Goal: Use online tool/utility: Utilize a website feature to perform a specific function

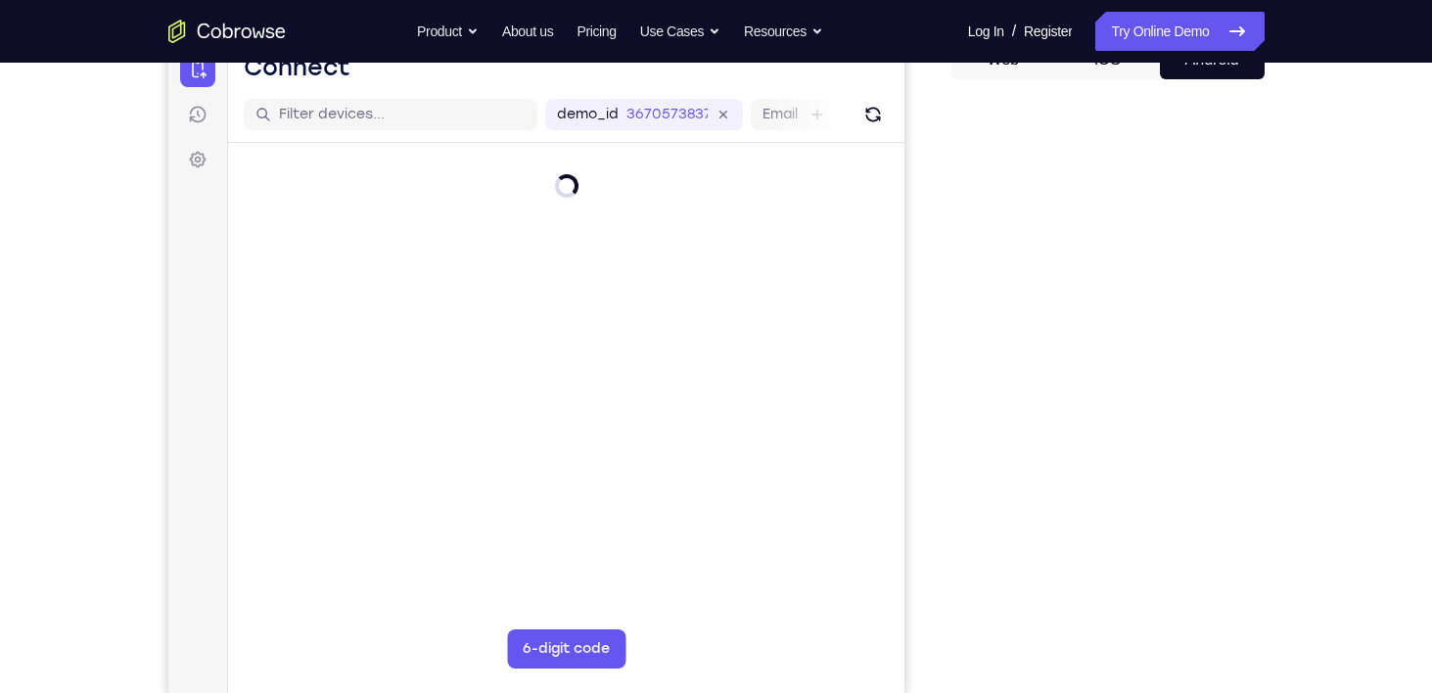
scroll to position [207, 0]
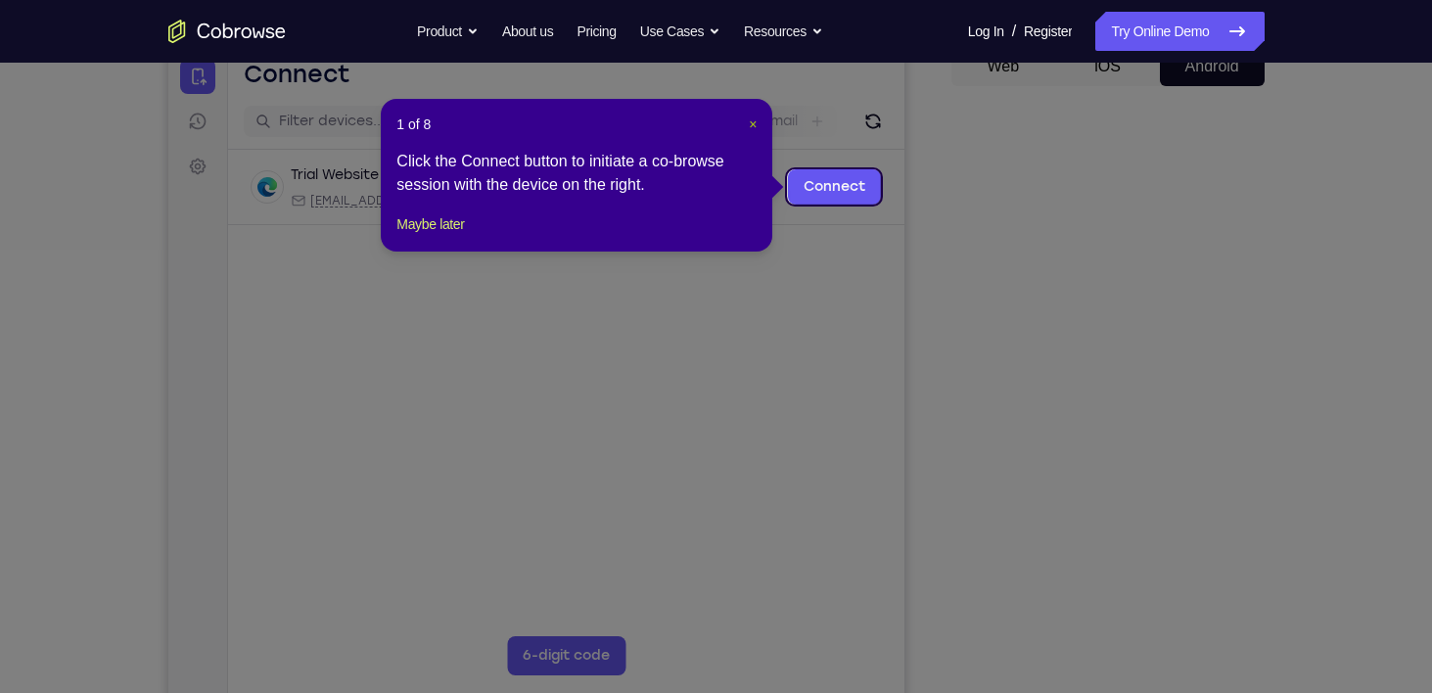
click at [750, 128] on span "×" at bounding box center [753, 124] width 8 height 16
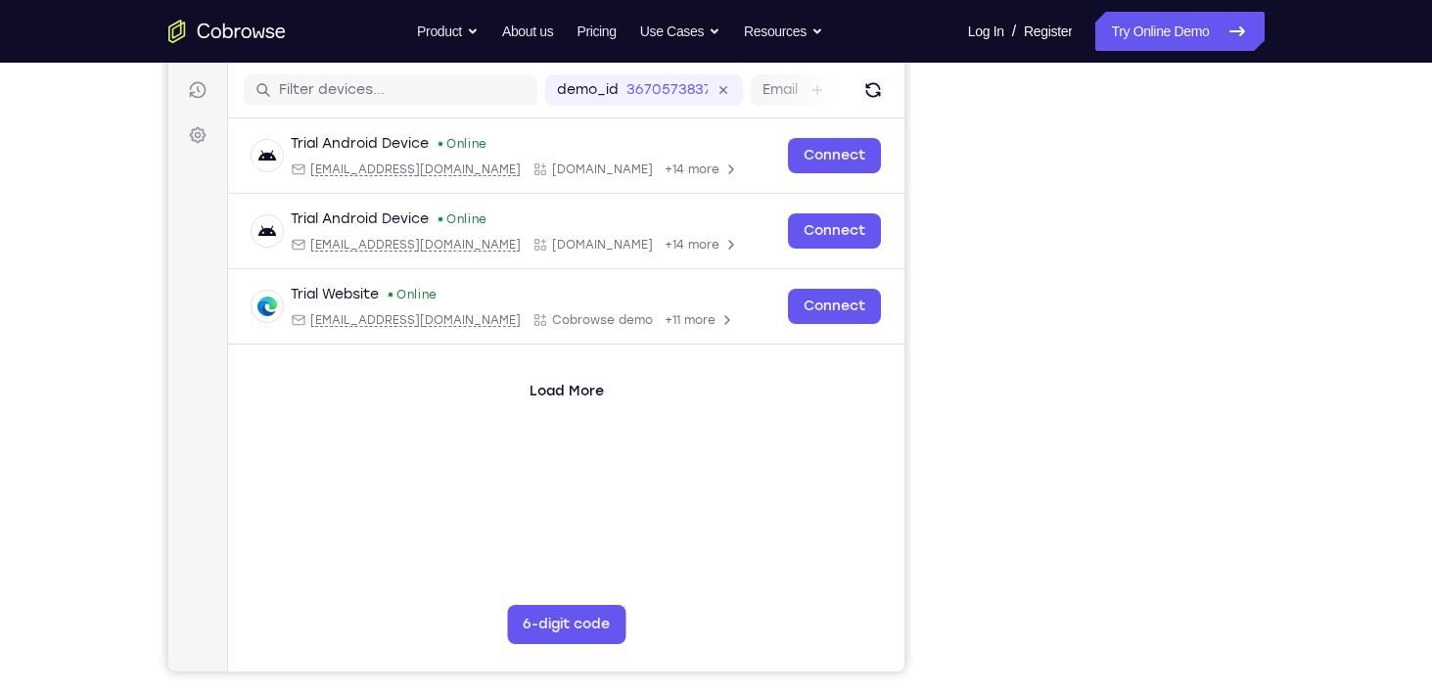
scroll to position [238, 0]
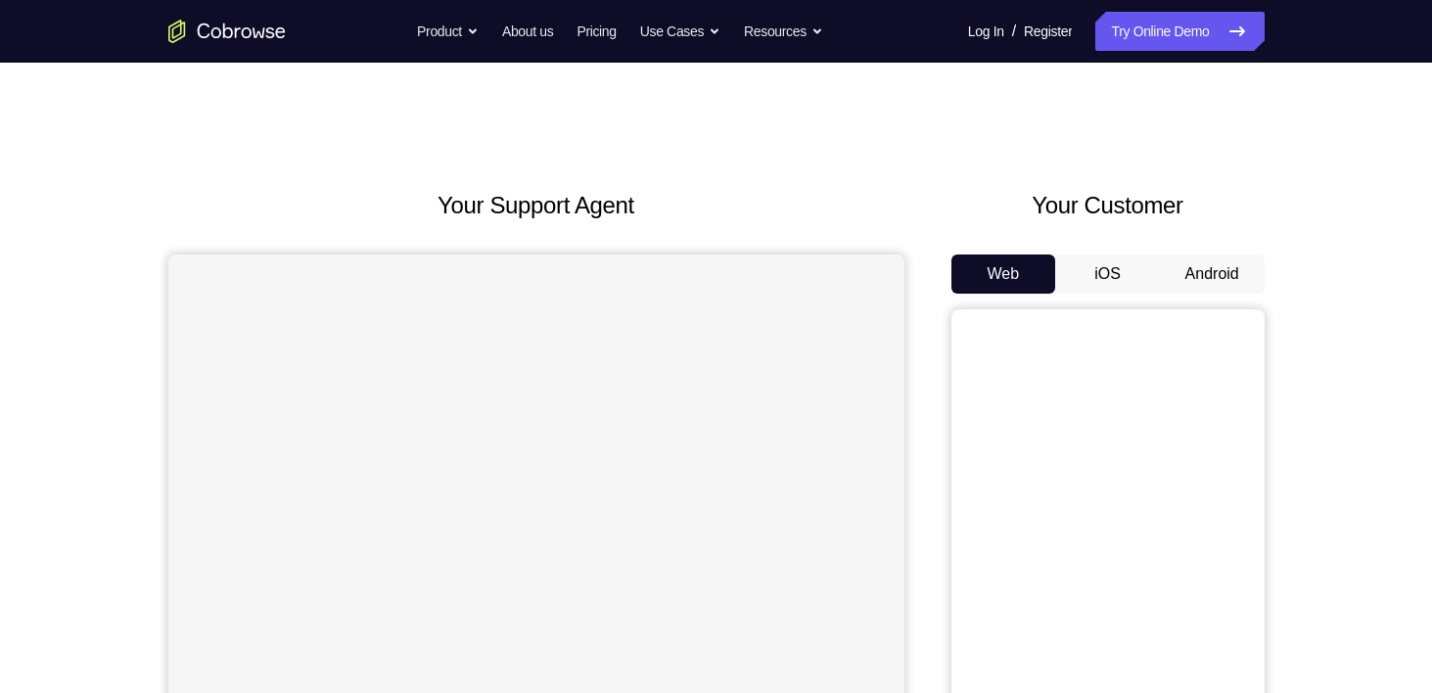
click at [1216, 272] on button "Android" at bounding box center [1212, 273] width 105 height 39
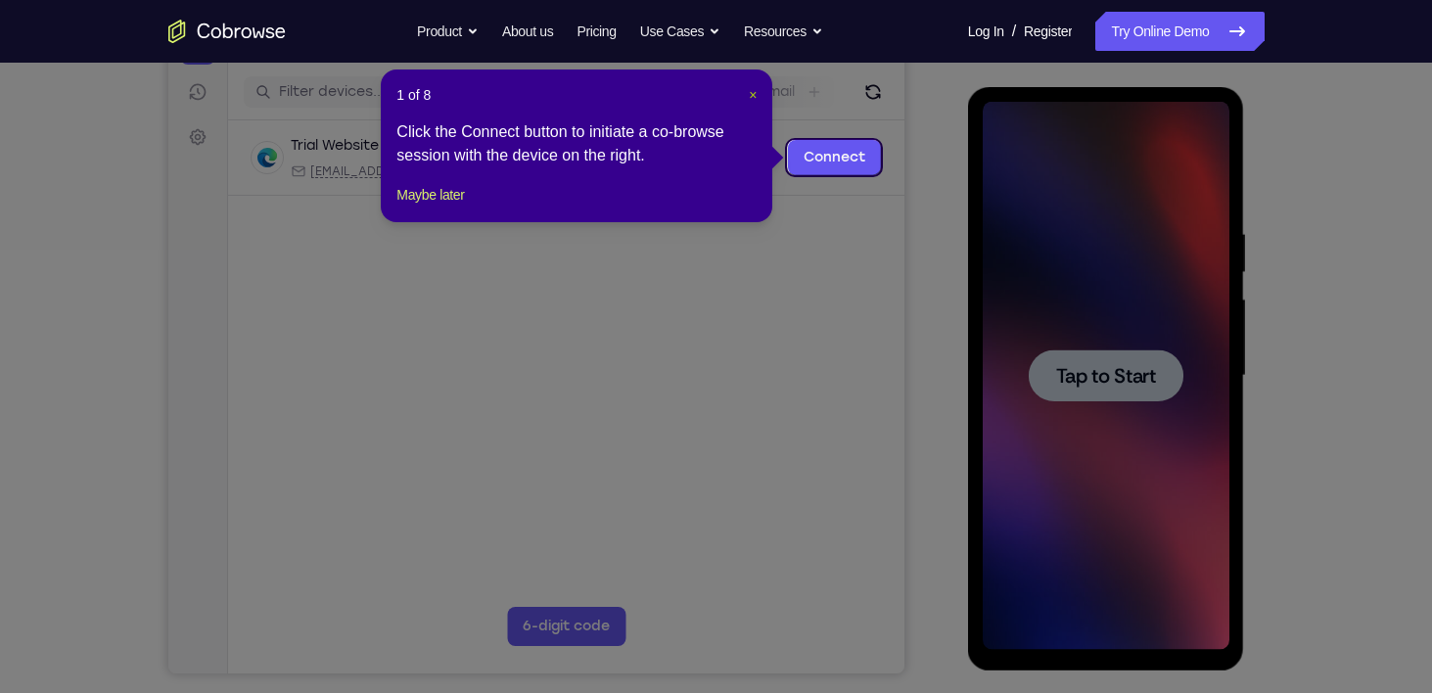
click at [754, 95] on span "×" at bounding box center [753, 95] width 8 height 16
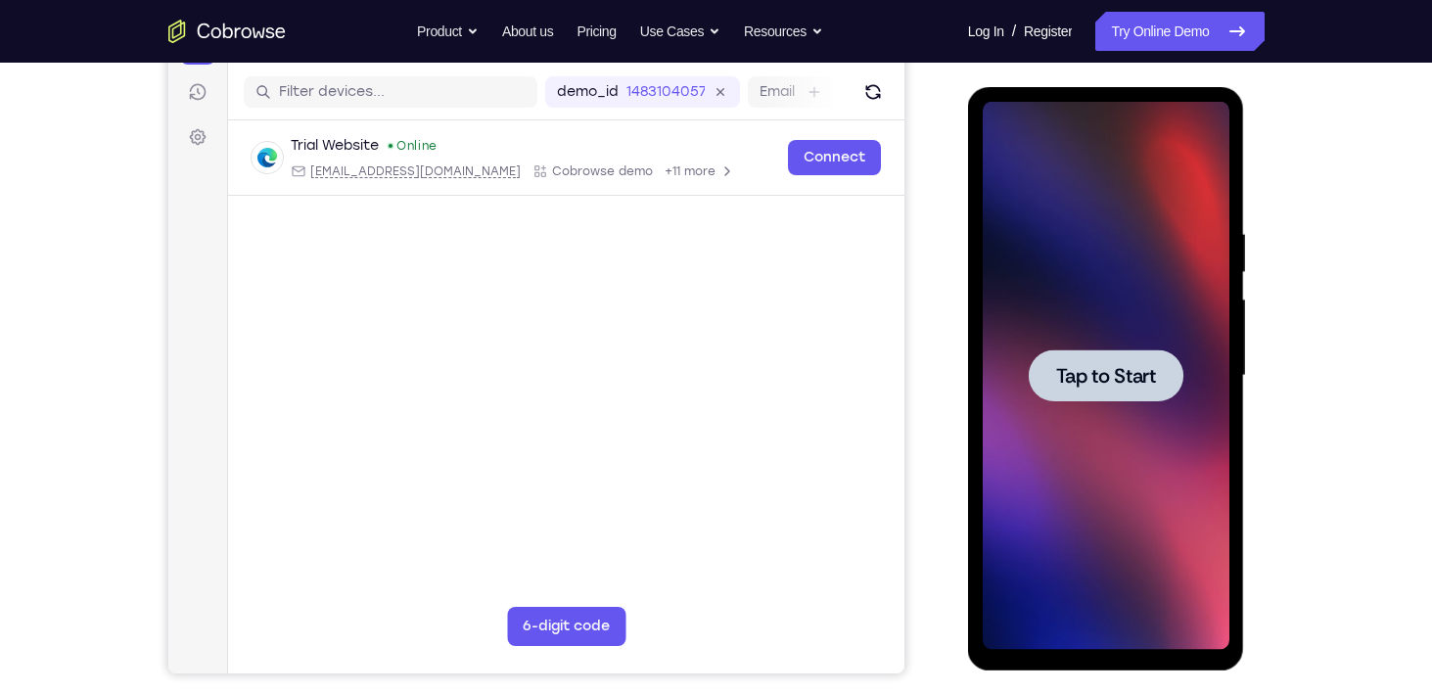
click at [1078, 366] on span "Tap to Start" at bounding box center [1106, 376] width 100 height 20
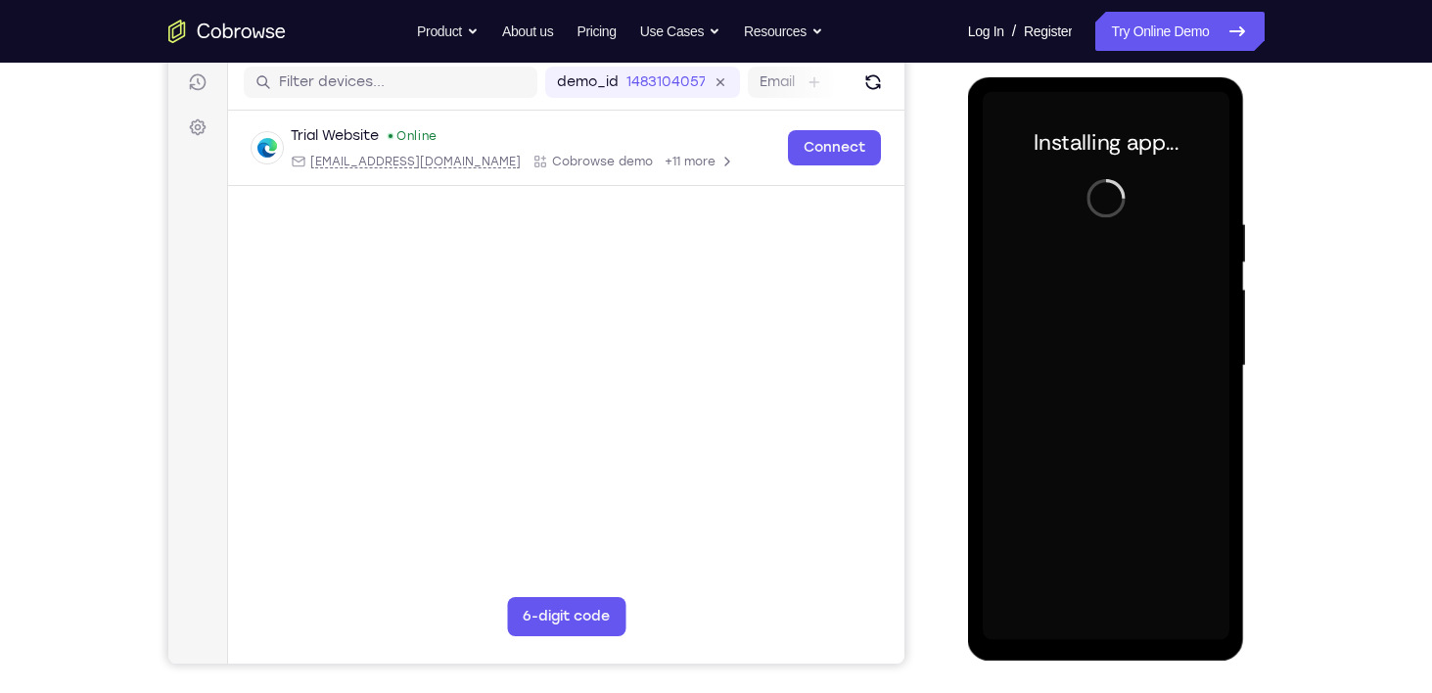
scroll to position [249, 0]
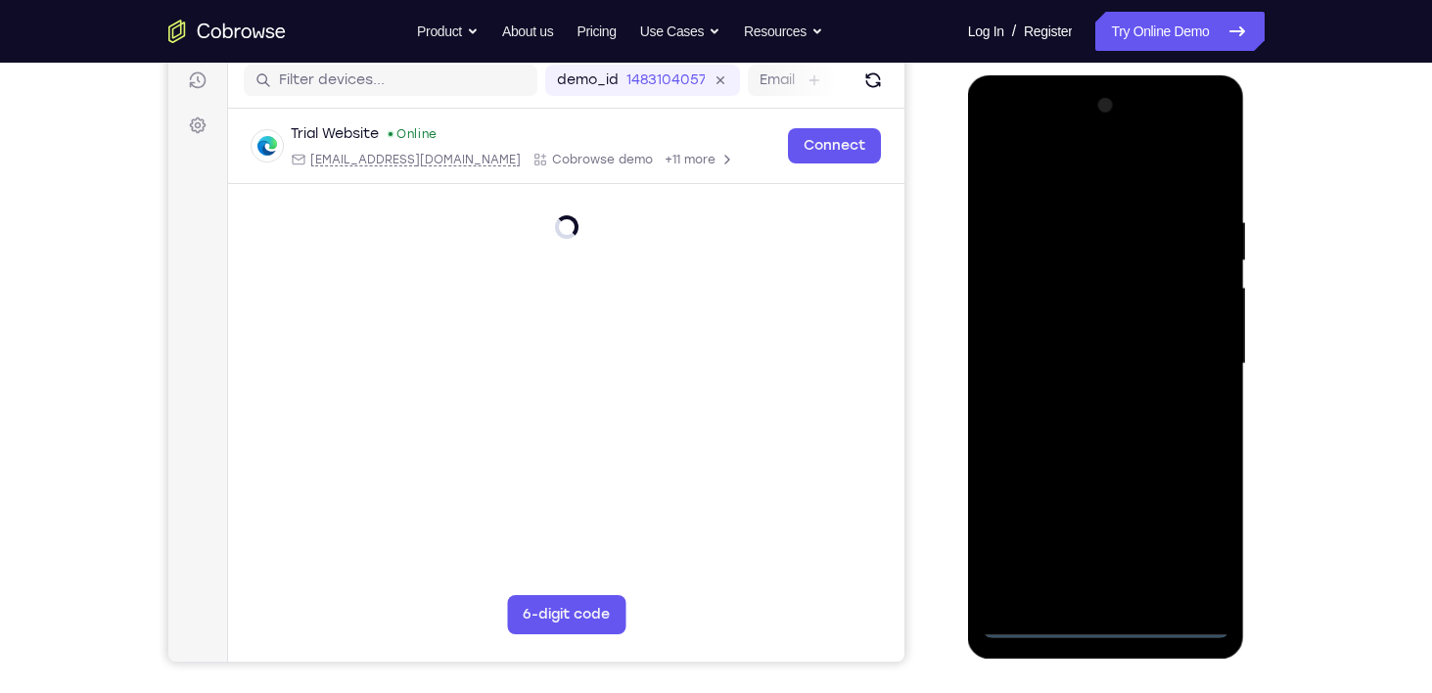
click at [1109, 620] on div at bounding box center [1106, 364] width 247 height 548
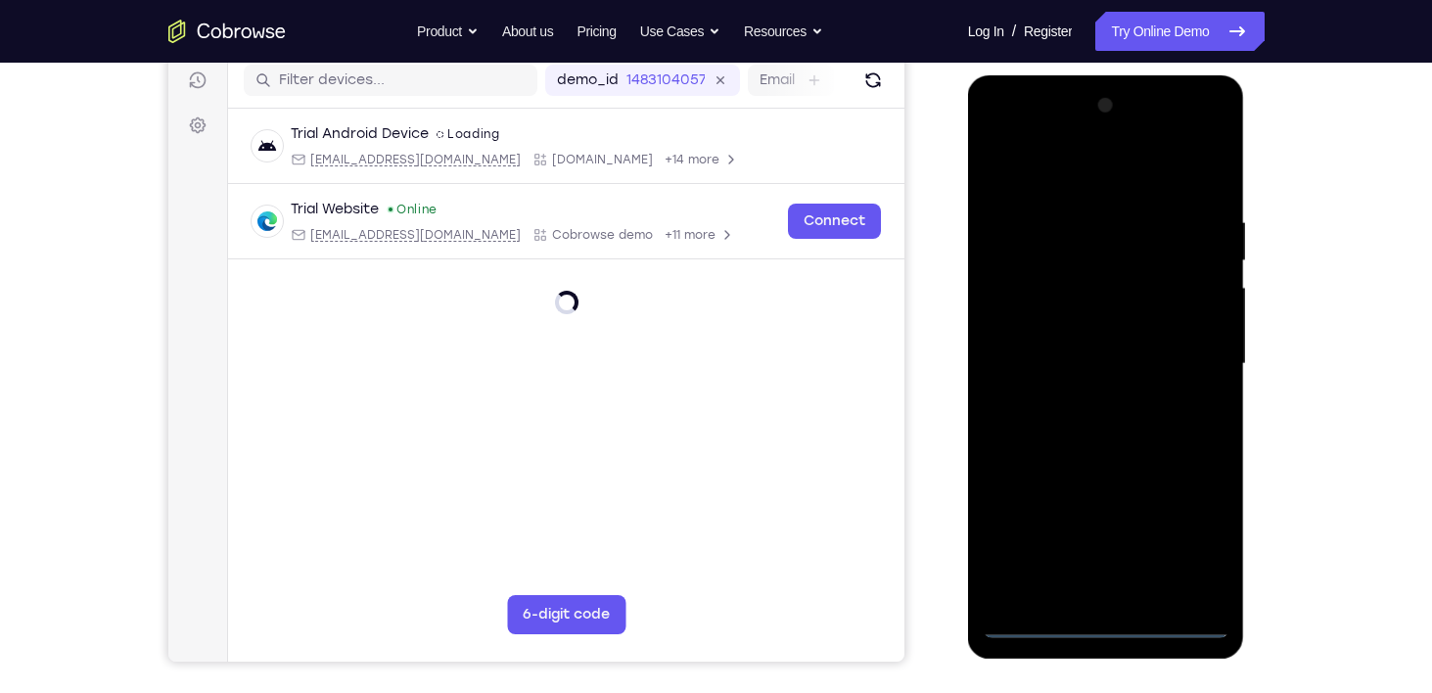
click at [1105, 622] on div at bounding box center [1106, 364] width 247 height 548
click at [1205, 537] on div at bounding box center [1106, 364] width 247 height 548
click at [1112, 178] on div at bounding box center [1106, 364] width 247 height 548
click at [1188, 362] on div at bounding box center [1106, 364] width 247 height 548
click at [1090, 397] on div at bounding box center [1106, 364] width 247 height 548
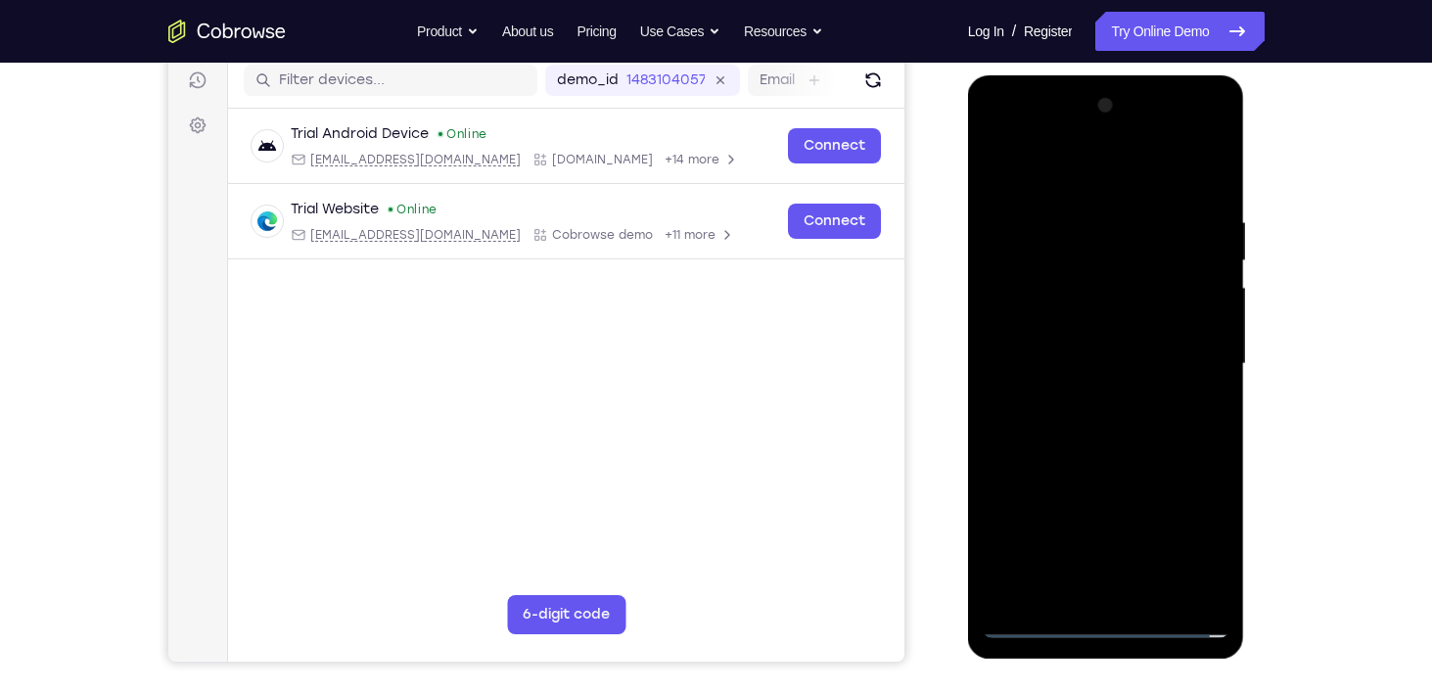
click at [1056, 335] on div at bounding box center [1106, 364] width 247 height 548
click at [1027, 315] on div at bounding box center [1106, 364] width 247 height 548
click at [1109, 365] on div at bounding box center [1106, 364] width 247 height 548
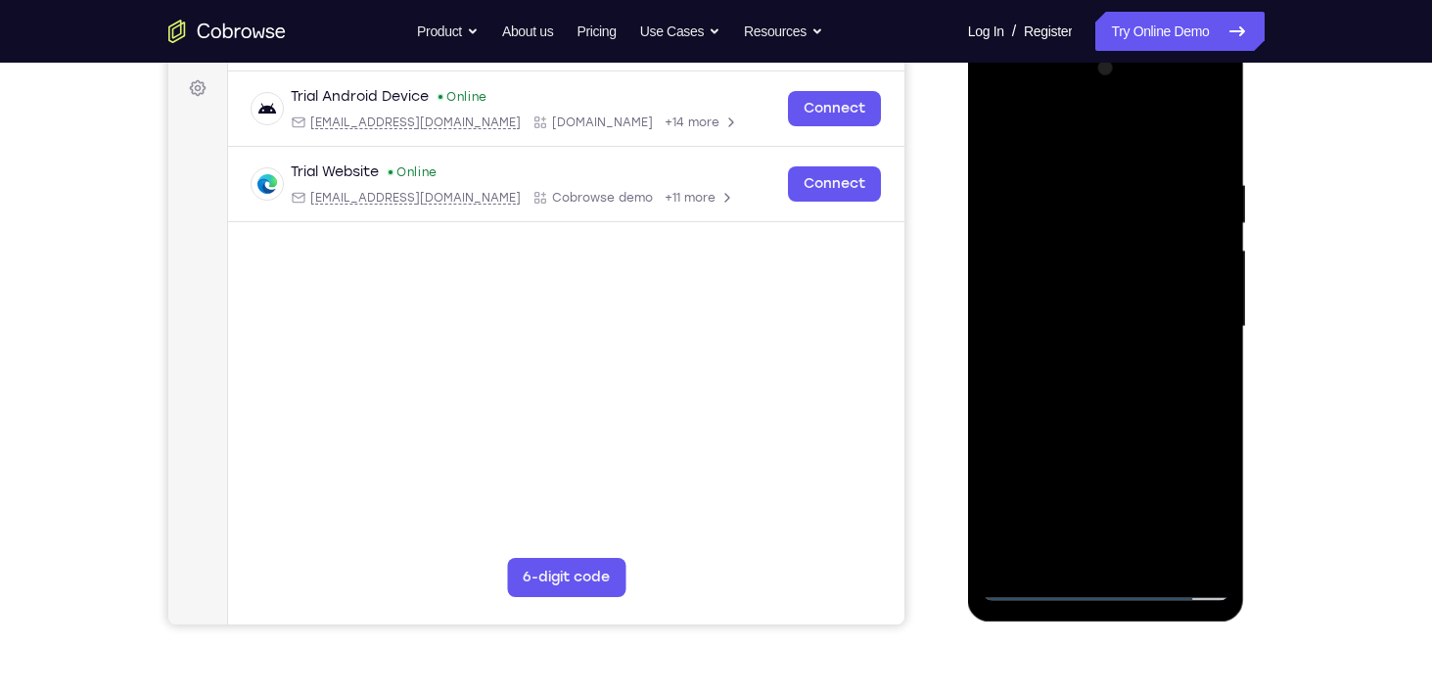
scroll to position [294, 0]
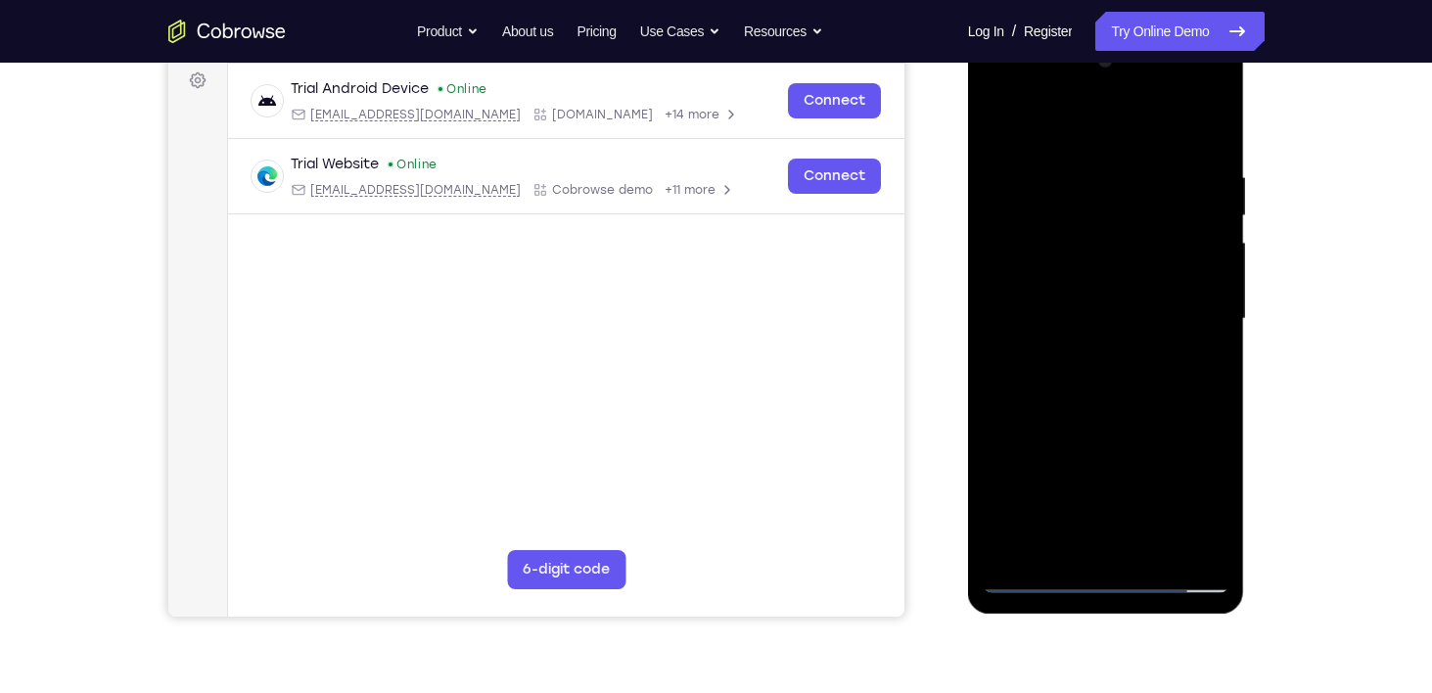
click at [1098, 400] on div at bounding box center [1106, 319] width 247 height 548
click at [1153, 549] on div at bounding box center [1106, 319] width 247 height 548
click at [1106, 420] on div at bounding box center [1106, 319] width 247 height 548
click at [1129, 326] on div at bounding box center [1106, 319] width 247 height 548
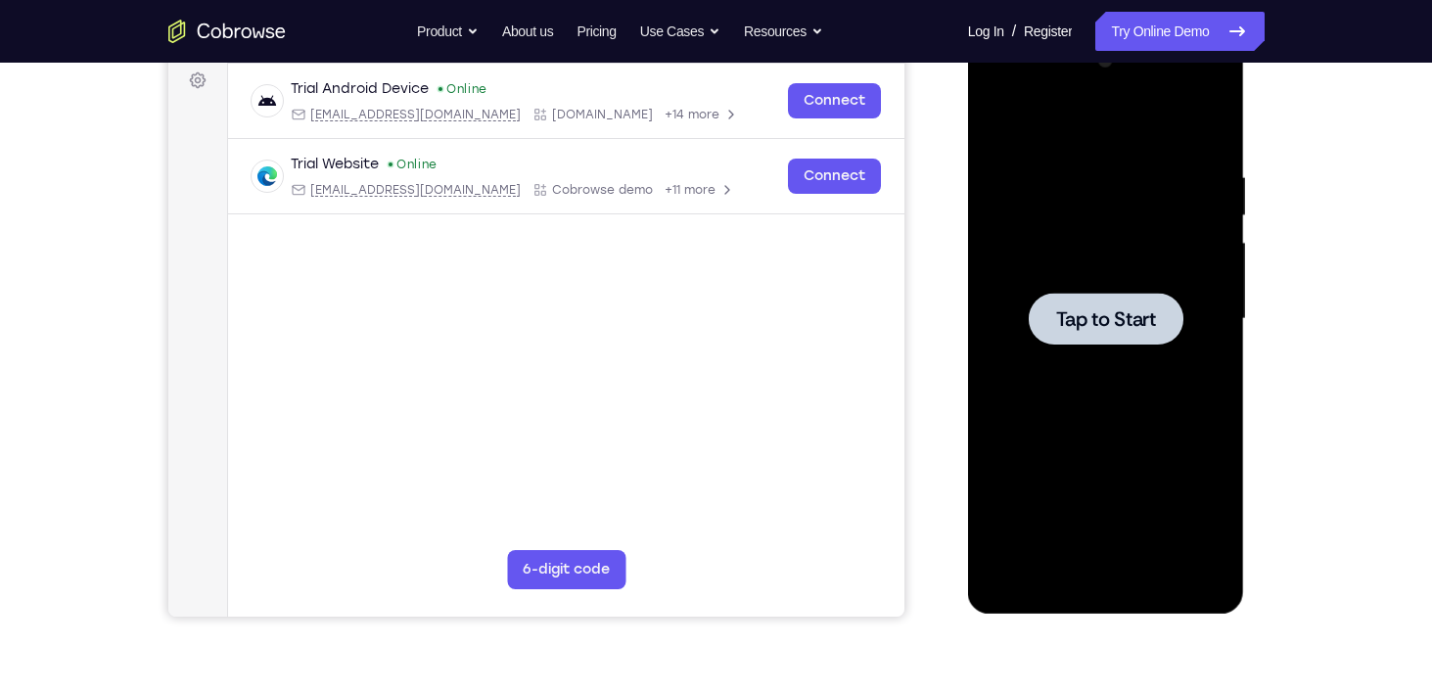
click at [1105, 329] on span "Tap to Start" at bounding box center [1106, 319] width 100 height 20
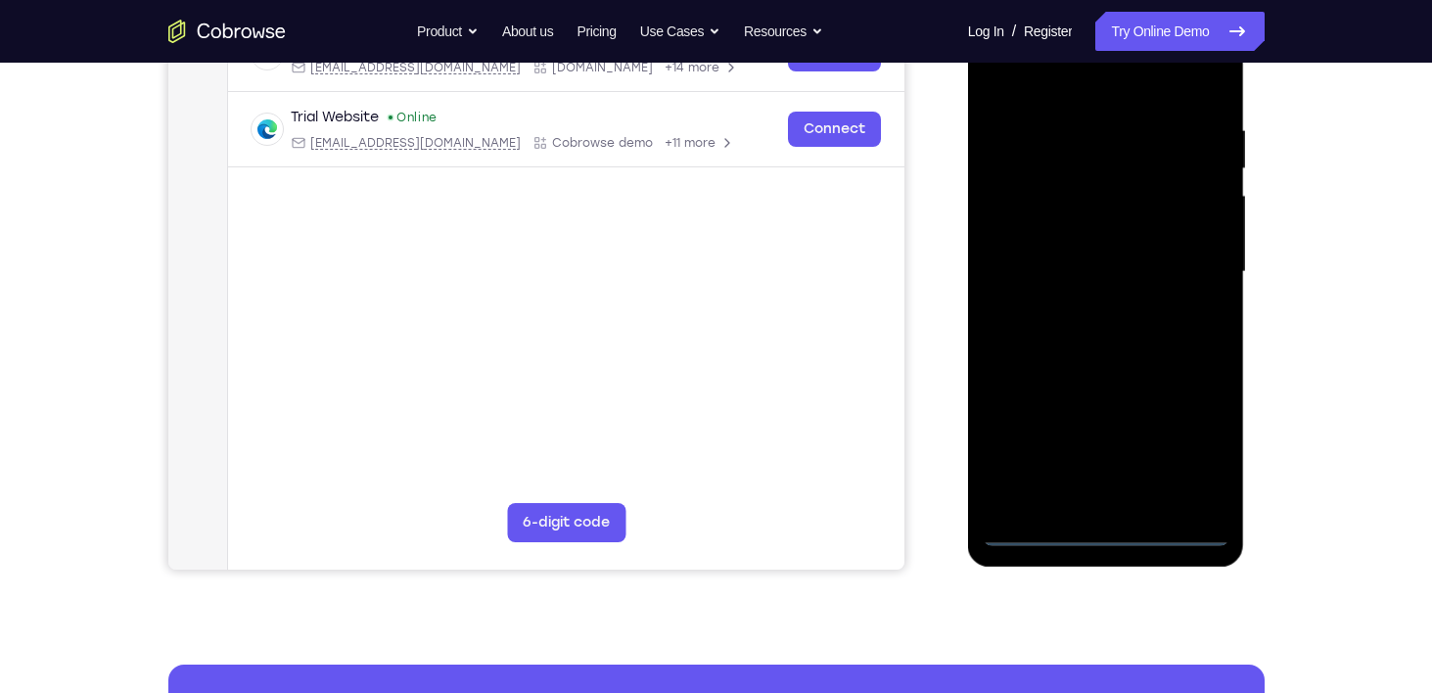
scroll to position [344, 0]
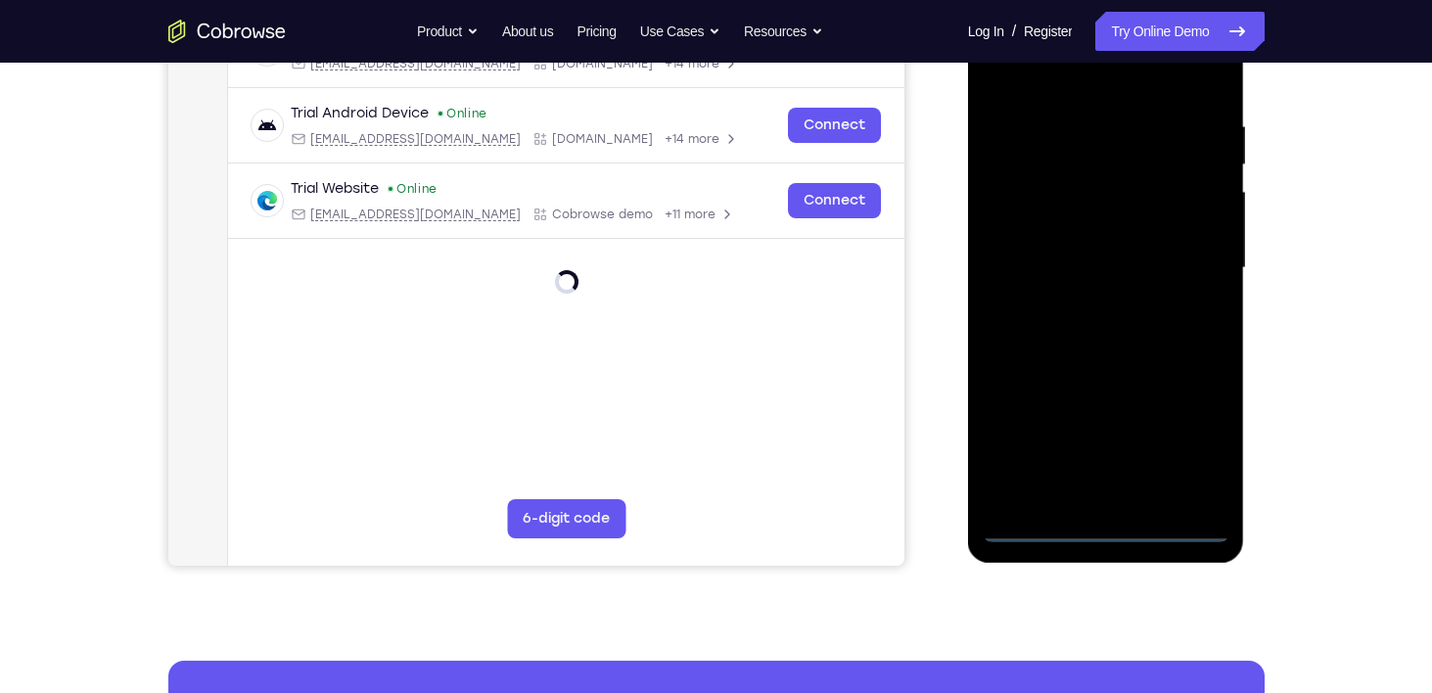
click at [1099, 532] on div at bounding box center [1106, 268] width 247 height 548
click at [1194, 437] on div at bounding box center [1106, 268] width 247 height 548
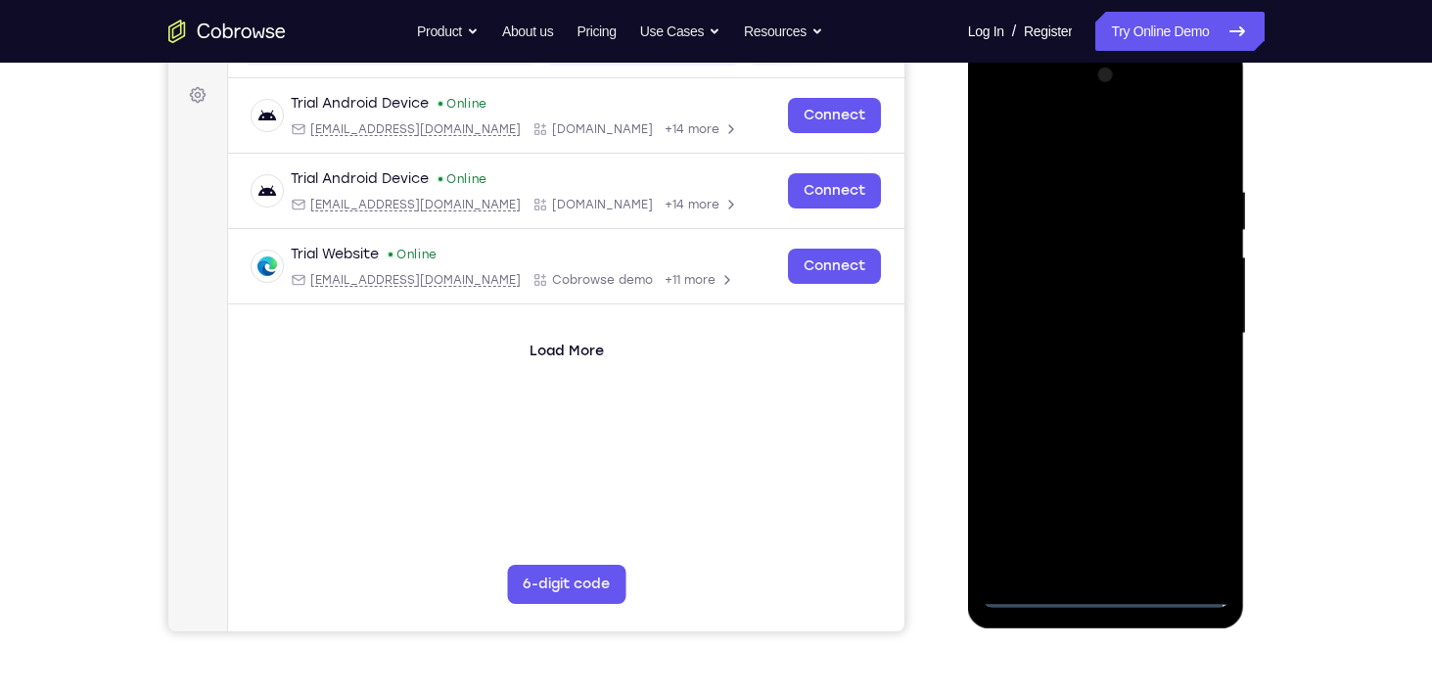
scroll to position [277, 0]
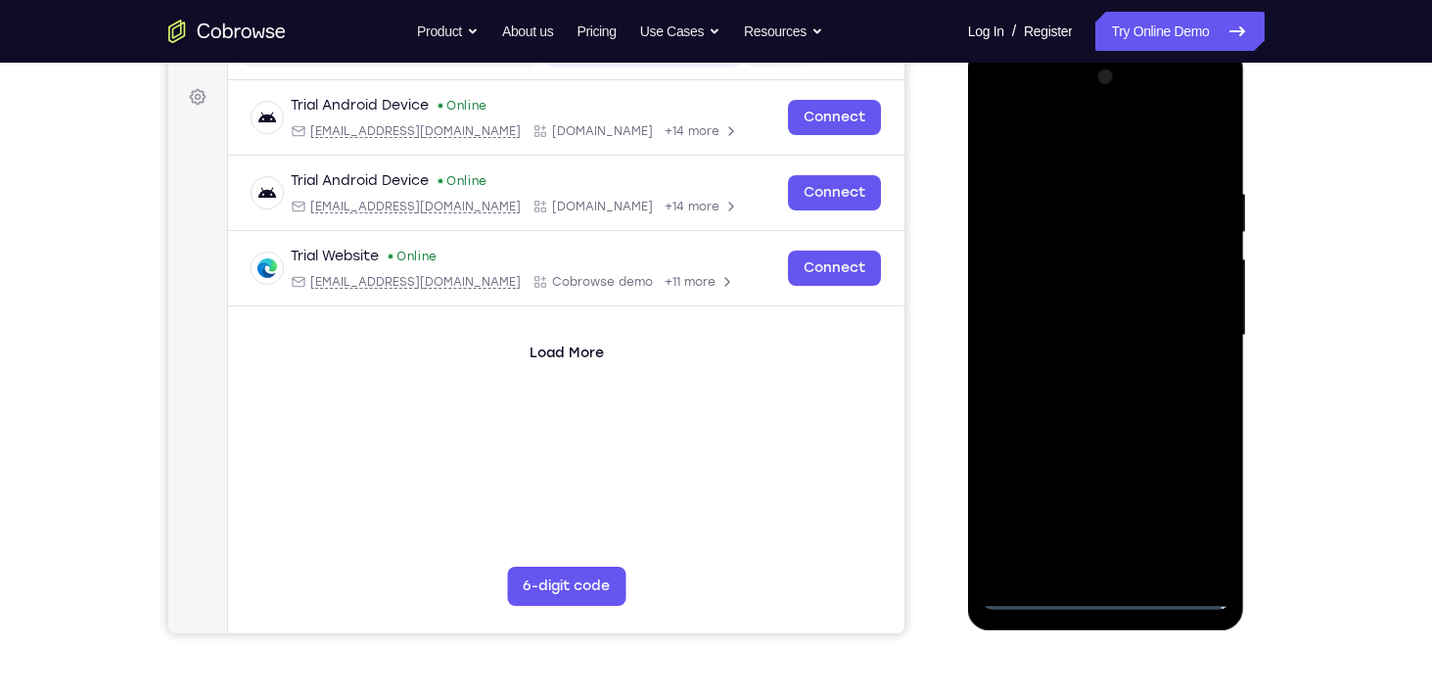
click at [1103, 141] on div at bounding box center [1106, 336] width 247 height 548
click at [1110, 147] on div at bounding box center [1106, 336] width 247 height 548
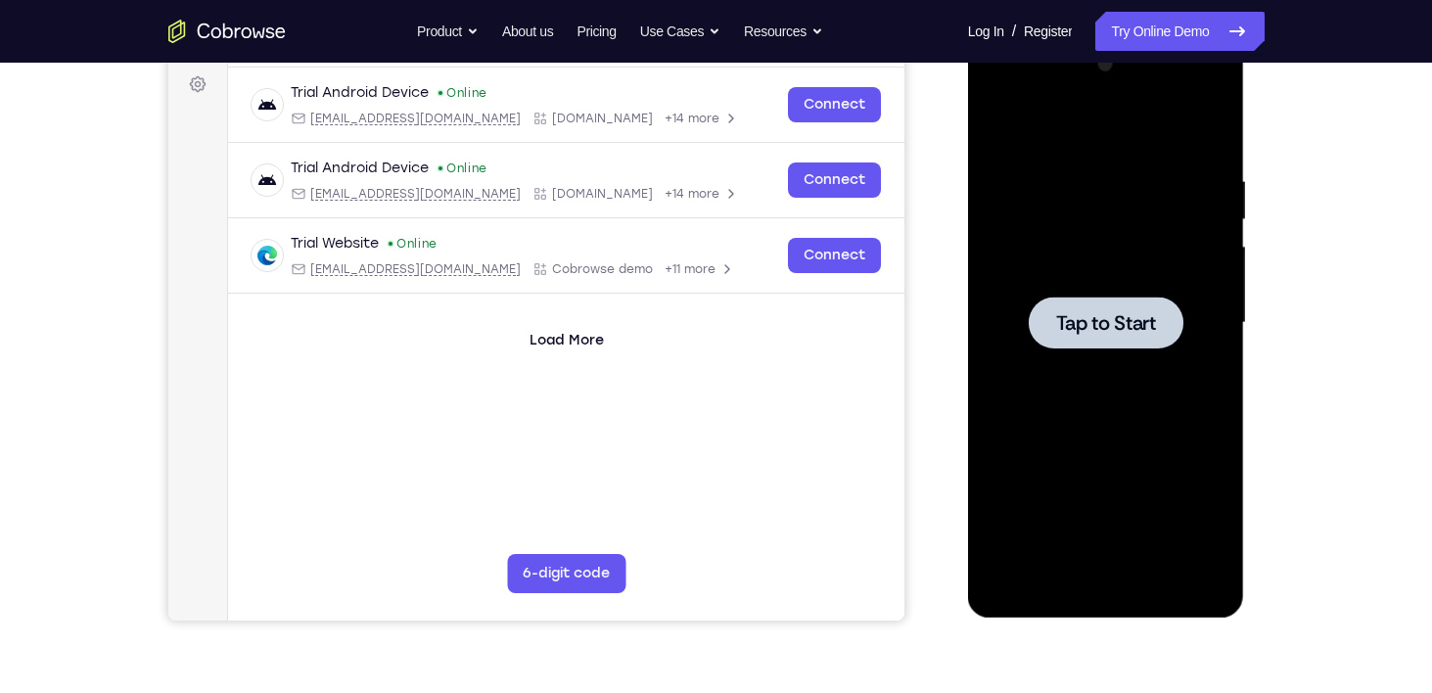
scroll to position [313, 0]
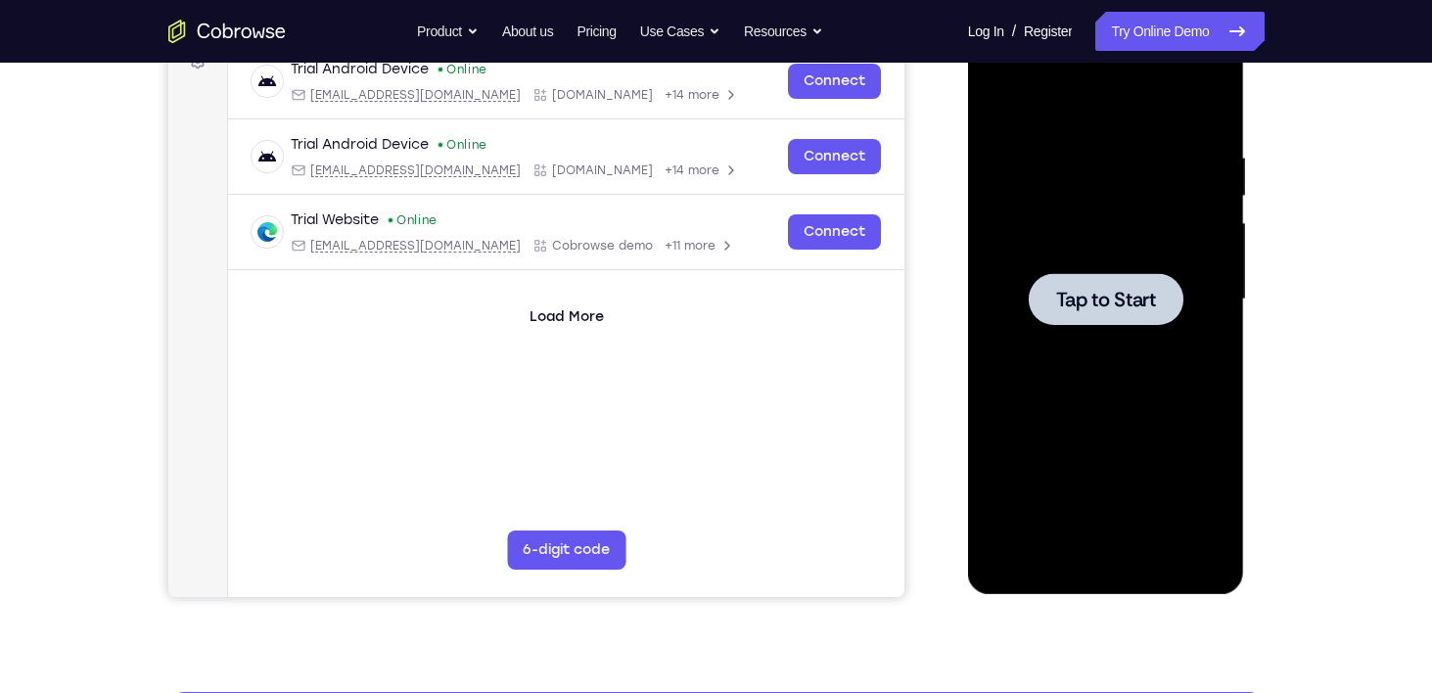
click at [1071, 306] on span "Tap to Start" at bounding box center [1106, 300] width 100 height 20
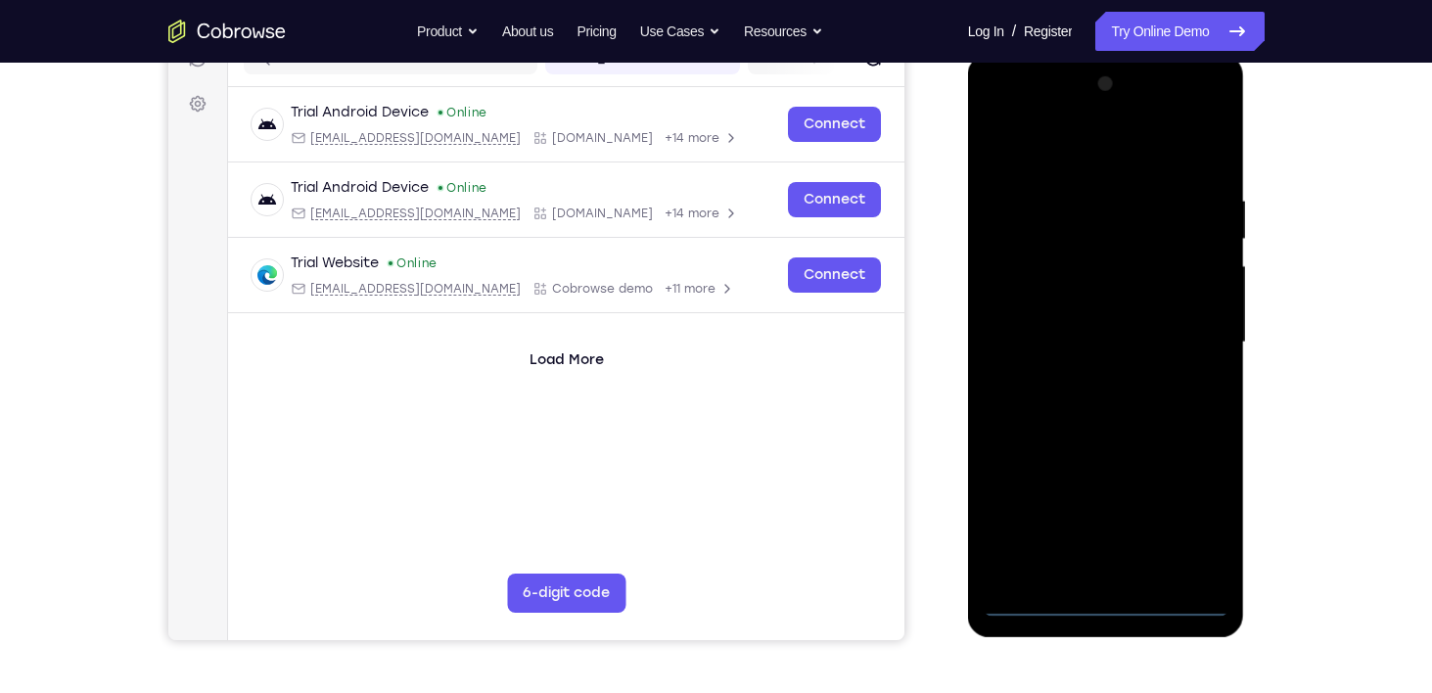
scroll to position [269, 0]
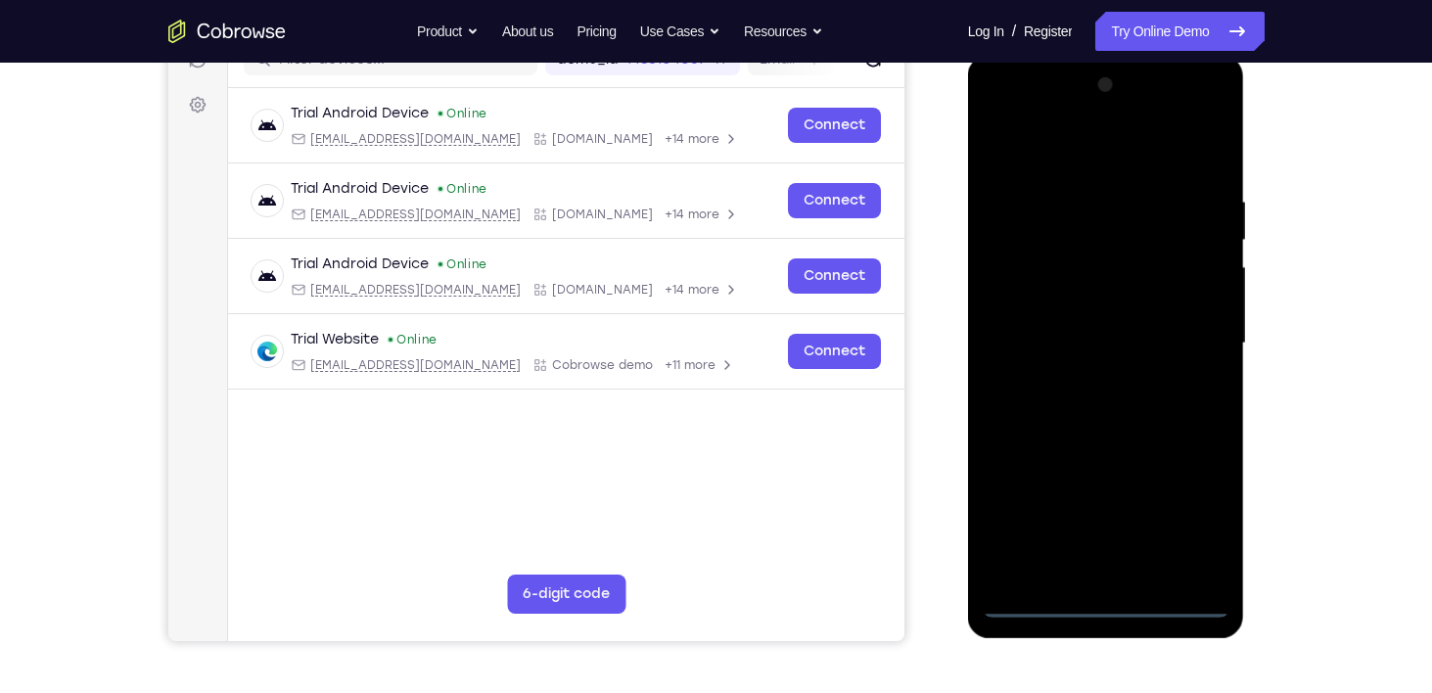
click at [1114, 601] on div at bounding box center [1106, 343] width 247 height 548
click at [1199, 509] on div at bounding box center [1106, 343] width 247 height 548
click at [1068, 138] on div at bounding box center [1106, 343] width 247 height 548
click at [1195, 334] on div at bounding box center [1106, 343] width 247 height 548
click at [1080, 377] on div at bounding box center [1106, 343] width 247 height 548
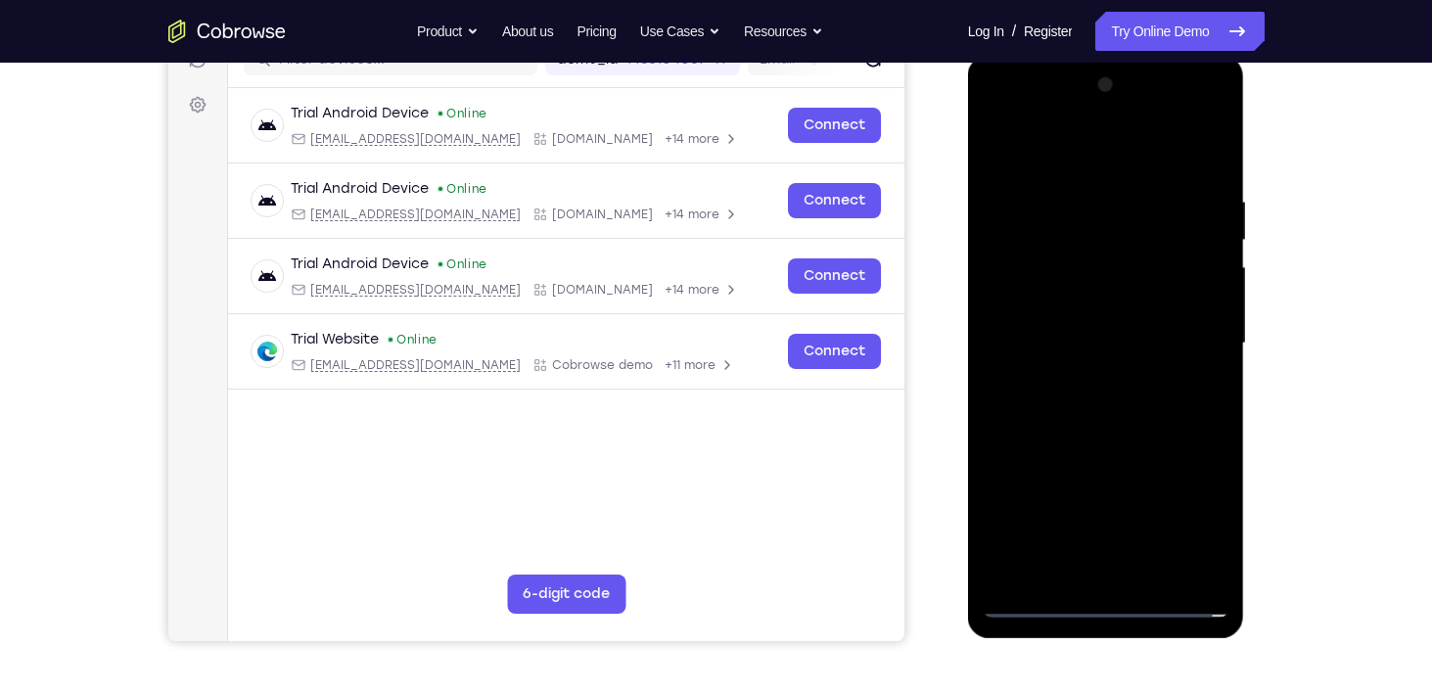
click at [1064, 320] on div at bounding box center [1106, 343] width 247 height 548
click at [1047, 305] on div at bounding box center [1106, 343] width 247 height 548
click at [1101, 343] on div at bounding box center [1106, 343] width 247 height 548
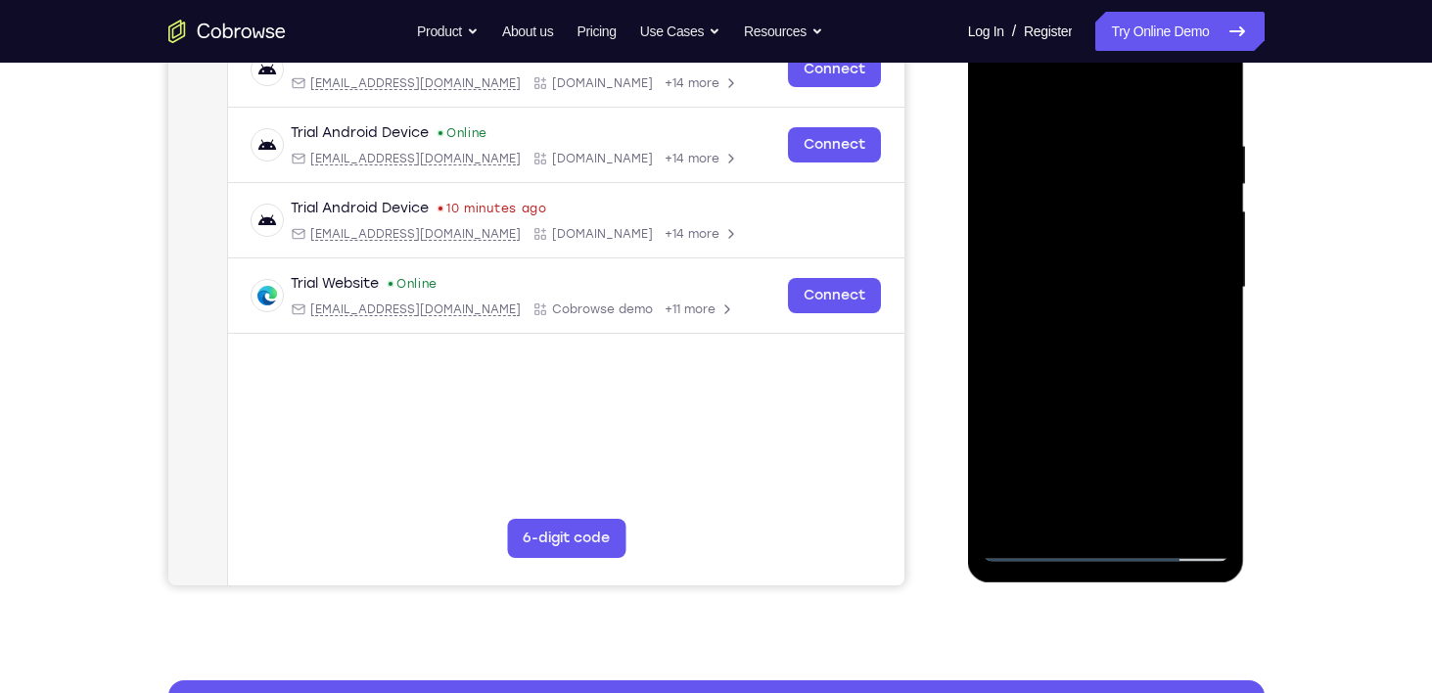
scroll to position [325, 0]
click at [1151, 515] on div at bounding box center [1106, 288] width 247 height 548
click at [1108, 368] on div at bounding box center [1106, 288] width 247 height 548
click at [1150, 518] on div at bounding box center [1106, 288] width 247 height 548
click at [1102, 388] on div at bounding box center [1106, 288] width 247 height 548
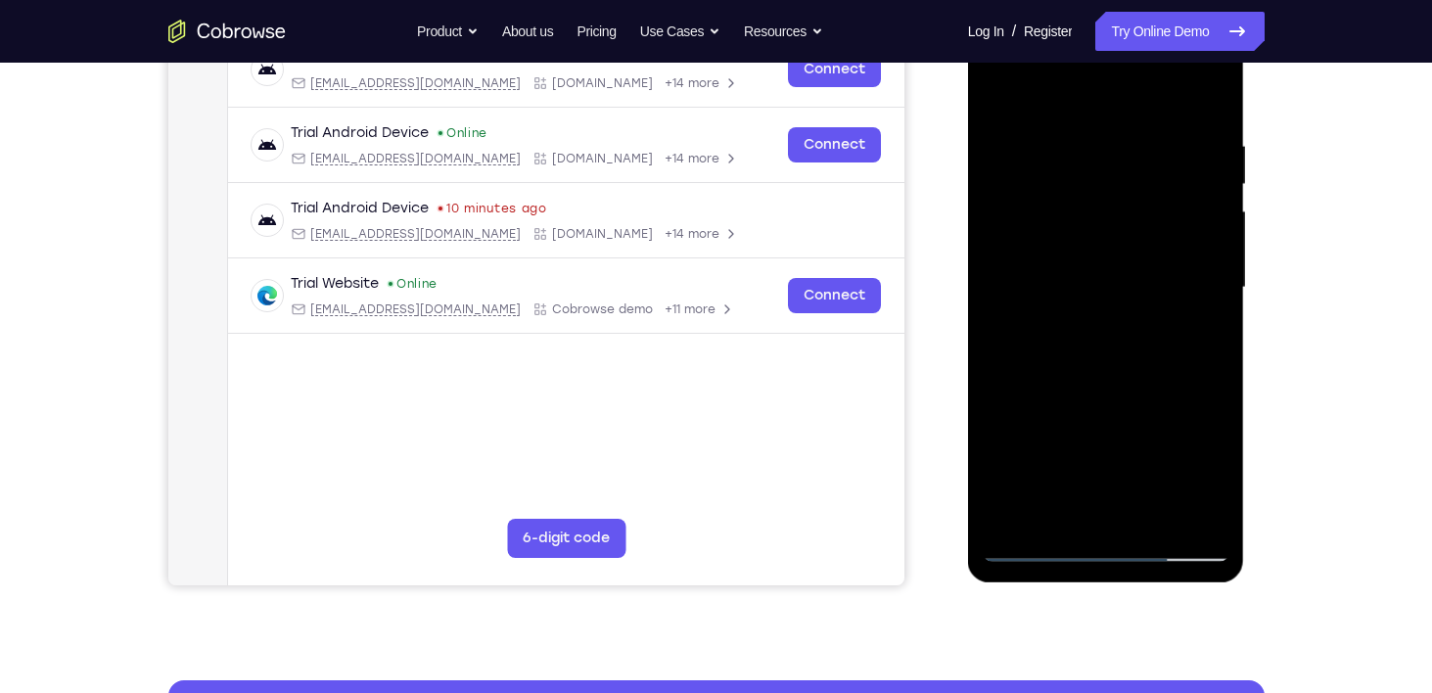
click at [1098, 306] on div at bounding box center [1106, 288] width 247 height 548
click at [1203, 339] on div at bounding box center [1106, 288] width 247 height 548
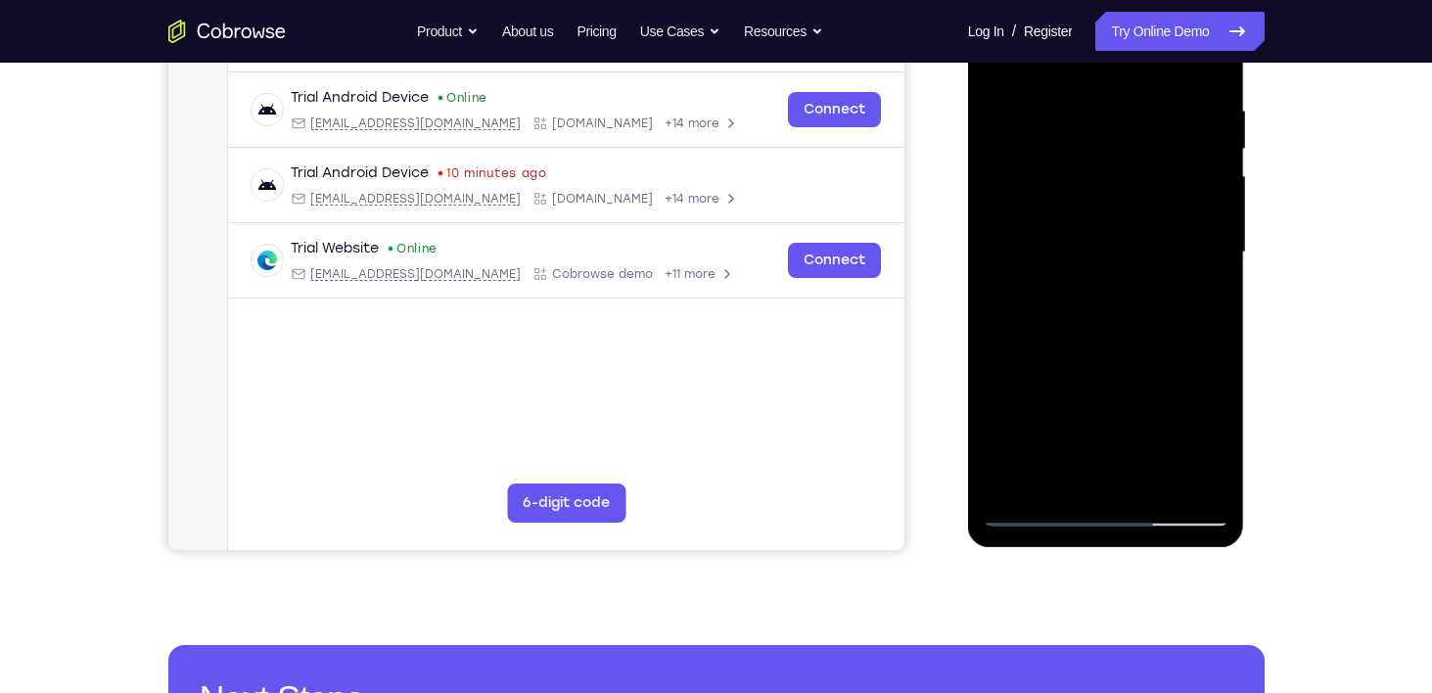
scroll to position [368, 0]
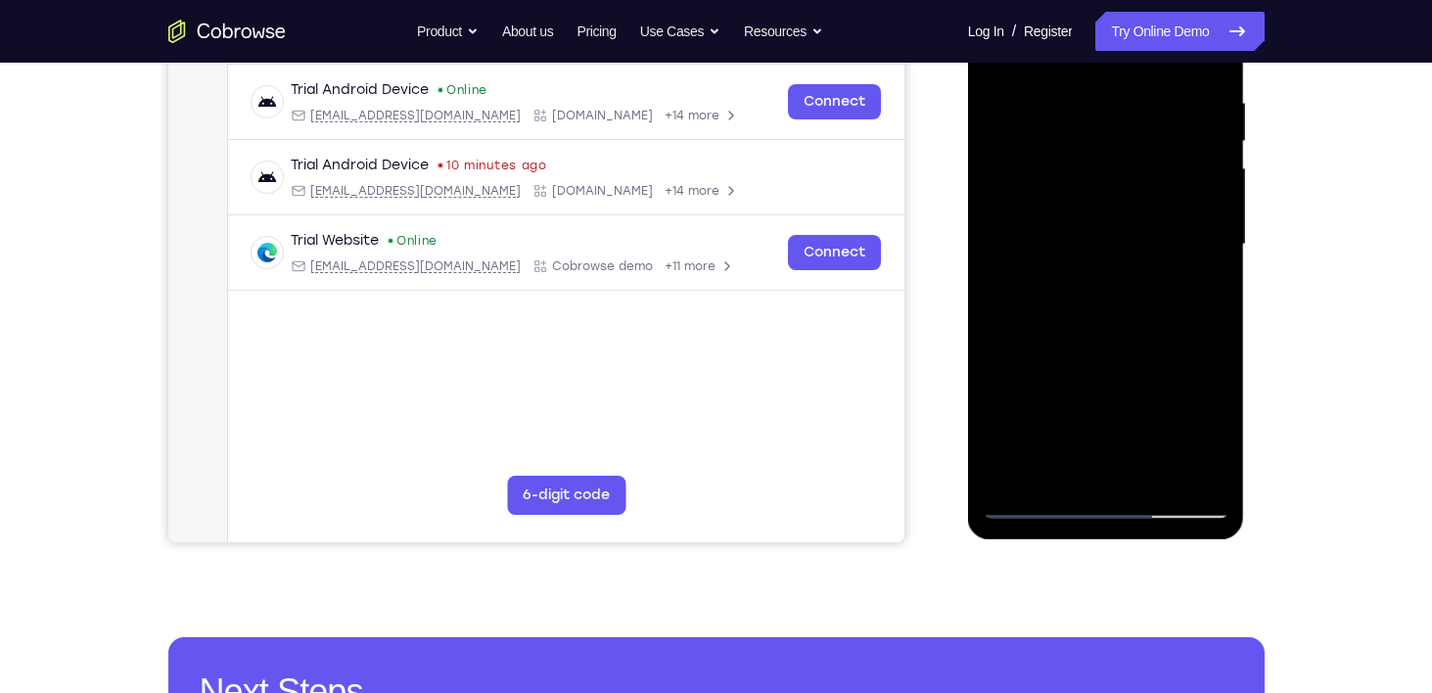
click at [1036, 495] on div at bounding box center [1106, 245] width 247 height 548
click at [1034, 504] on div at bounding box center [1106, 245] width 247 height 548
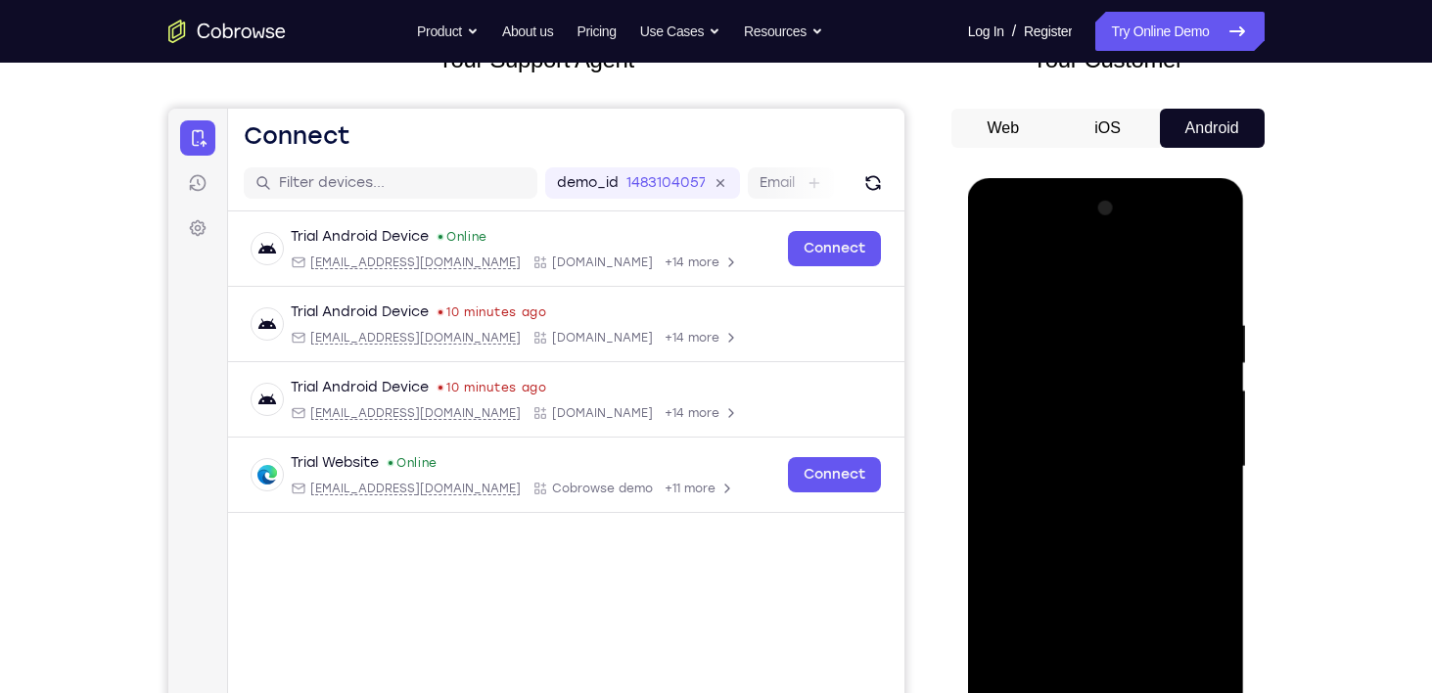
scroll to position [142, 0]
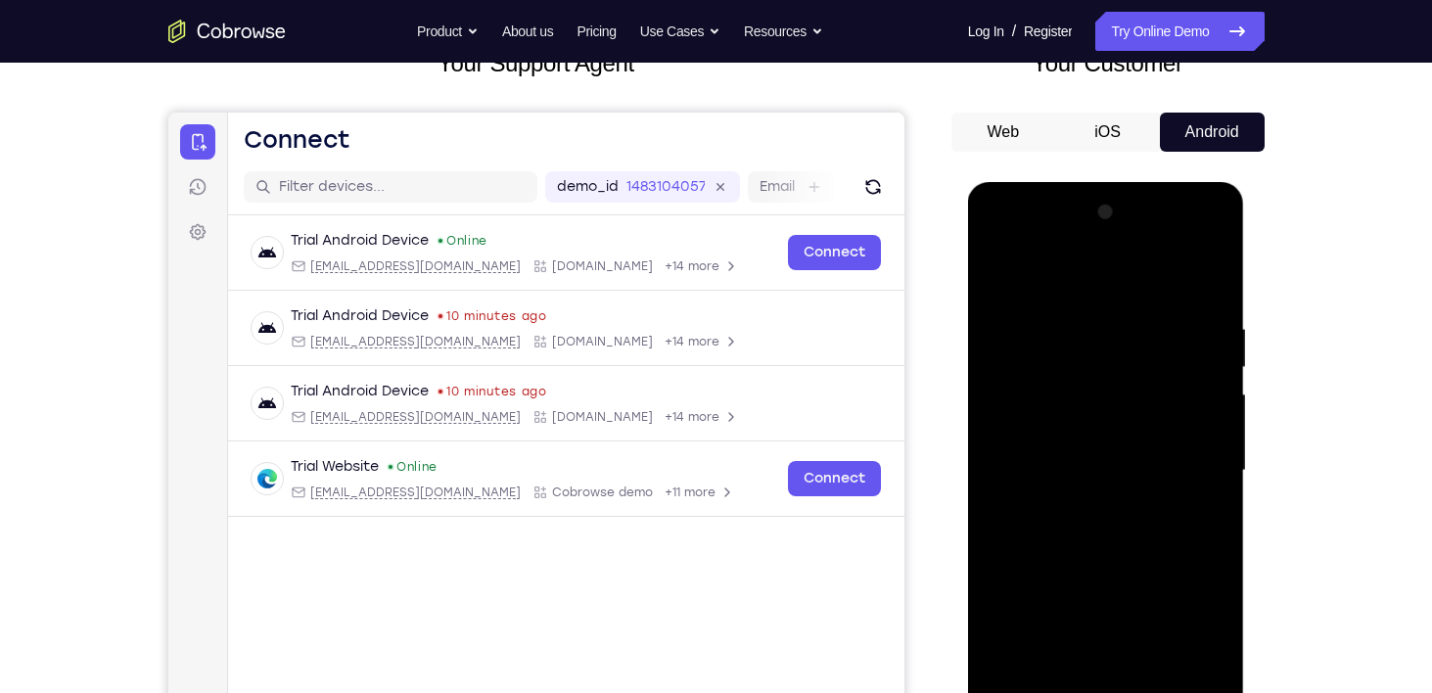
click at [998, 281] on div at bounding box center [1106, 471] width 247 height 548
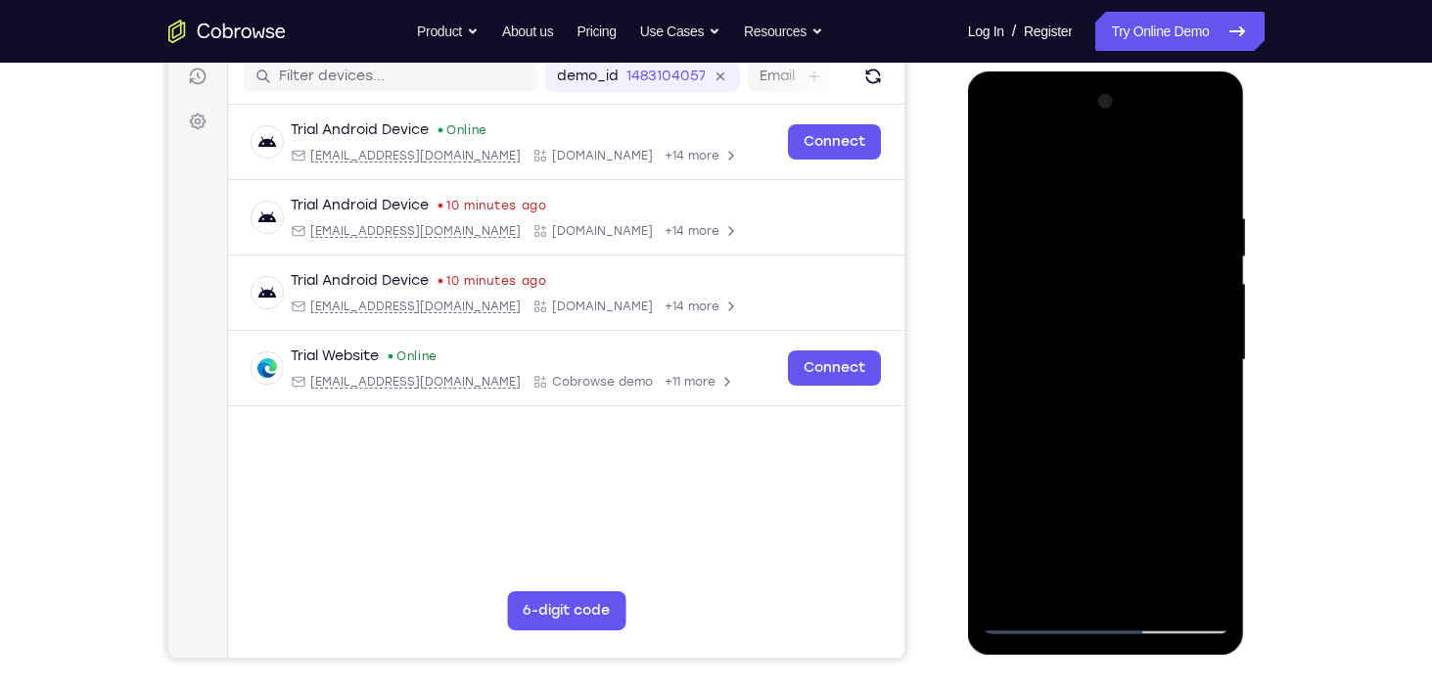
scroll to position [254, 0]
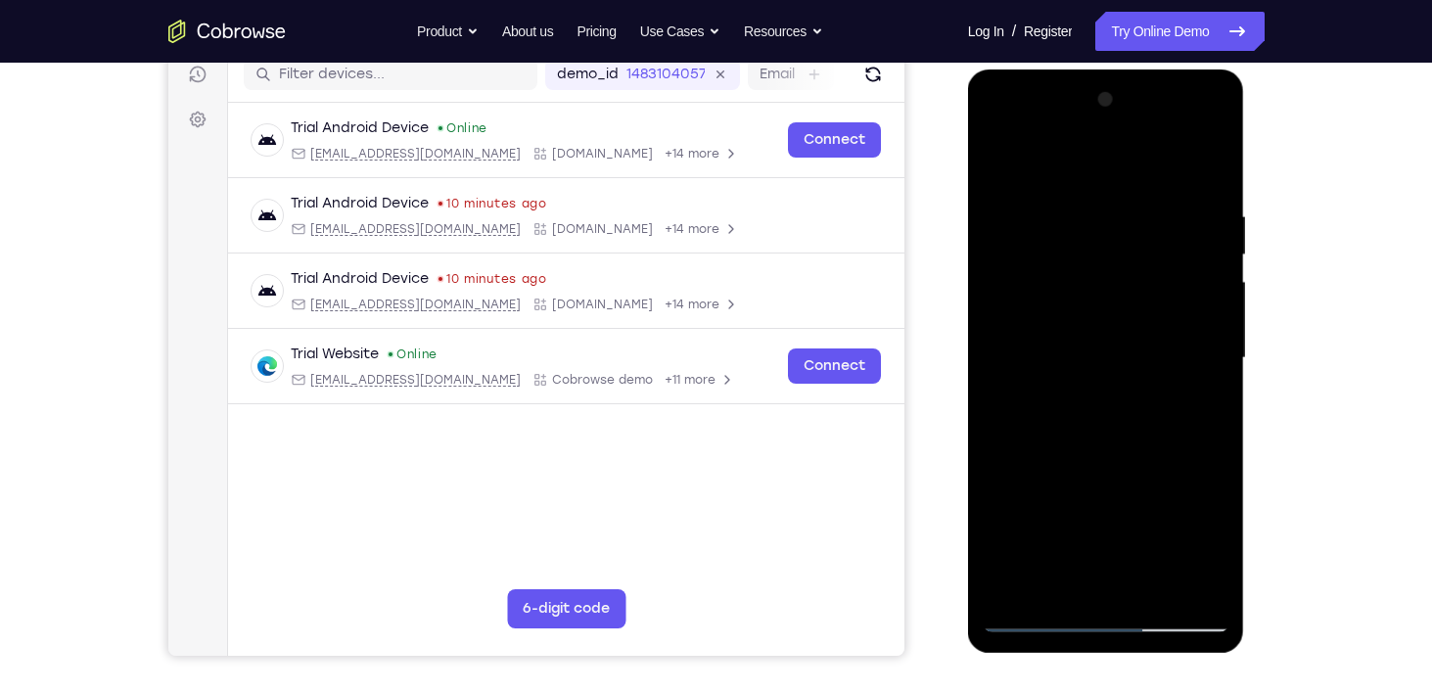
click at [1086, 454] on div at bounding box center [1106, 358] width 247 height 548
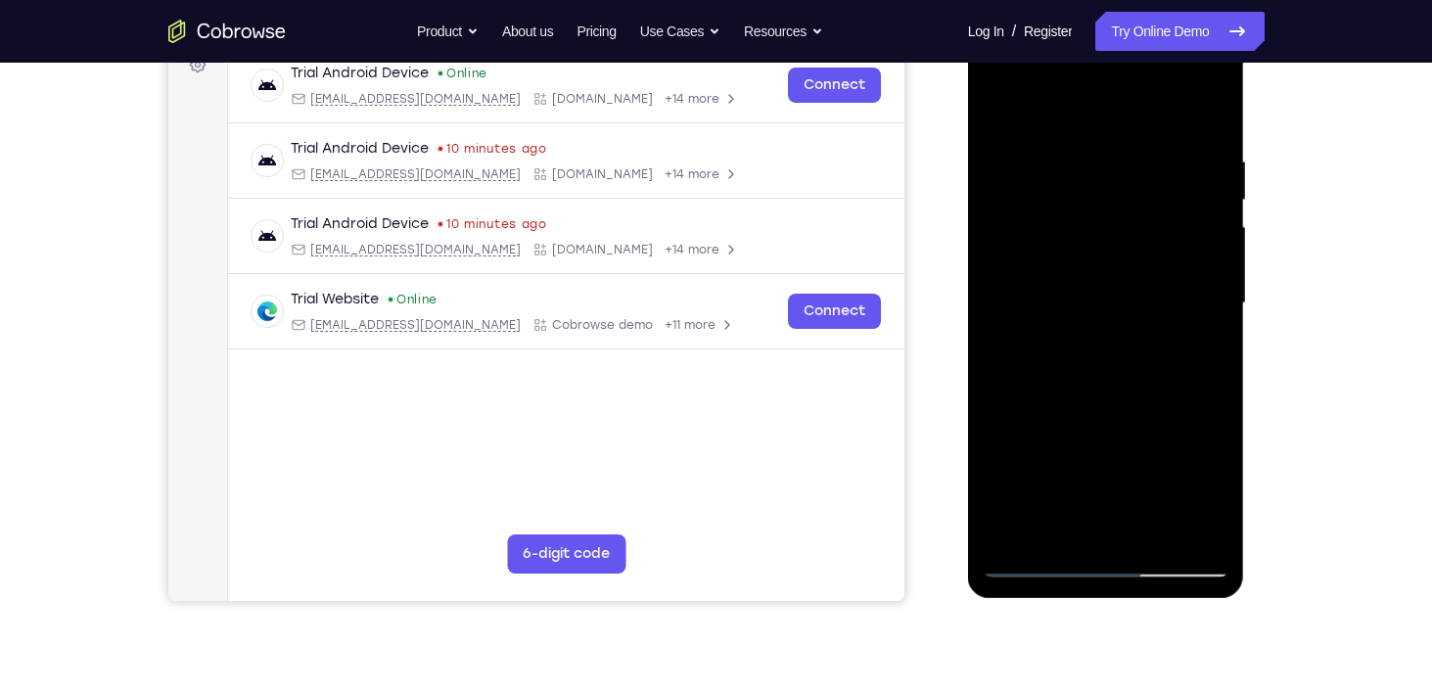
scroll to position [312, 0]
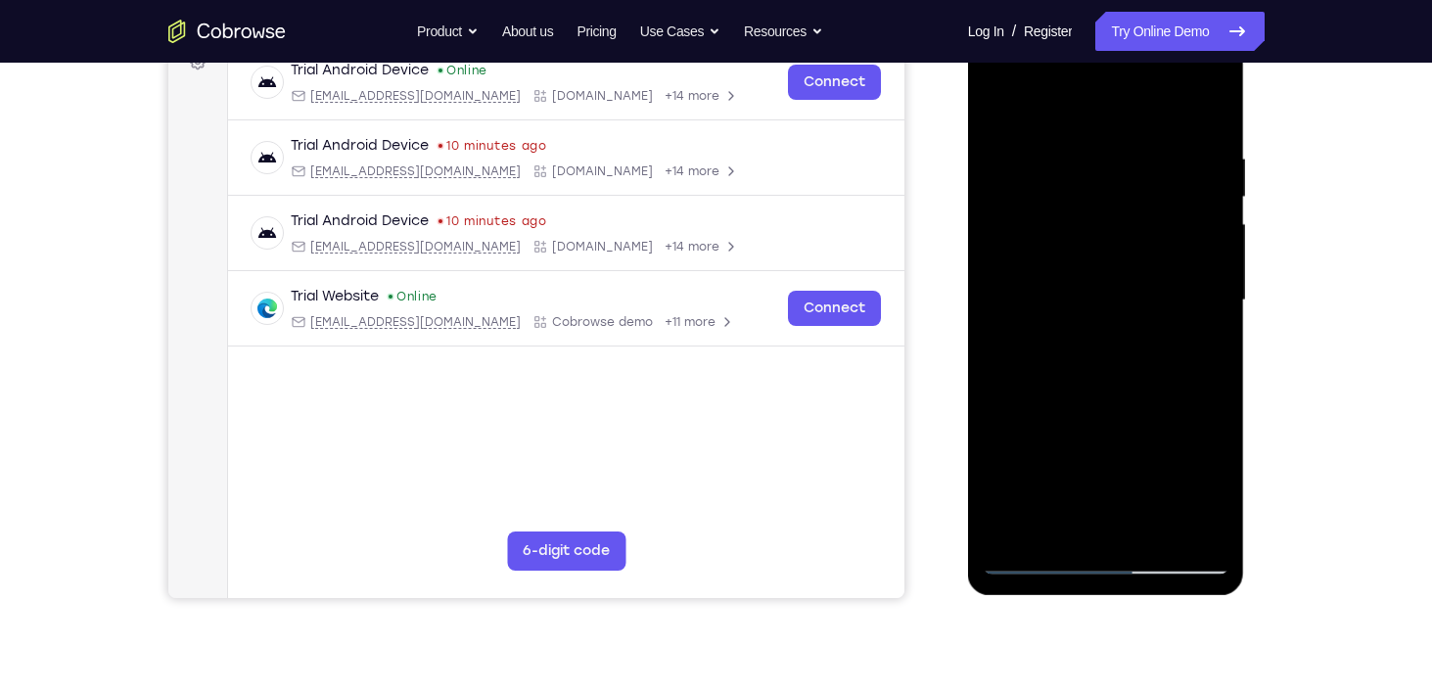
click at [1057, 526] on div at bounding box center [1106, 300] width 247 height 548
drag, startPoint x: 1115, startPoint y: 463, endPoint x: 1068, endPoint y: 285, distance: 184.2
click at [1068, 285] on div at bounding box center [1106, 300] width 247 height 548
drag, startPoint x: 1118, startPoint y: 479, endPoint x: 1073, endPoint y: 278, distance: 205.6
click at [1073, 278] on div at bounding box center [1106, 300] width 247 height 548
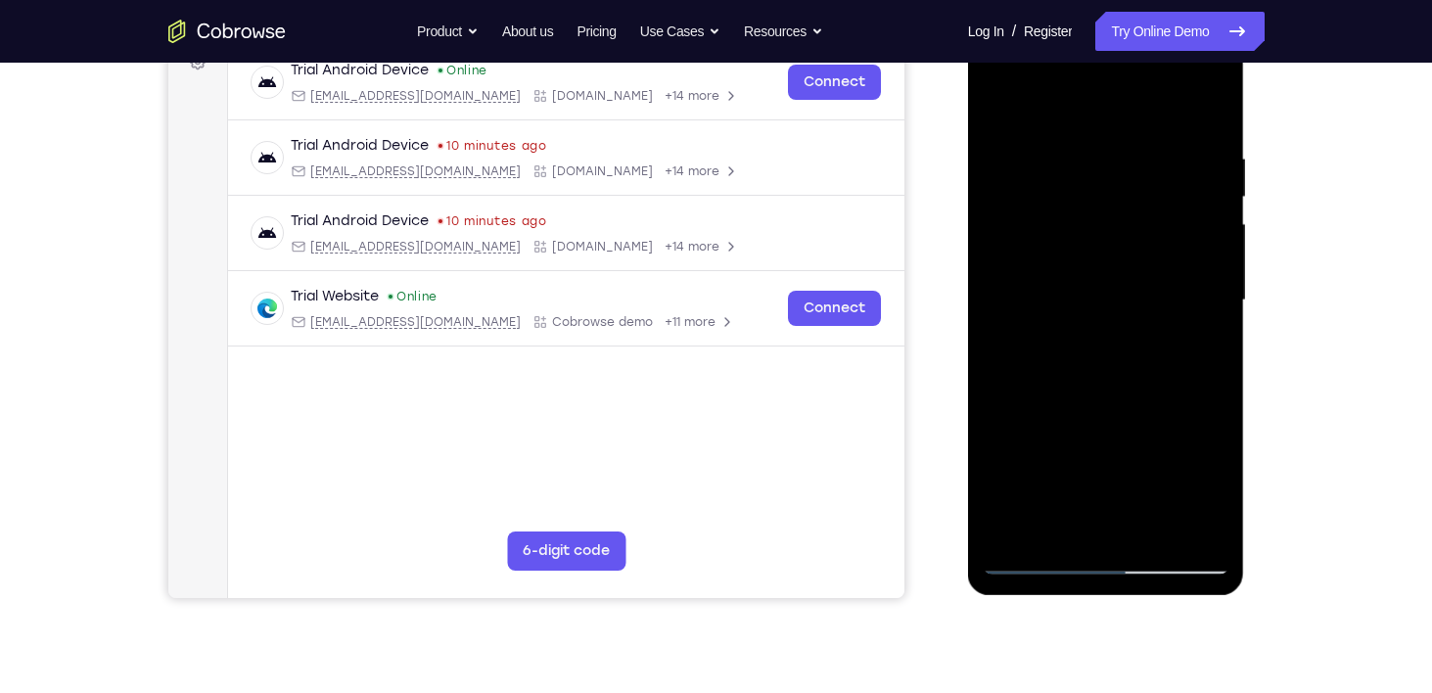
click at [1216, 505] on div at bounding box center [1106, 300] width 247 height 548
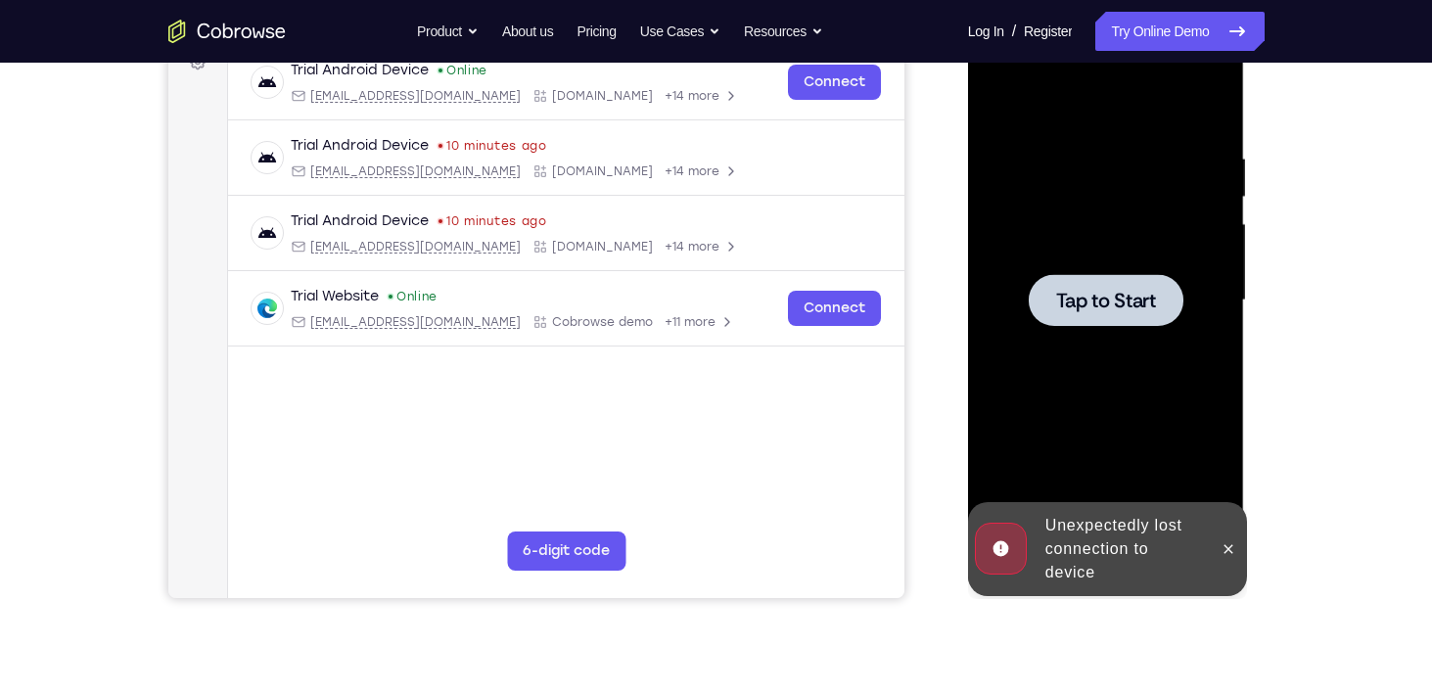
click at [1096, 291] on span "Tap to Start" at bounding box center [1106, 301] width 100 height 20
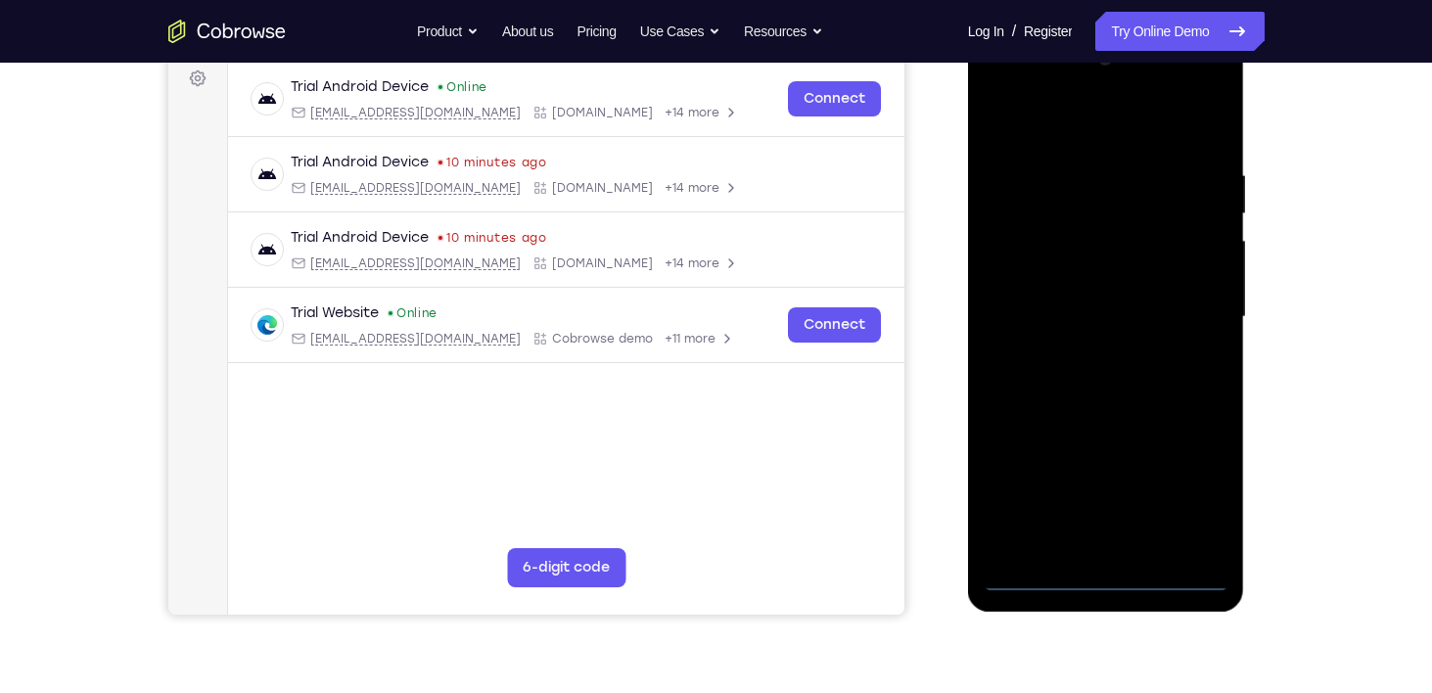
scroll to position [297, 0]
click at [1114, 574] on div at bounding box center [1106, 316] width 247 height 548
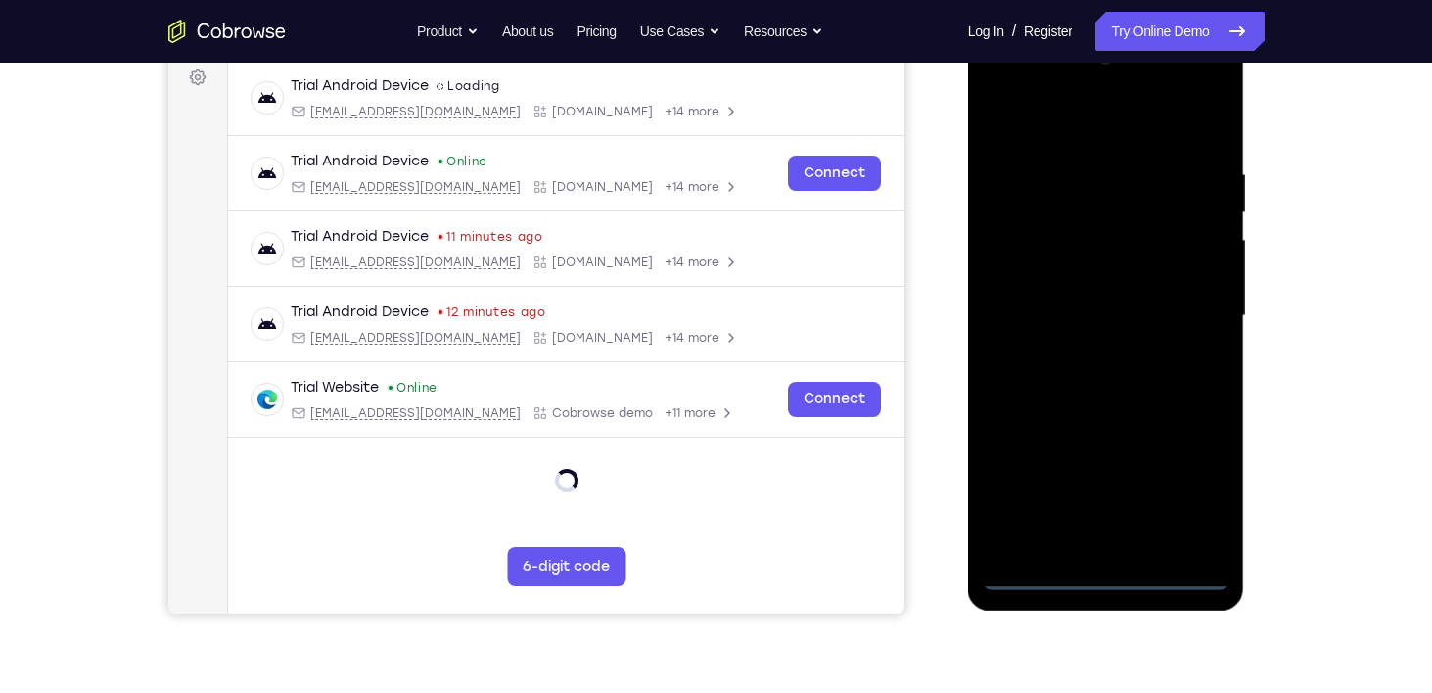
click at [1191, 487] on div at bounding box center [1106, 316] width 247 height 548
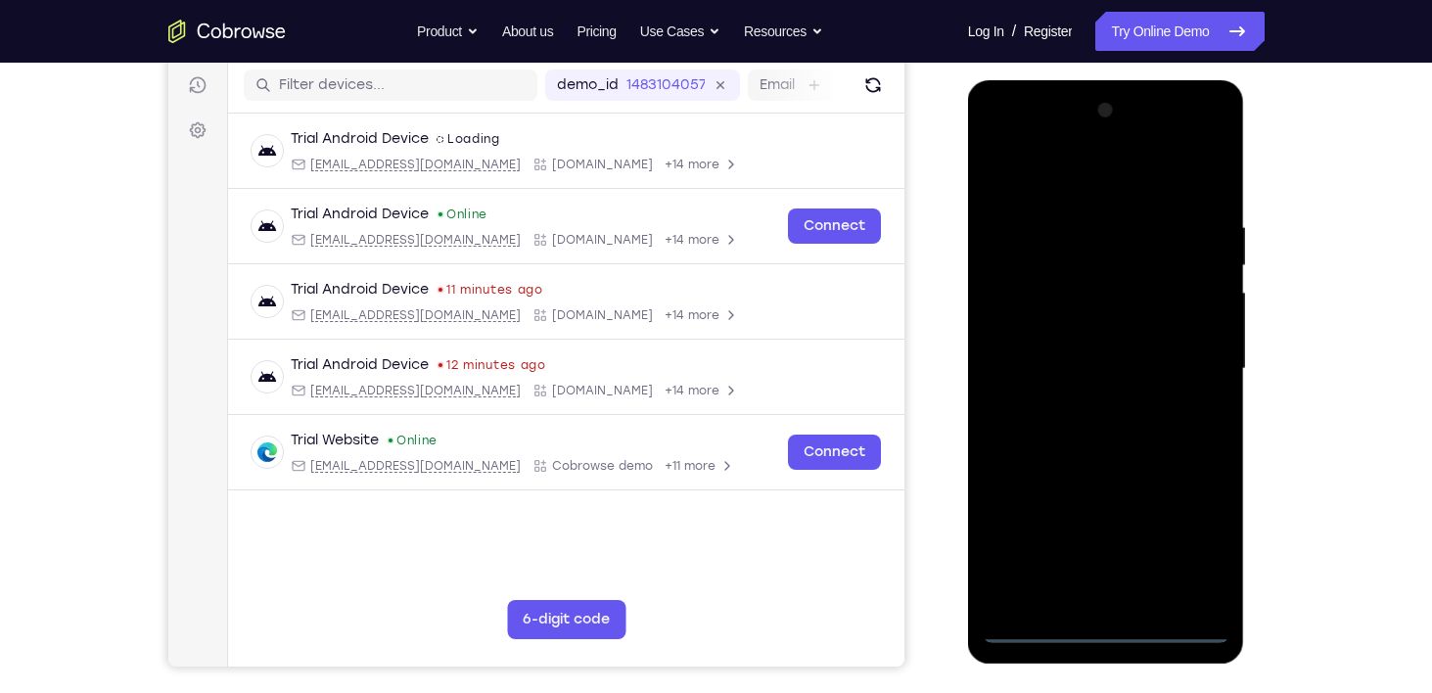
scroll to position [243, 0]
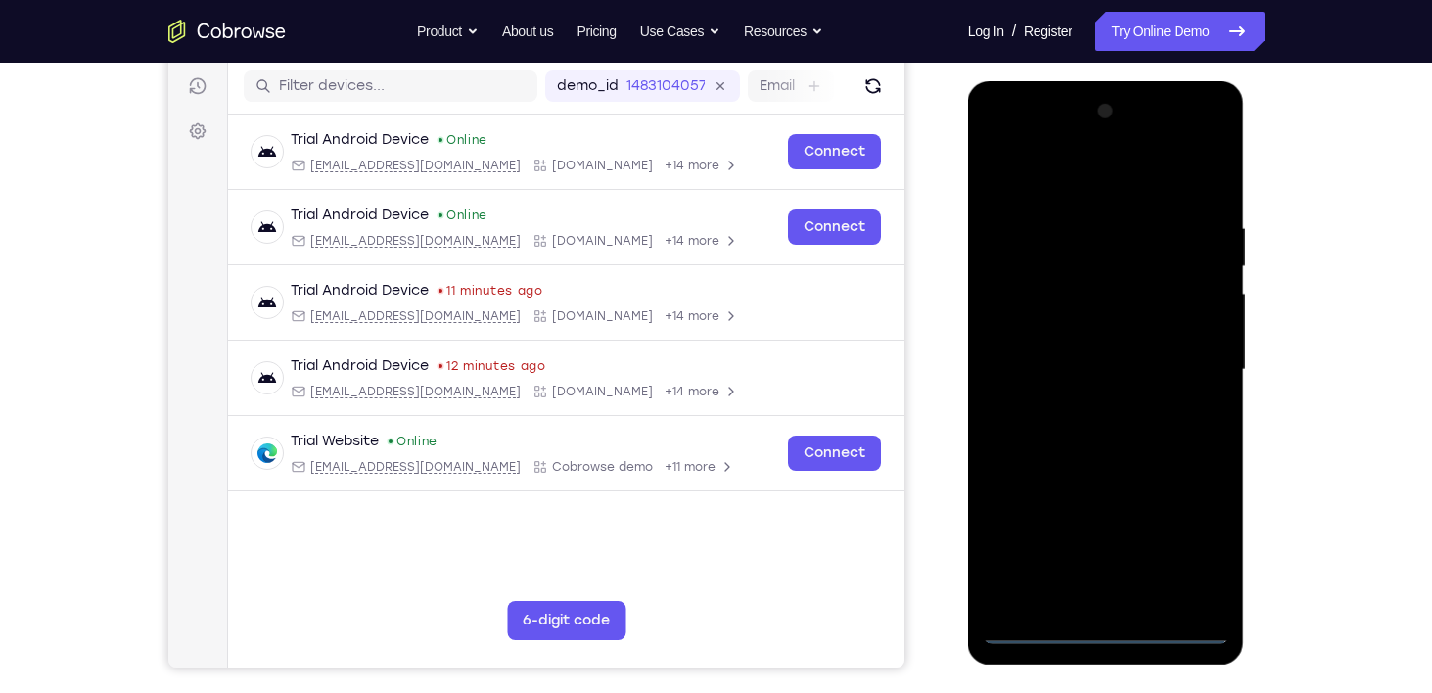
click at [1081, 155] on div at bounding box center [1106, 370] width 247 height 548
click at [1089, 180] on div at bounding box center [1106, 370] width 247 height 548
click at [1202, 363] on div at bounding box center [1106, 370] width 247 height 548
click at [1126, 597] on div at bounding box center [1106, 370] width 247 height 548
click at [1071, 344] on div at bounding box center [1106, 370] width 247 height 548
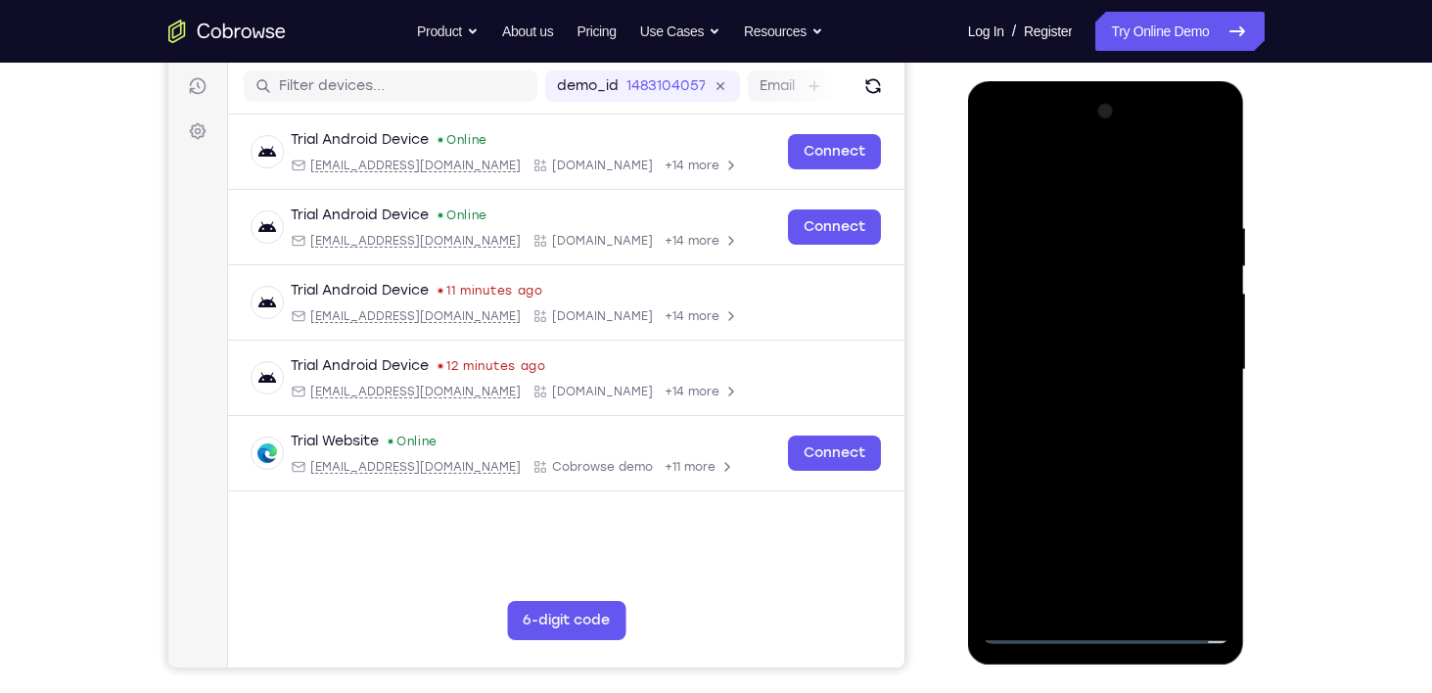
click at [1065, 327] on div at bounding box center [1106, 370] width 247 height 548
click at [1109, 365] on div at bounding box center [1106, 370] width 247 height 548
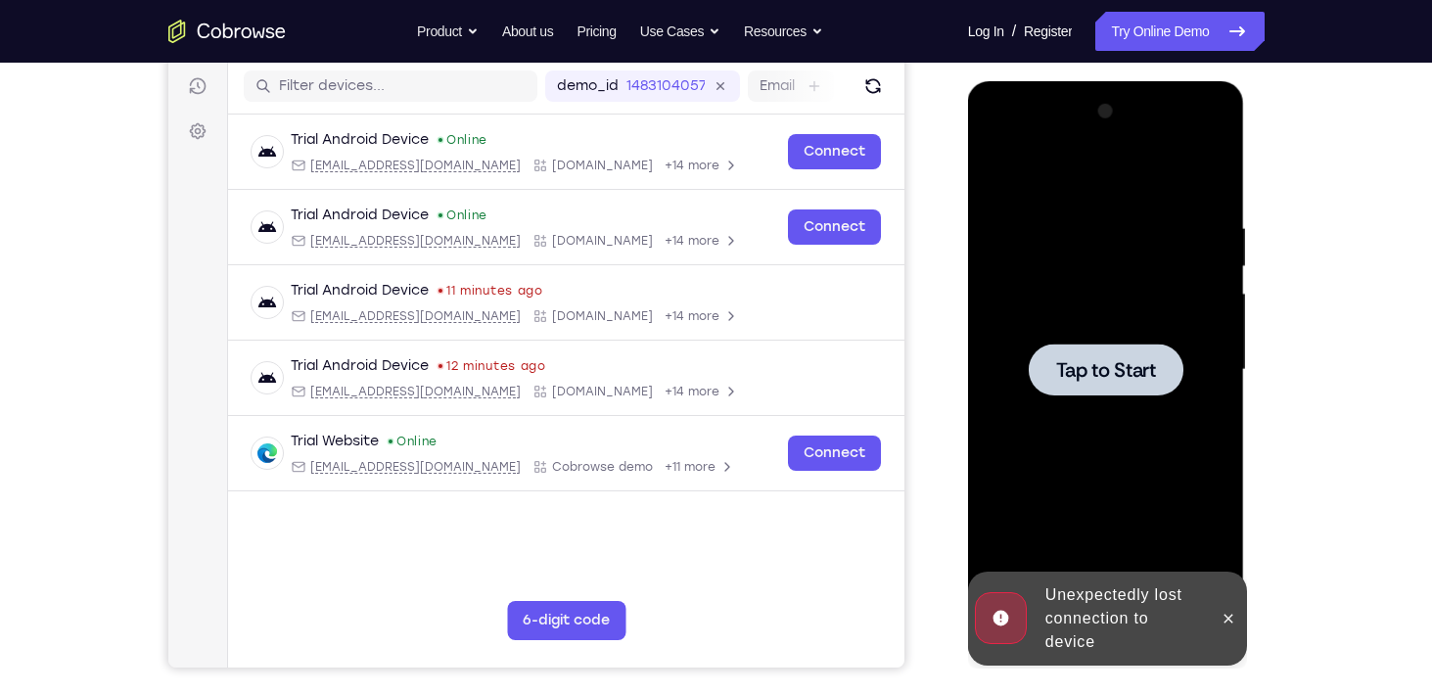
click at [1109, 366] on span "Tap to Start" at bounding box center [1106, 370] width 100 height 20
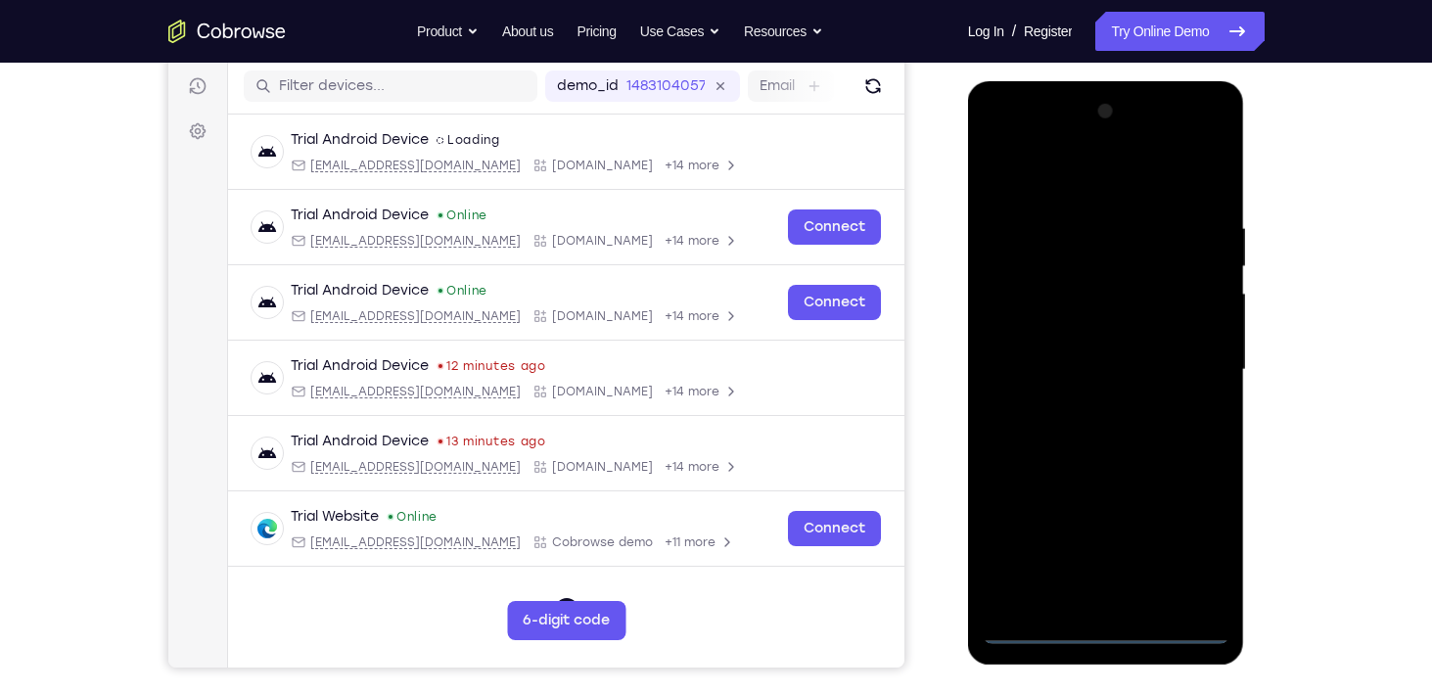
click at [1105, 622] on div at bounding box center [1106, 370] width 247 height 548
click at [1198, 540] on div at bounding box center [1106, 370] width 247 height 548
click at [1077, 186] on div at bounding box center [1106, 370] width 247 height 548
click at [1199, 360] on div at bounding box center [1106, 370] width 247 height 548
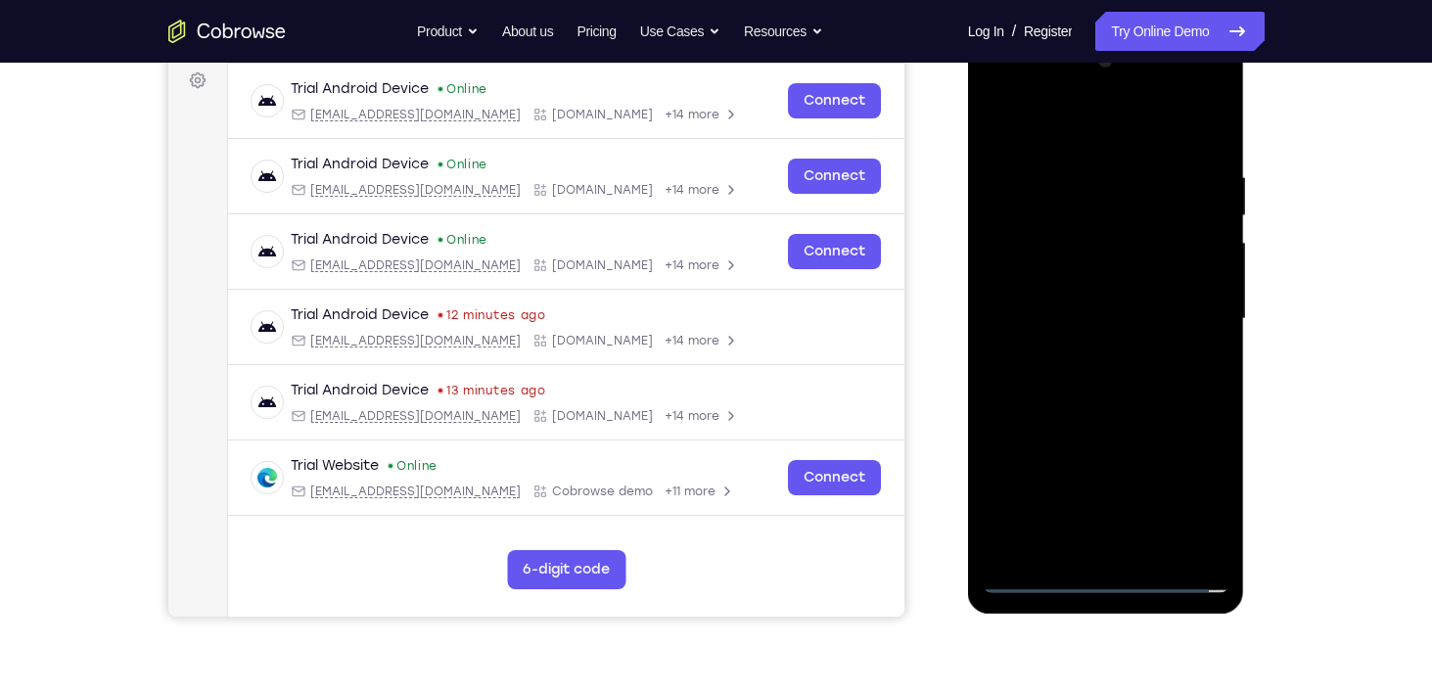
click at [1079, 359] on div at bounding box center [1106, 319] width 247 height 548
click at [1079, 297] on div at bounding box center [1106, 319] width 247 height 548
click at [1058, 270] on div at bounding box center [1106, 319] width 247 height 548
click at [1116, 318] on div at bounding box center [1106, 319] width 247 height 548
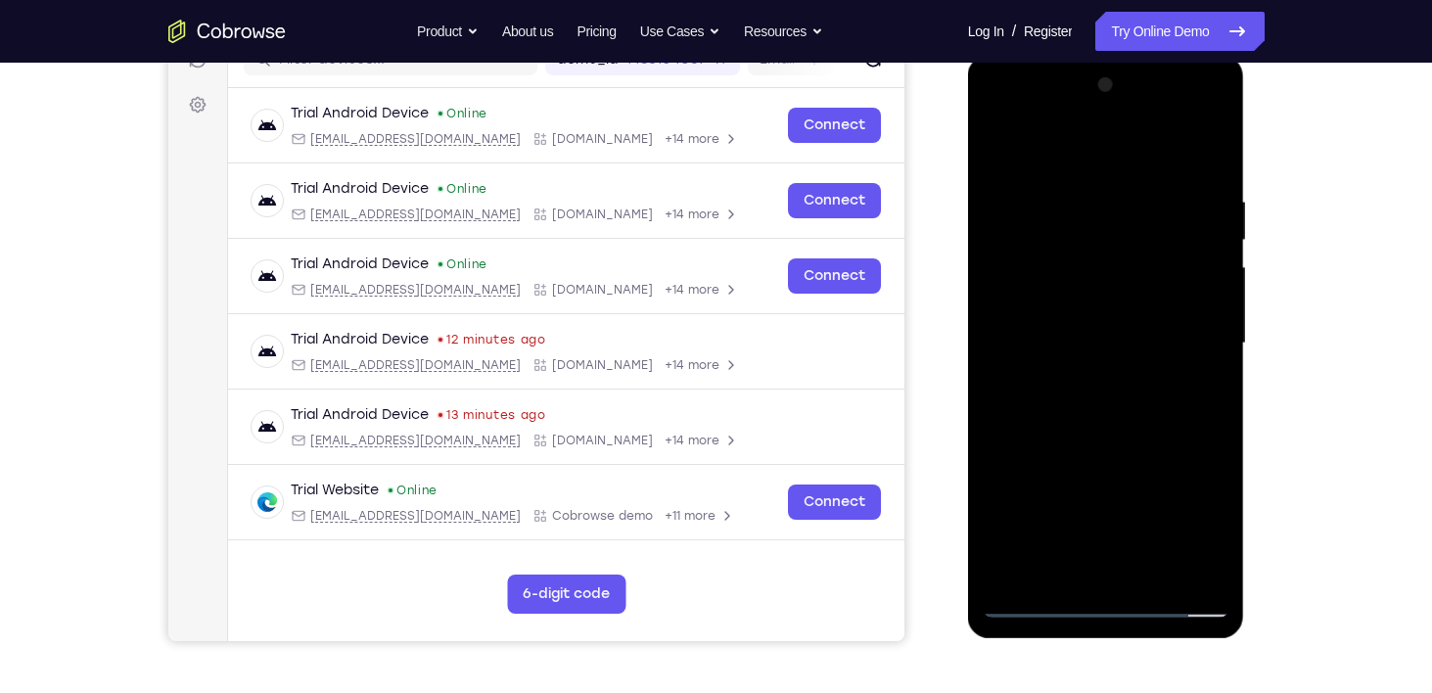
scroll to position [267, 0]
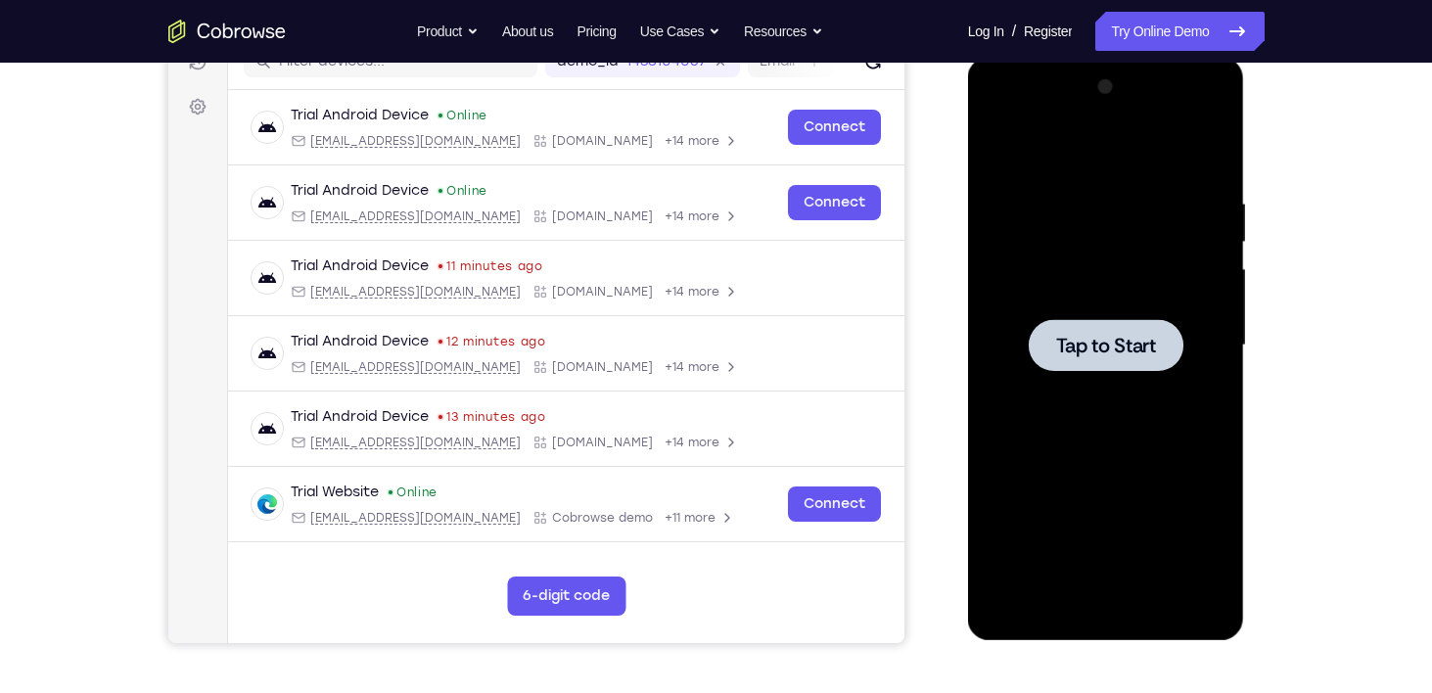
click at [1108, 355] on span "Tap to Start" at bounding box center [1106, 346] width 100 height 20
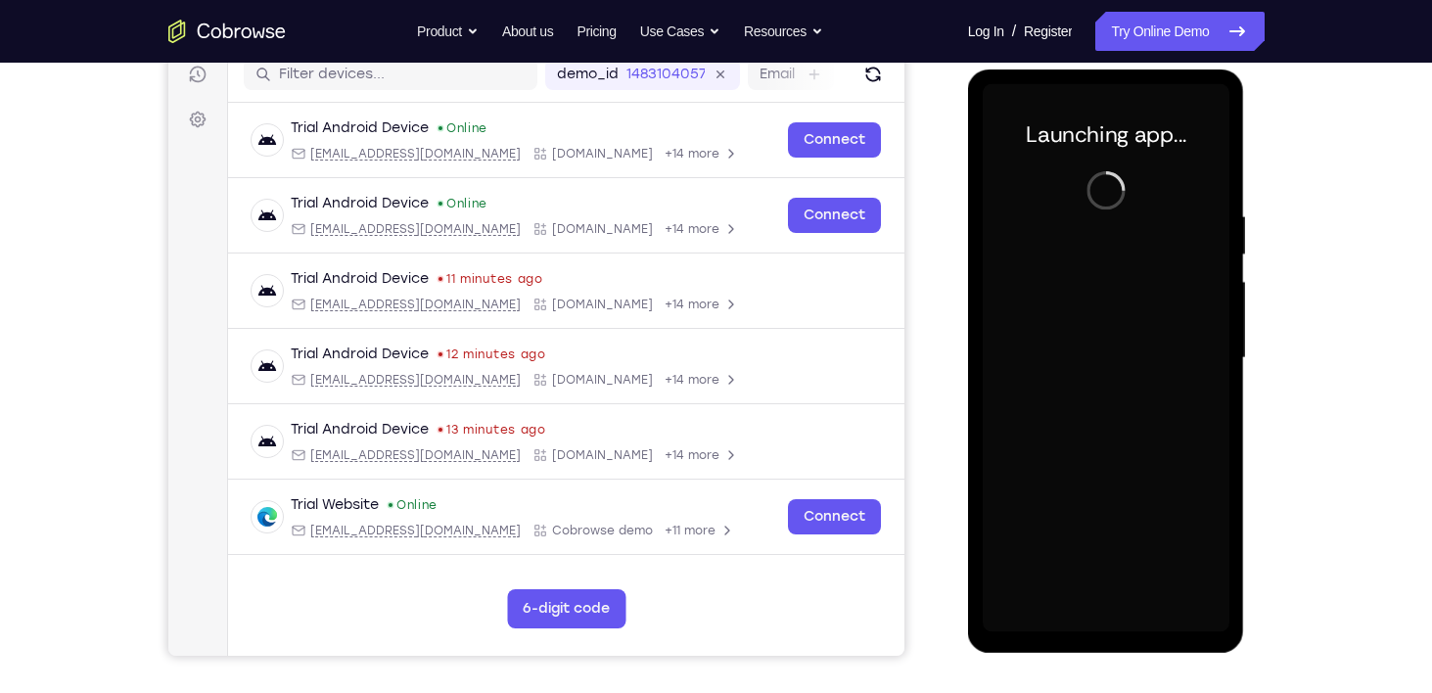
scroll to position [253, 0]
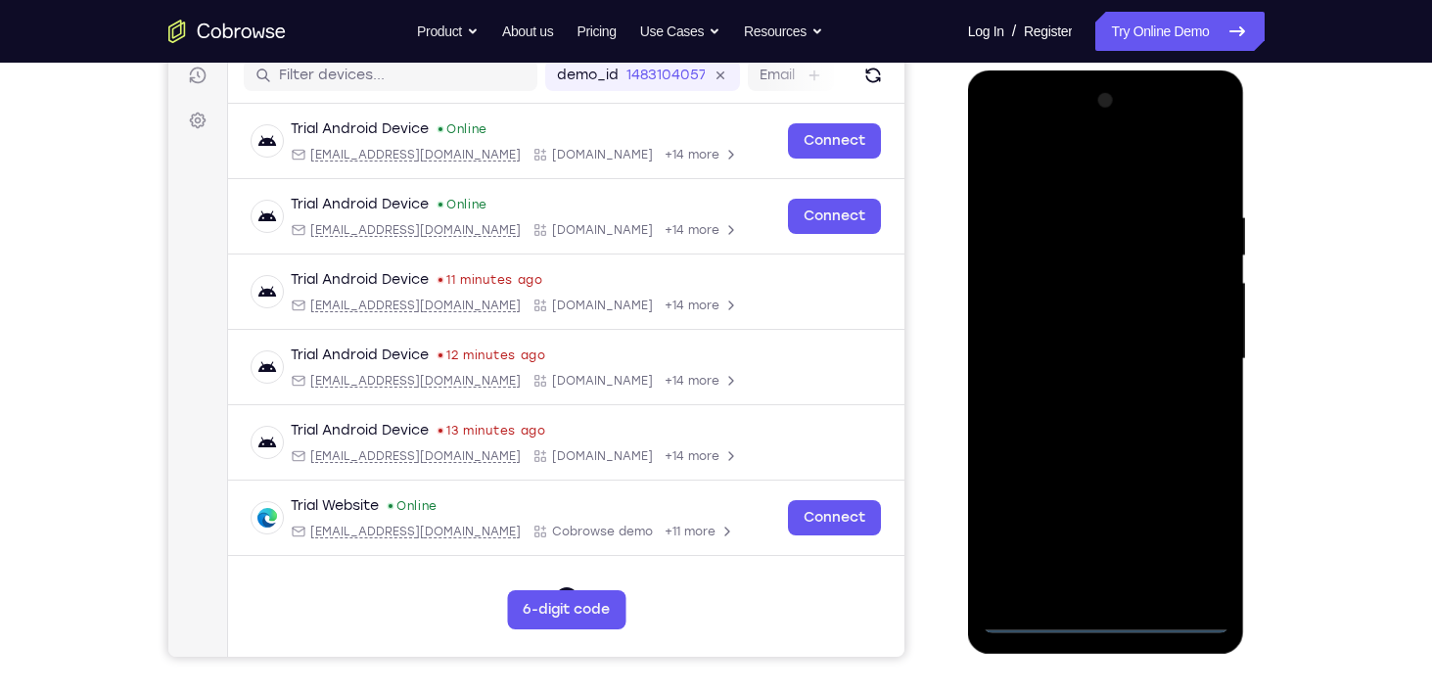
click at [1201, 522] on div at bounding box center [1106, 359] width 247 height 548
click at [1193, 535] on div at bounding box center [1106, 359] width 247 height 548
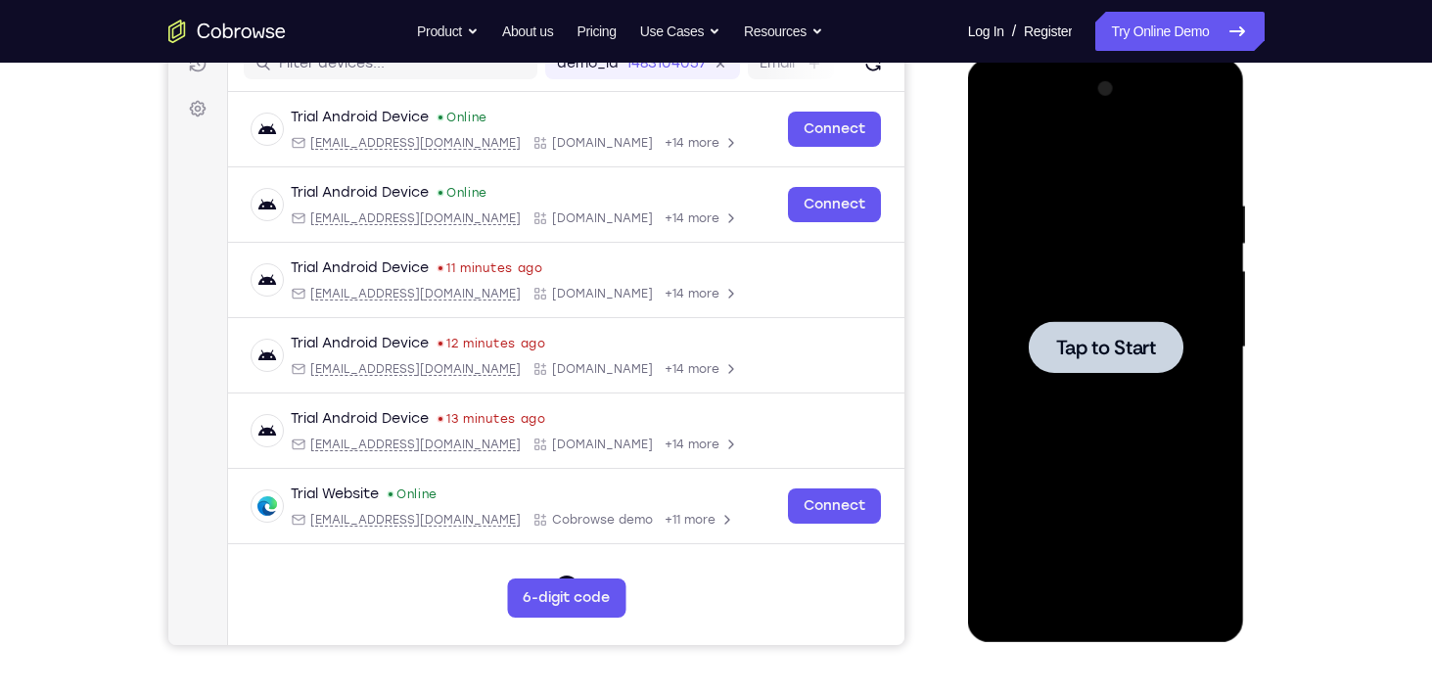
scroll to position [267, 0]
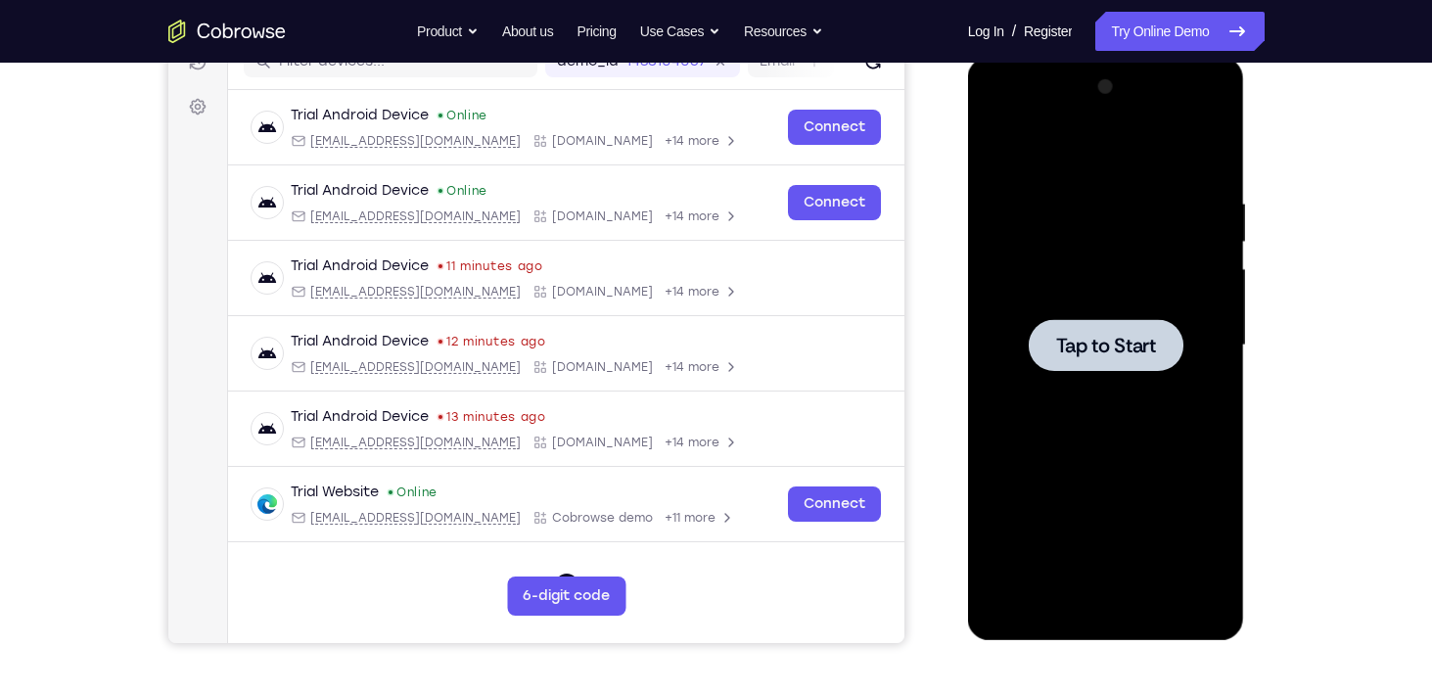
click at [1125, 343] on span "Tap to Start" at bounding box center [1106, 346] width 100 height 20
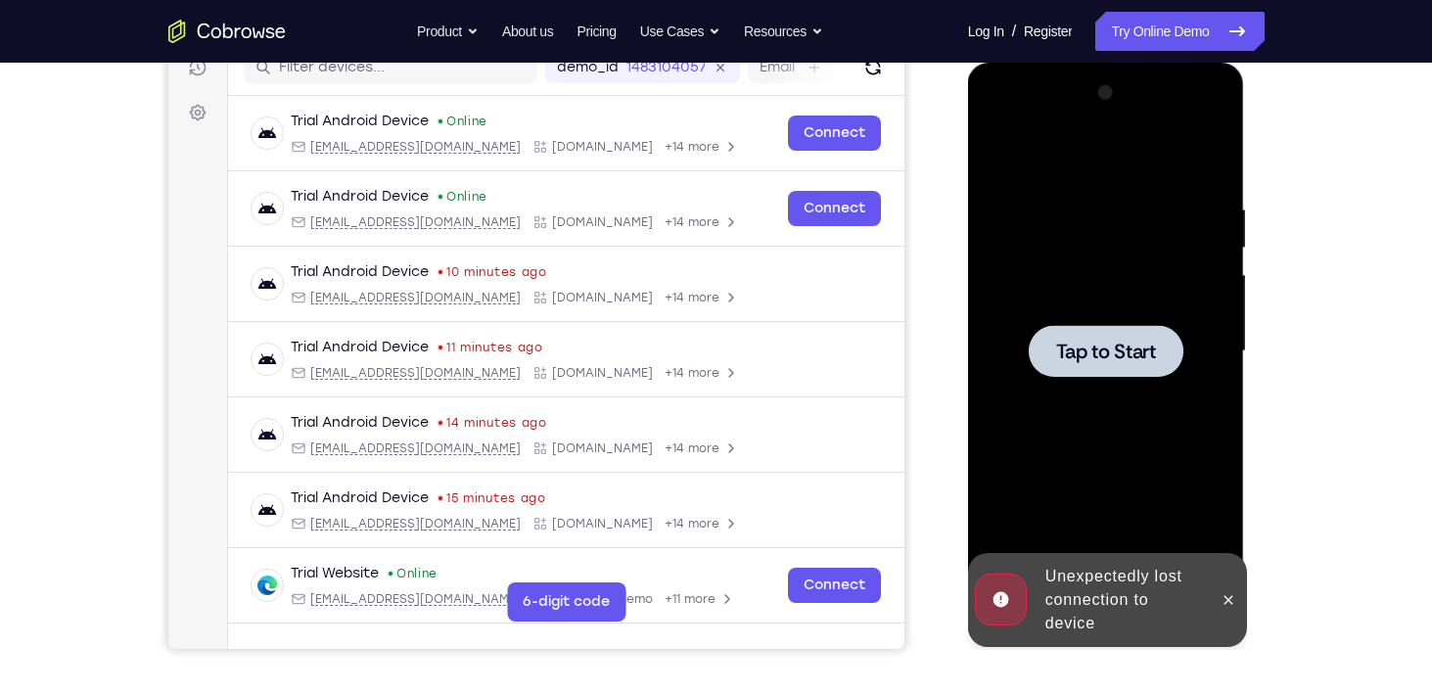
scroll to position [259, 0]
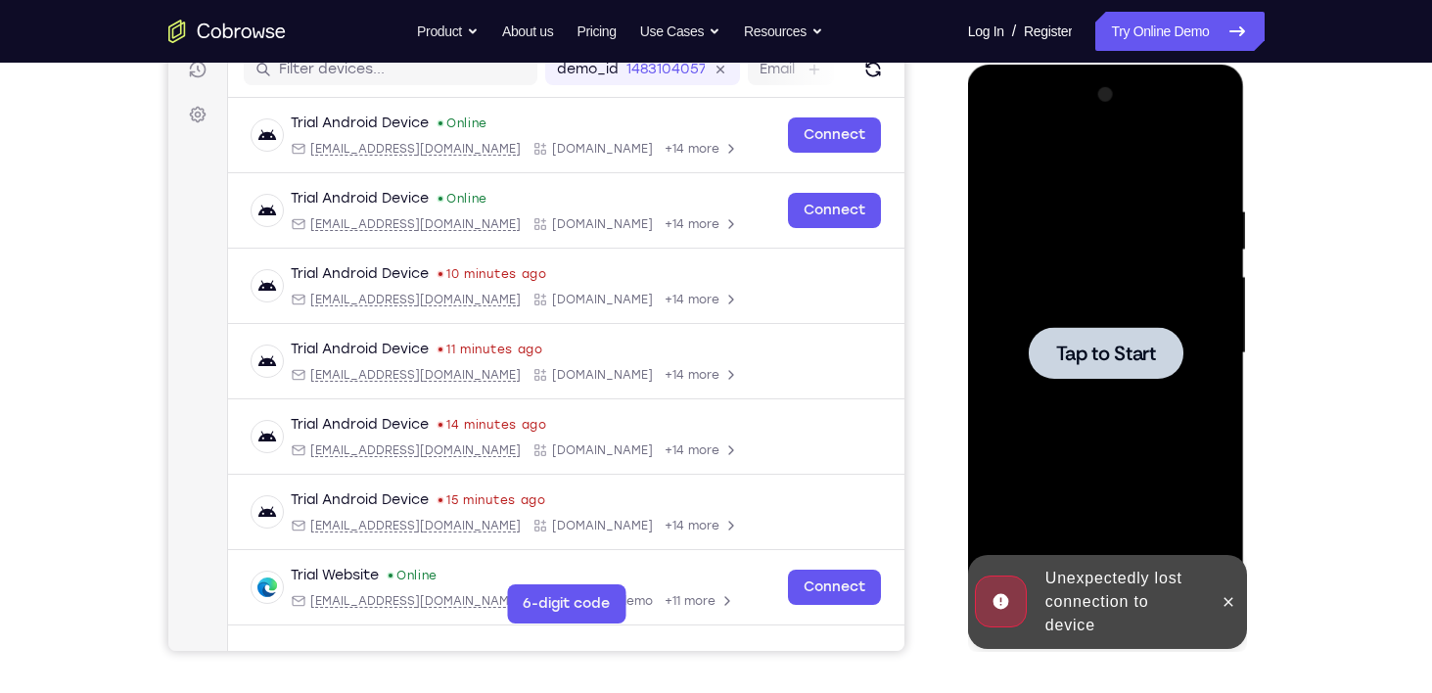
click at [1142, 350] on span "Tap to Start" at bounding box center [1106, 354] width 100 height 20
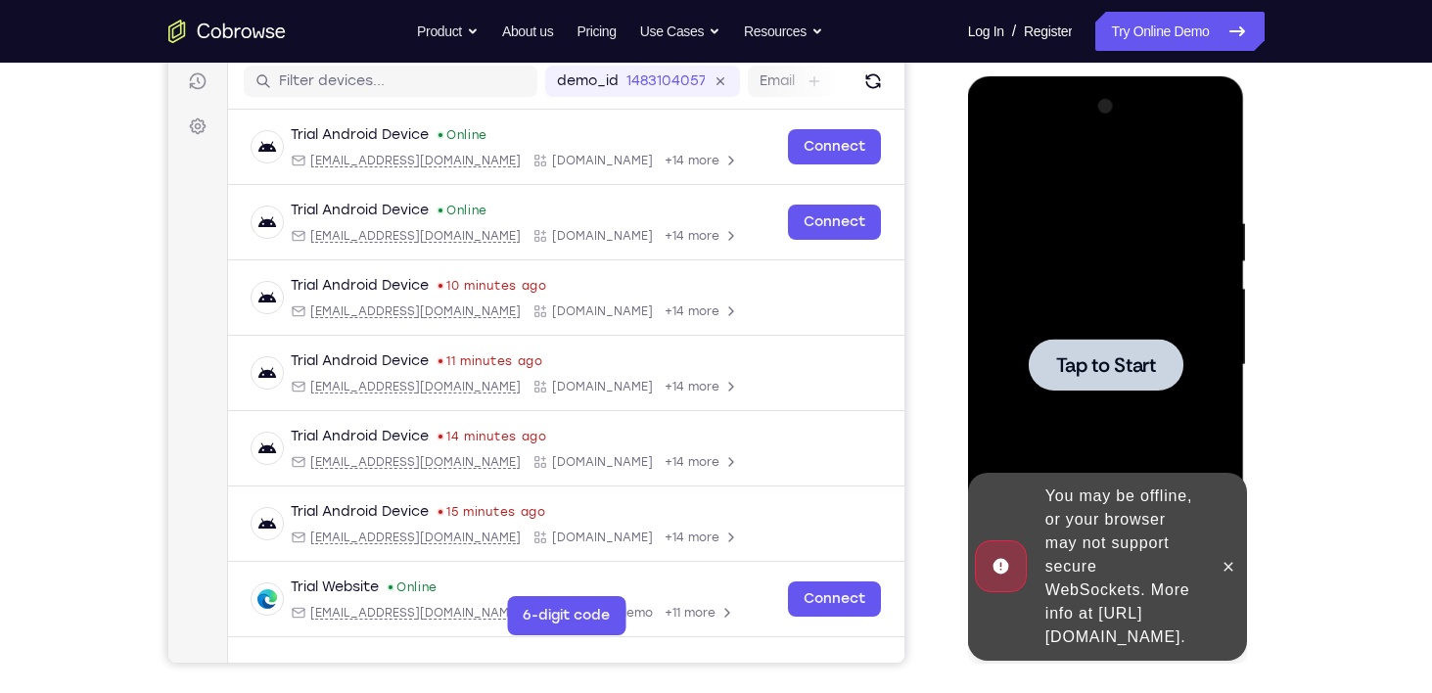
scroll to position [244, 0]
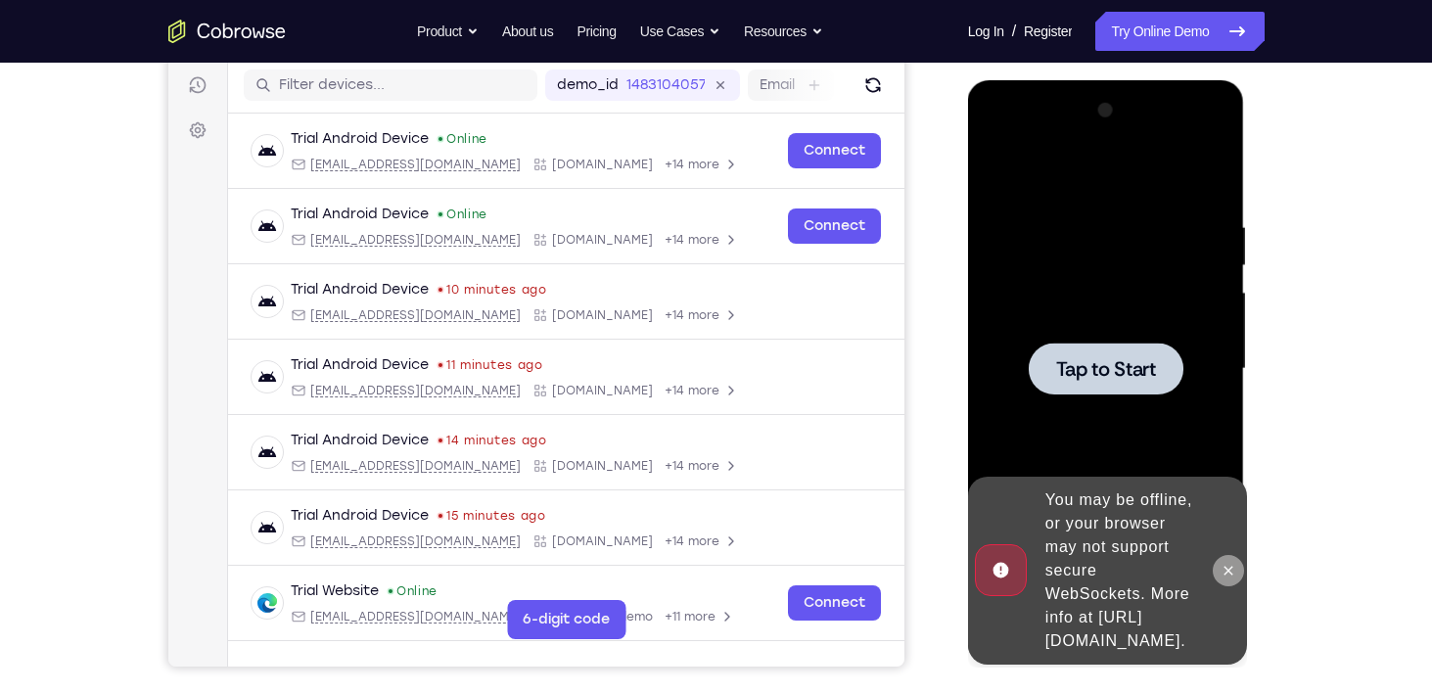
click at [1226, 567] on button at bounding box center [1228, 570] width 31 height 31
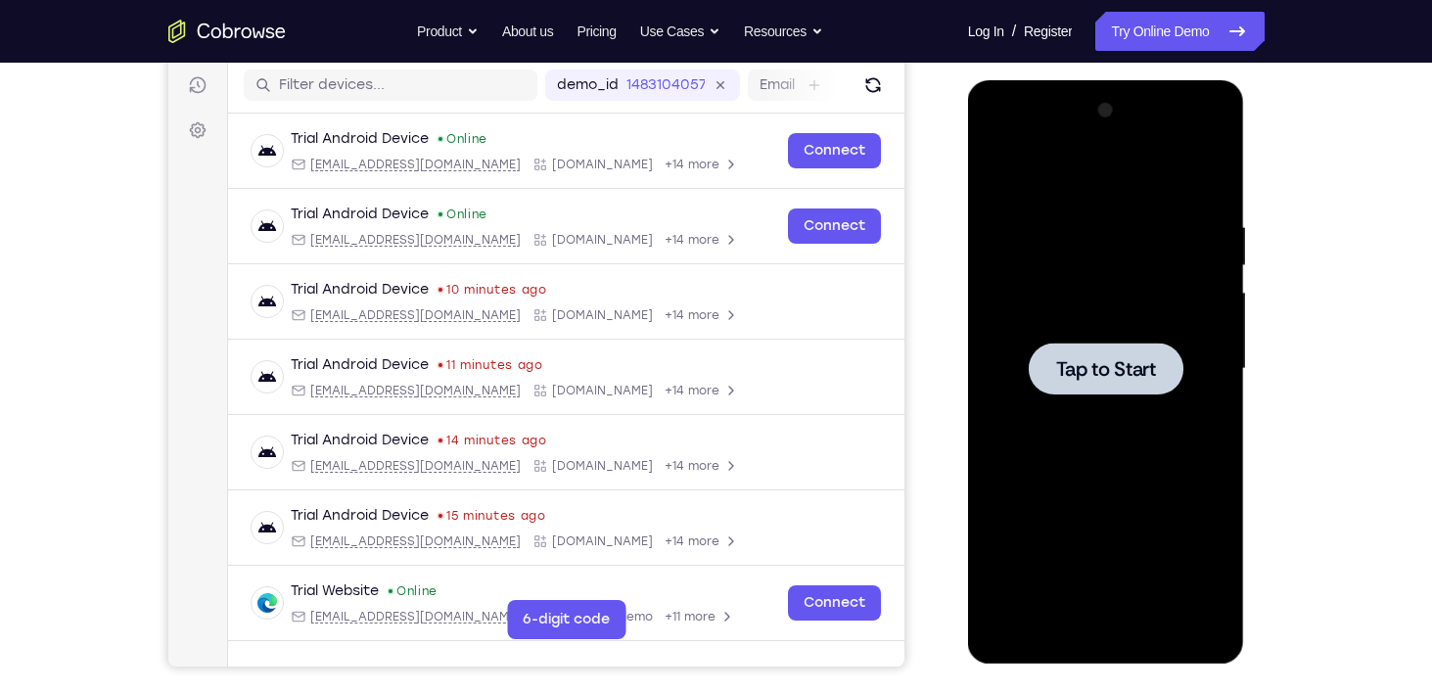
click at [1130, 371] on span "Tap to Start" at bounding box center [1106, 369] width 100 height 20
click at [1081, 383] on div at bounding box center [1106, 369] width 155 height 52
click at [1088, 371] on span "Tap to Start" at bounding box center [1106, 369] width 100 height 20
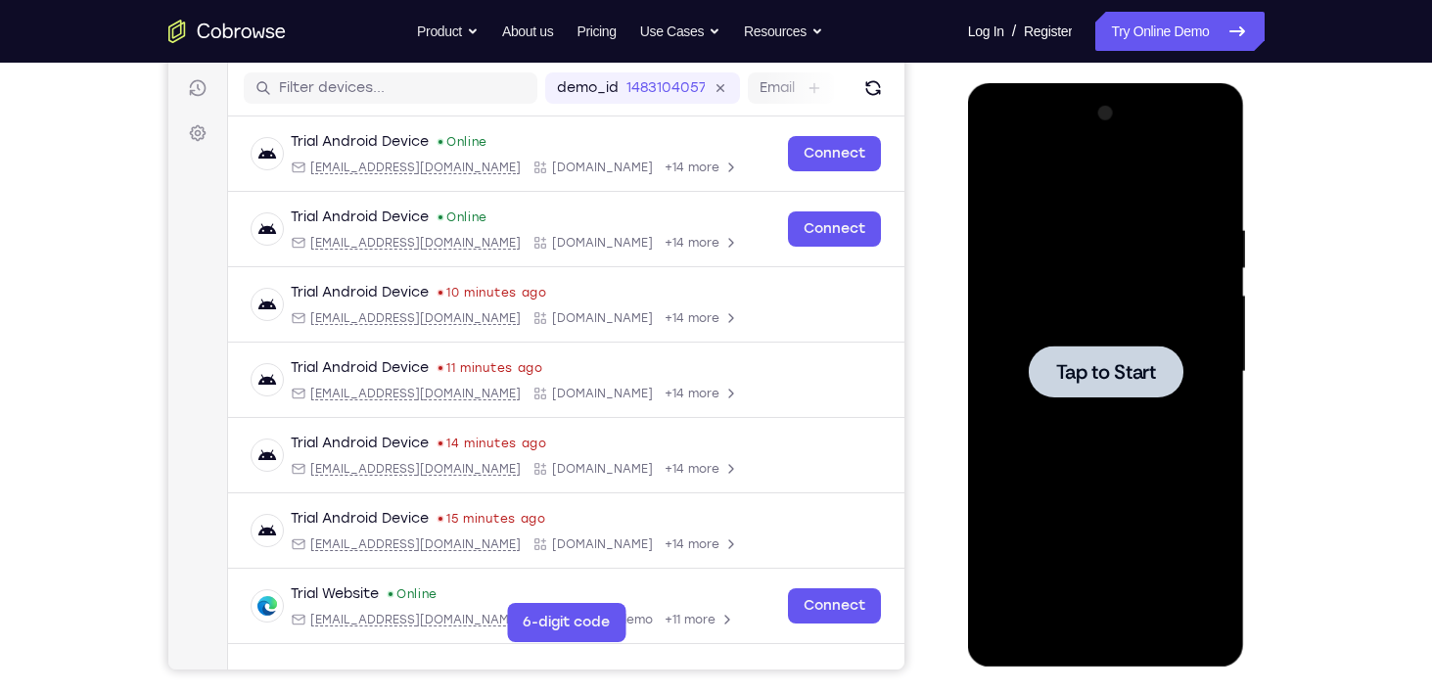
scroll to position [250, 0]
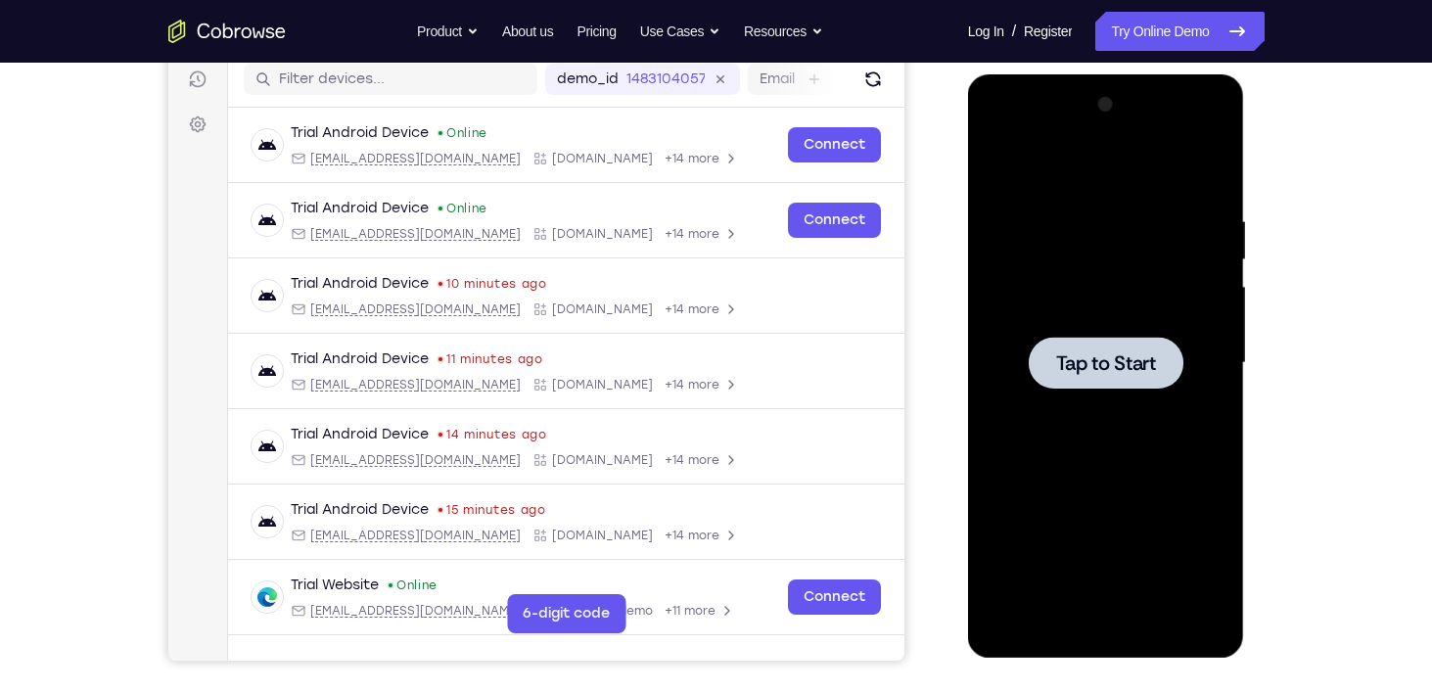
click at [1137, 371] on span "Tap to Start" at bounding box center [1106, 363] width 100 height 20
click at [1069, 377] on div at bounding box center [1106, 363] width 155 height 52
click at [1121, 370] on span "Tap to Start" at bounding box center [1106, 363] width 100 height 20
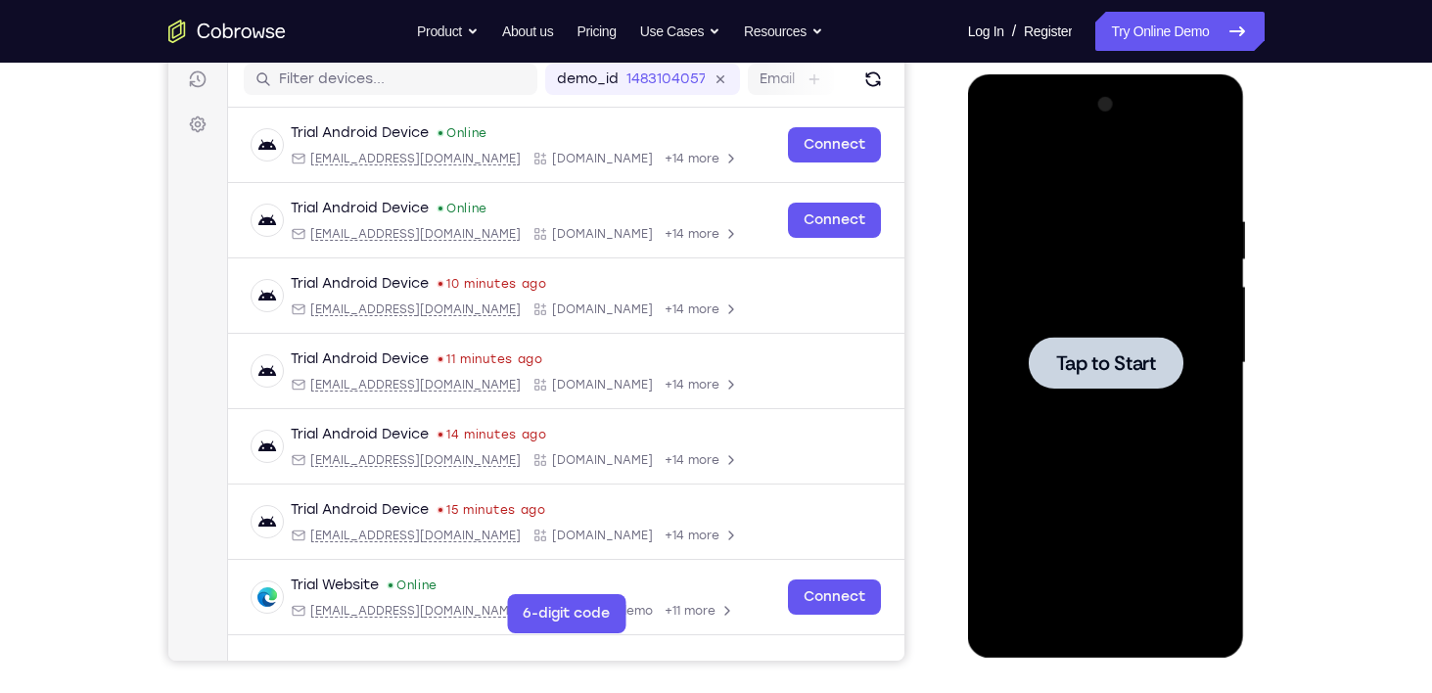
click at [1121, 370] on span "Tap to Start" at bounding box center [1106, 363] width 100 height 20
click at [862, 76] on icon "Refresh" at bounding box center [872, 79] width 20 height 20
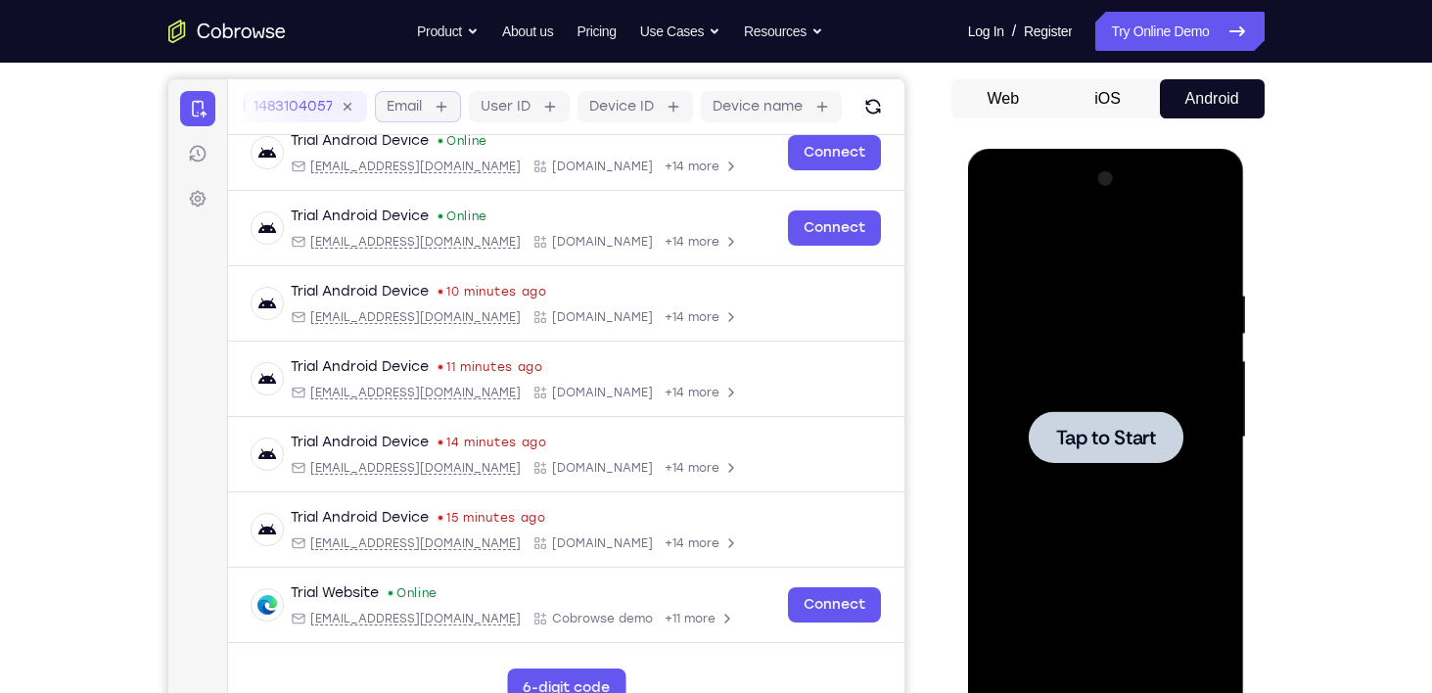
scroll to position [72, 0]
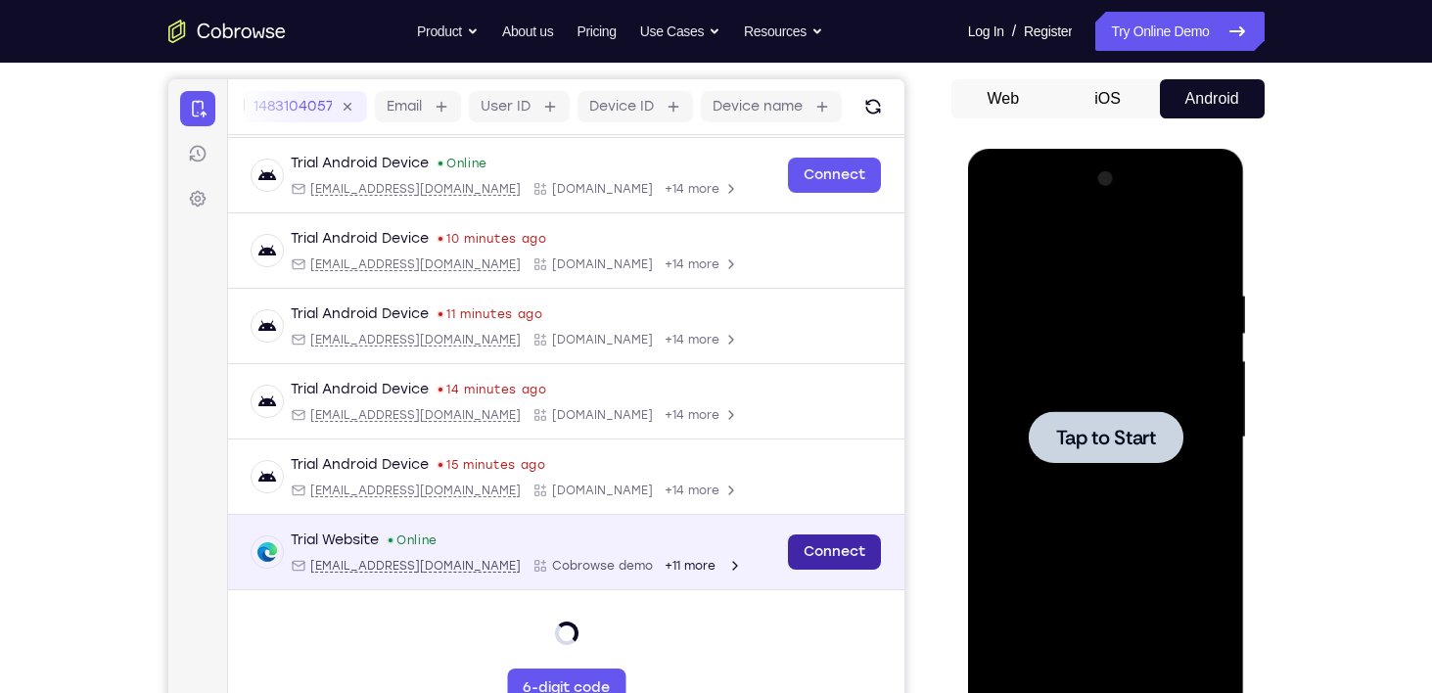
click at [787, 550] on link "Connect" at bounding box center [833, 551] width 93 height 35
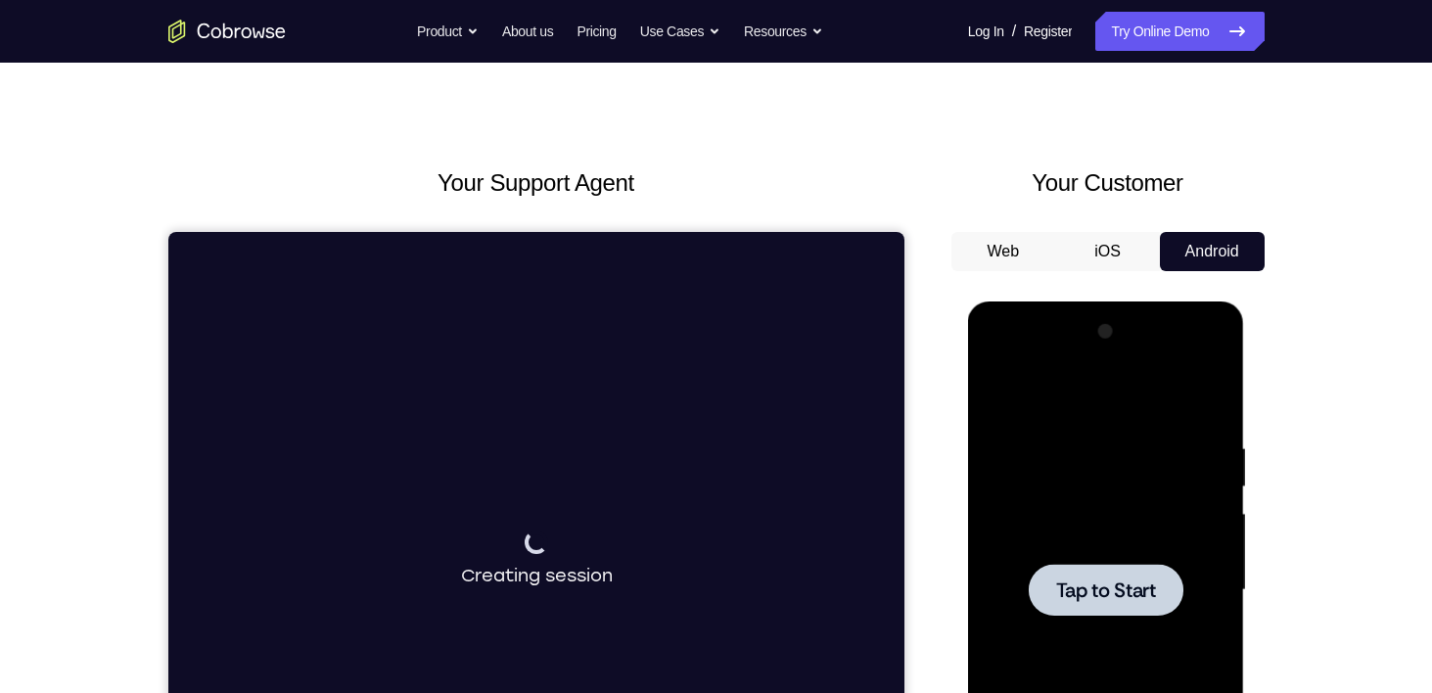
scroll to position [0, 0]
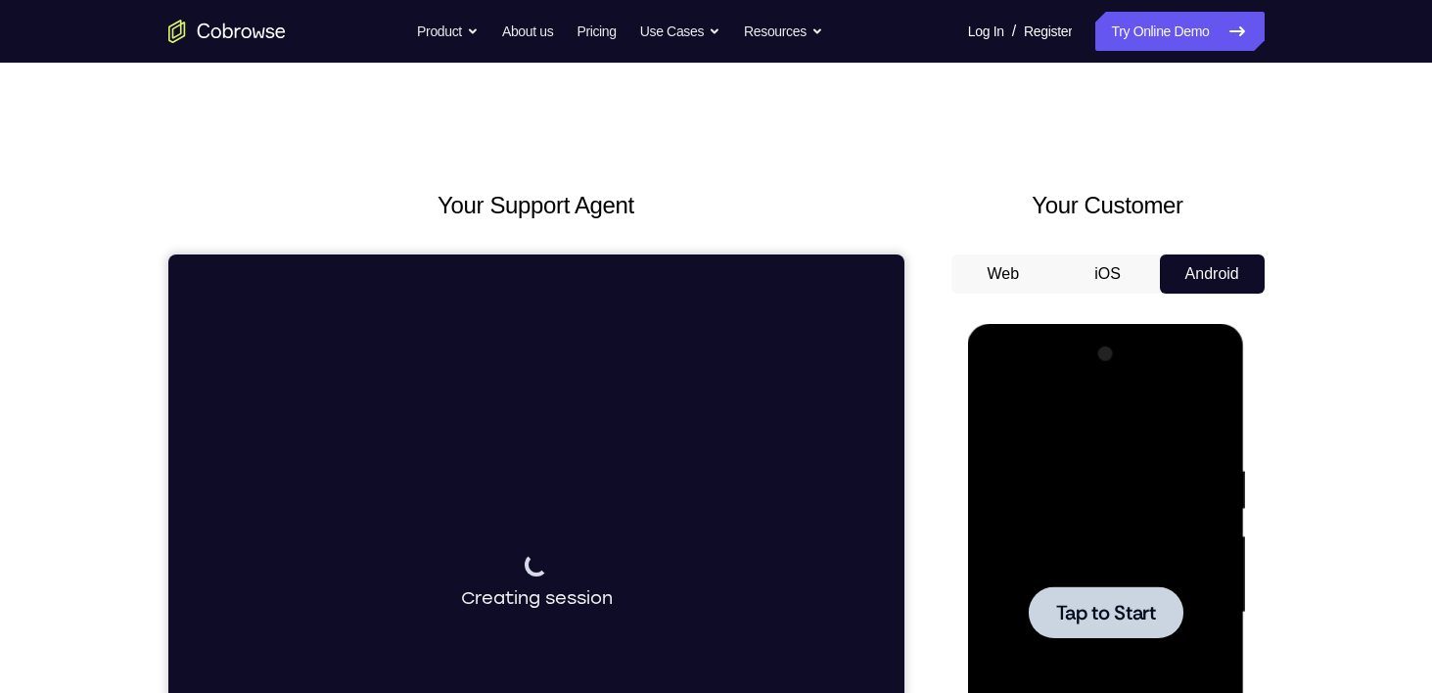
click at [1097, 271] on button "iOS" at bounding box center [1107, 273] width 105 height 39
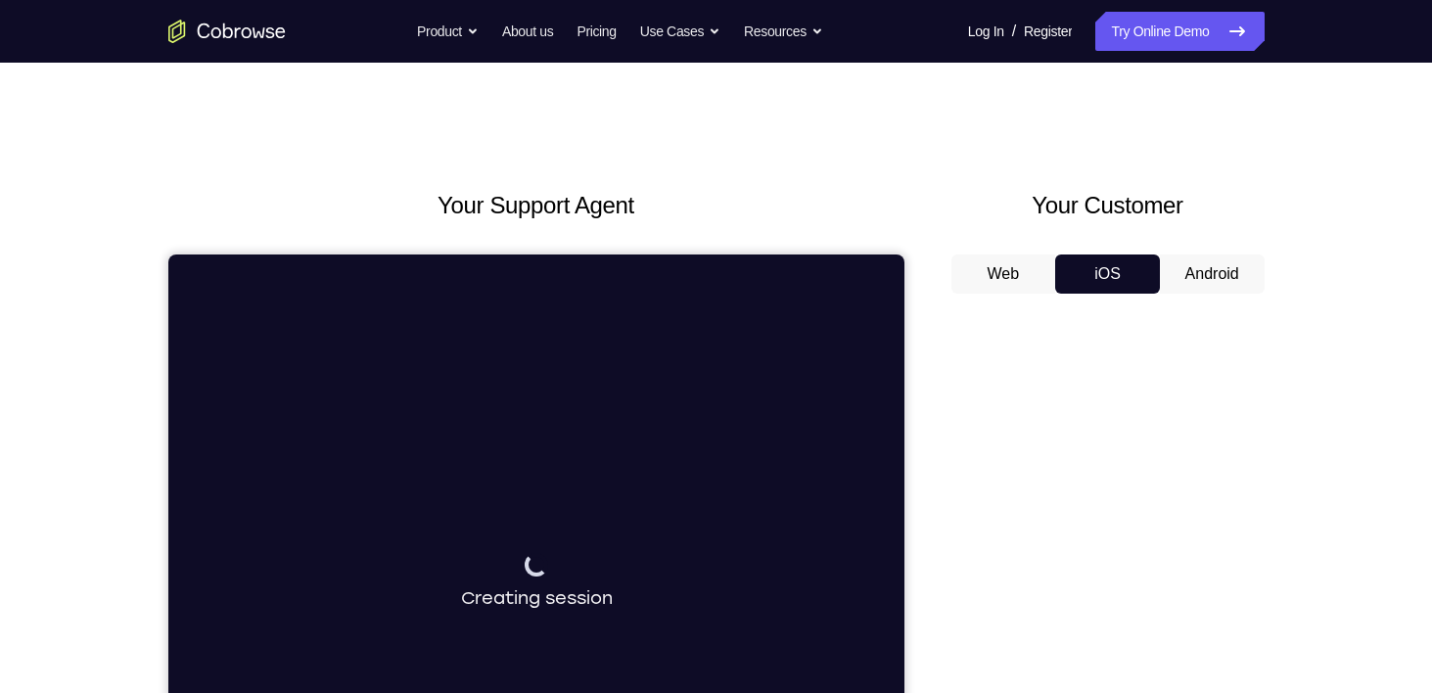
click at [1208, 270] on button "Android" at bounding box center [1212, 273] width 105 height 39
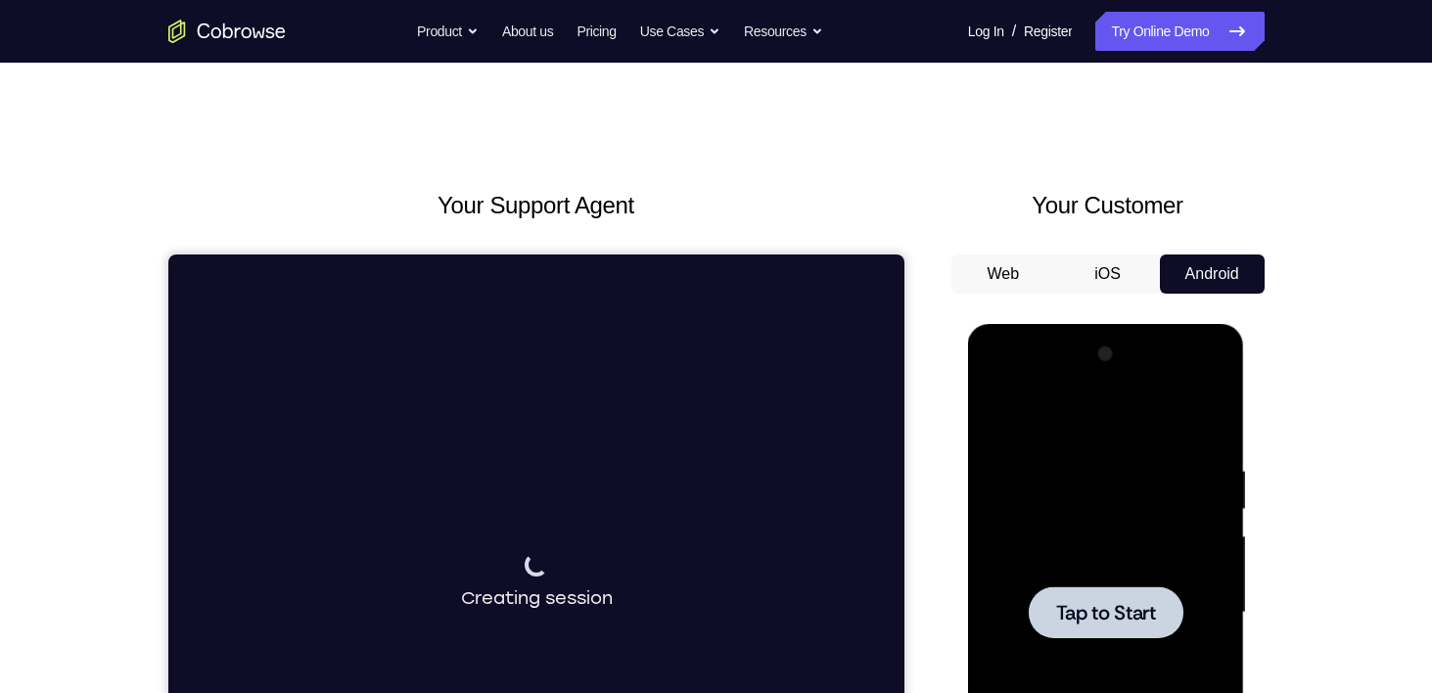
click at [1118, 272] on button "iOS" at bounding box center [1107, 273] width 105 height 39
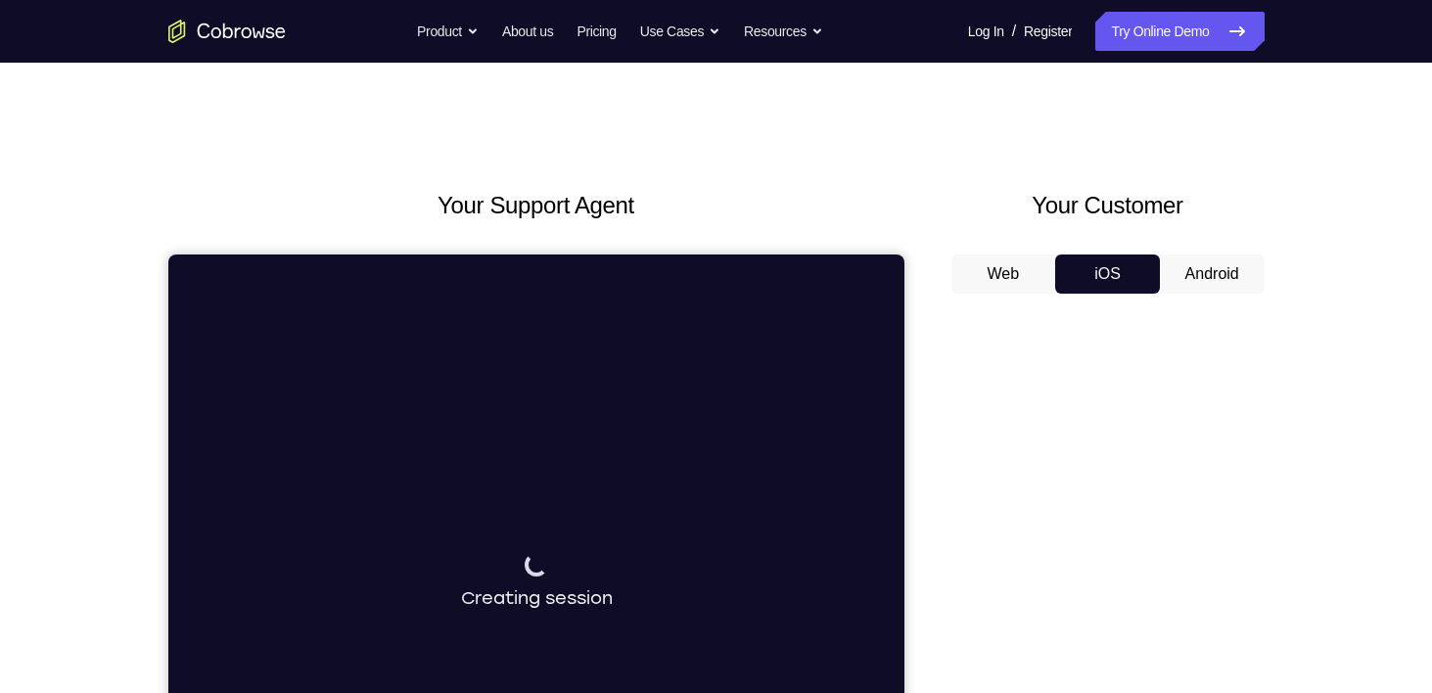
click at [1185, 267] on button "Android" at bounding box center [1212, 273] width 105 height 39
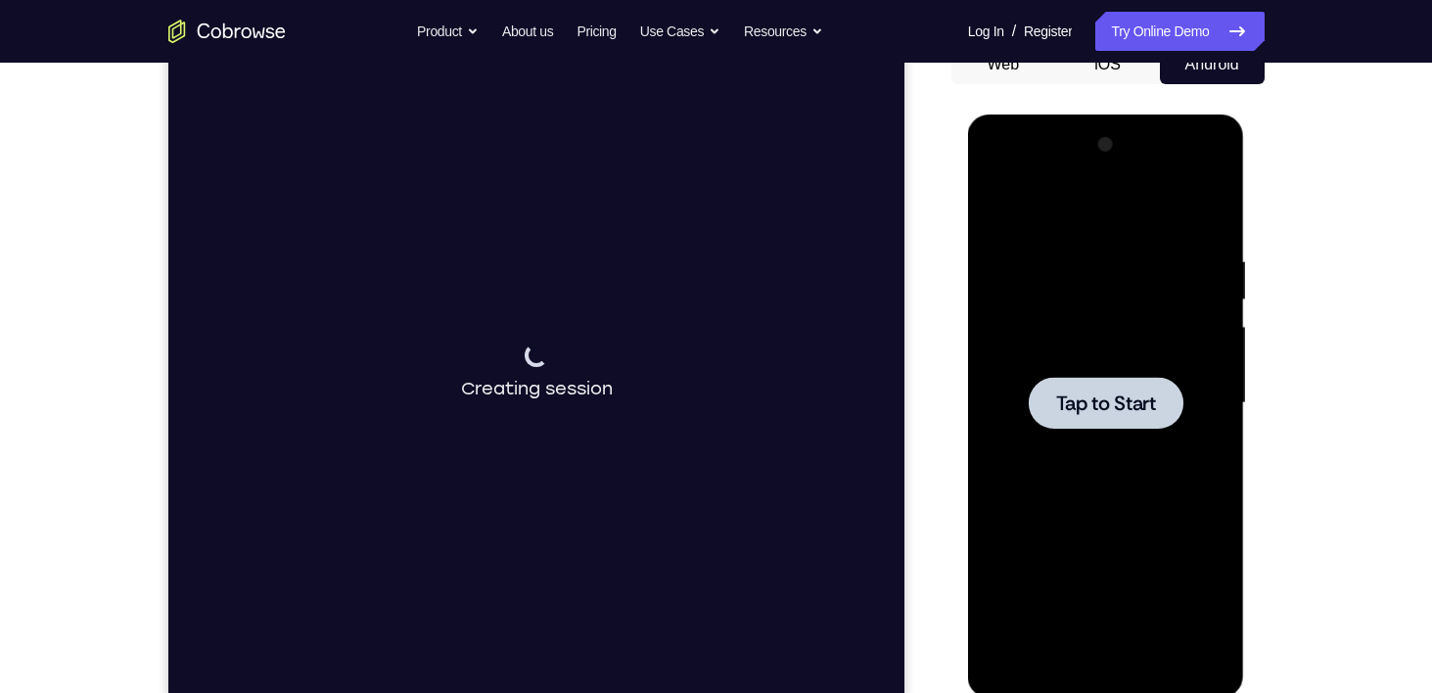
scroll to position [210, 0]
click at [1072, 409] on span "Tap to Start" at bounding box center [1106, 402] width 100 height 20
click at [1122, 383] on div at bounding box center [1106, 402] width 155 height 52
click at [1122, 408] on span "Tap to Start" at bounding box center [1106, 402] width 100 height 20
click at [1125, 415] on div at bounding box center [1106, 402] width 155 height 52
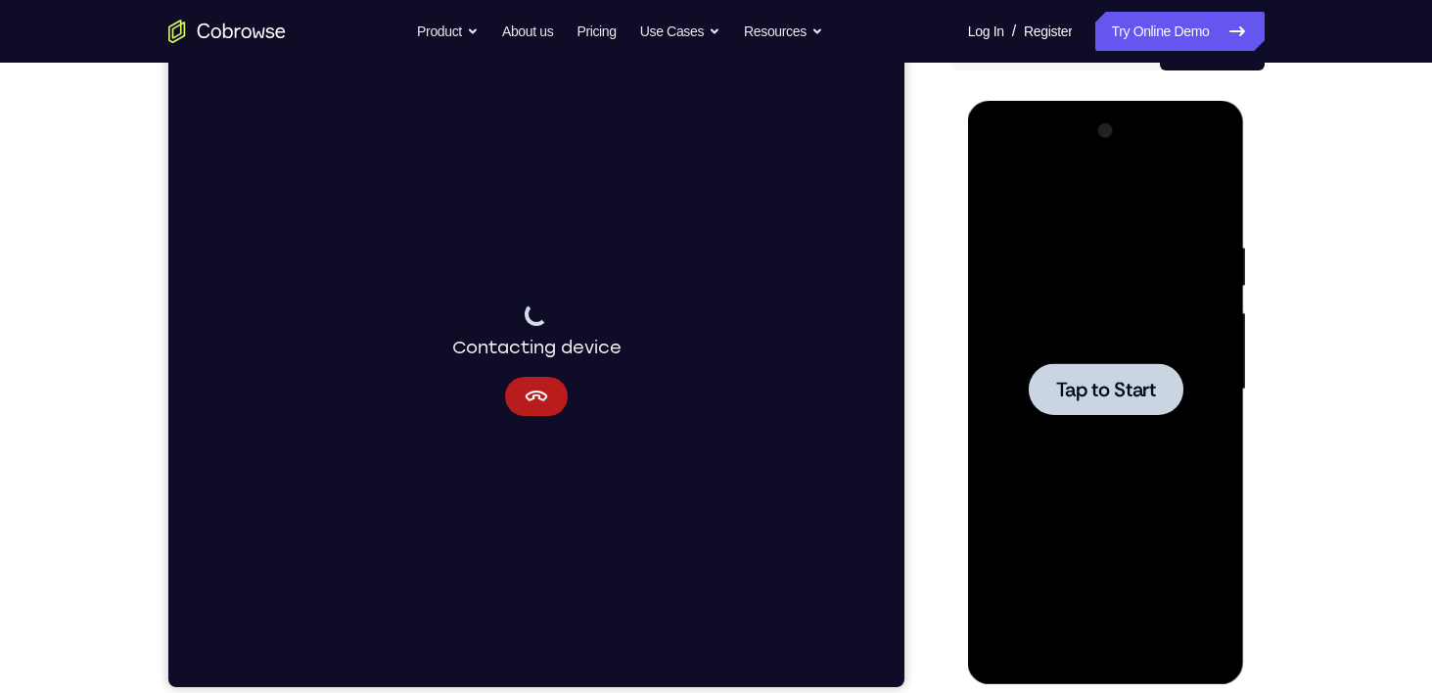
scroll to position [233, 0]
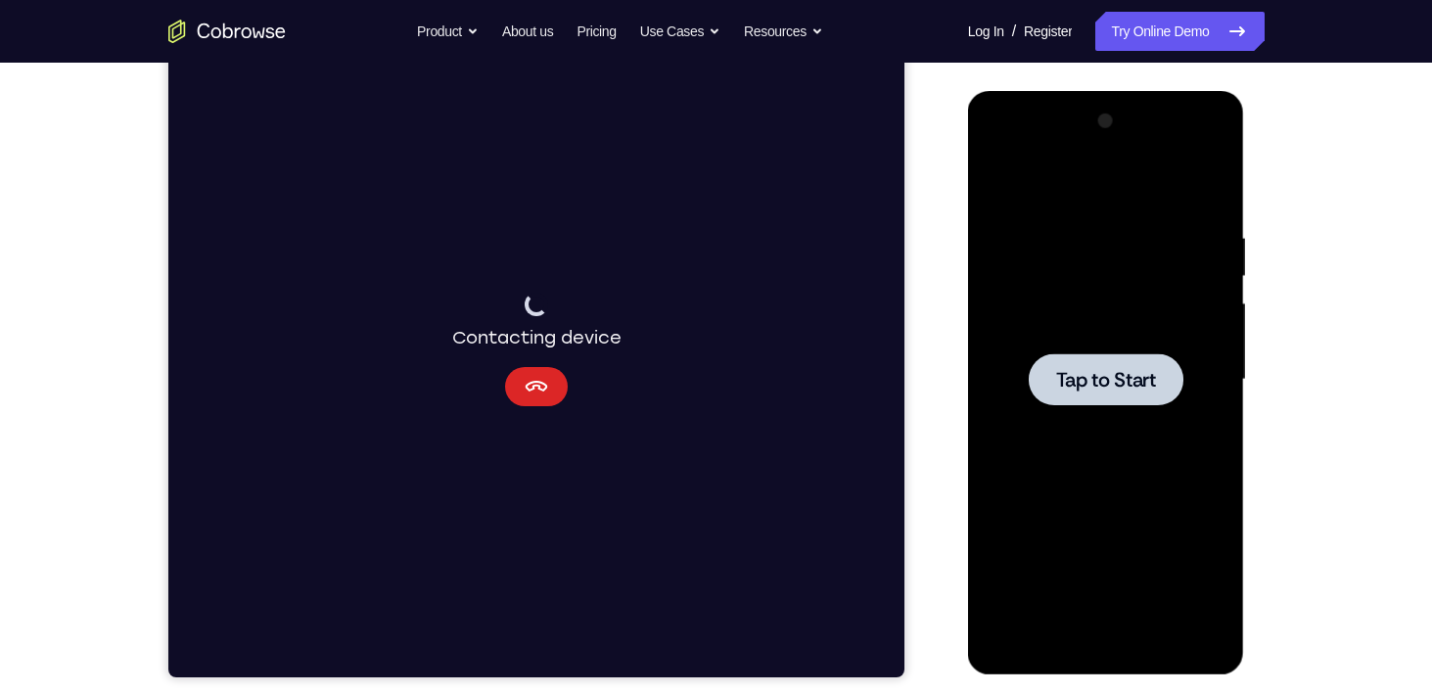
click at [526, 391] on icon "Cancel" at bounding box center [535, 386] width 23 height 23
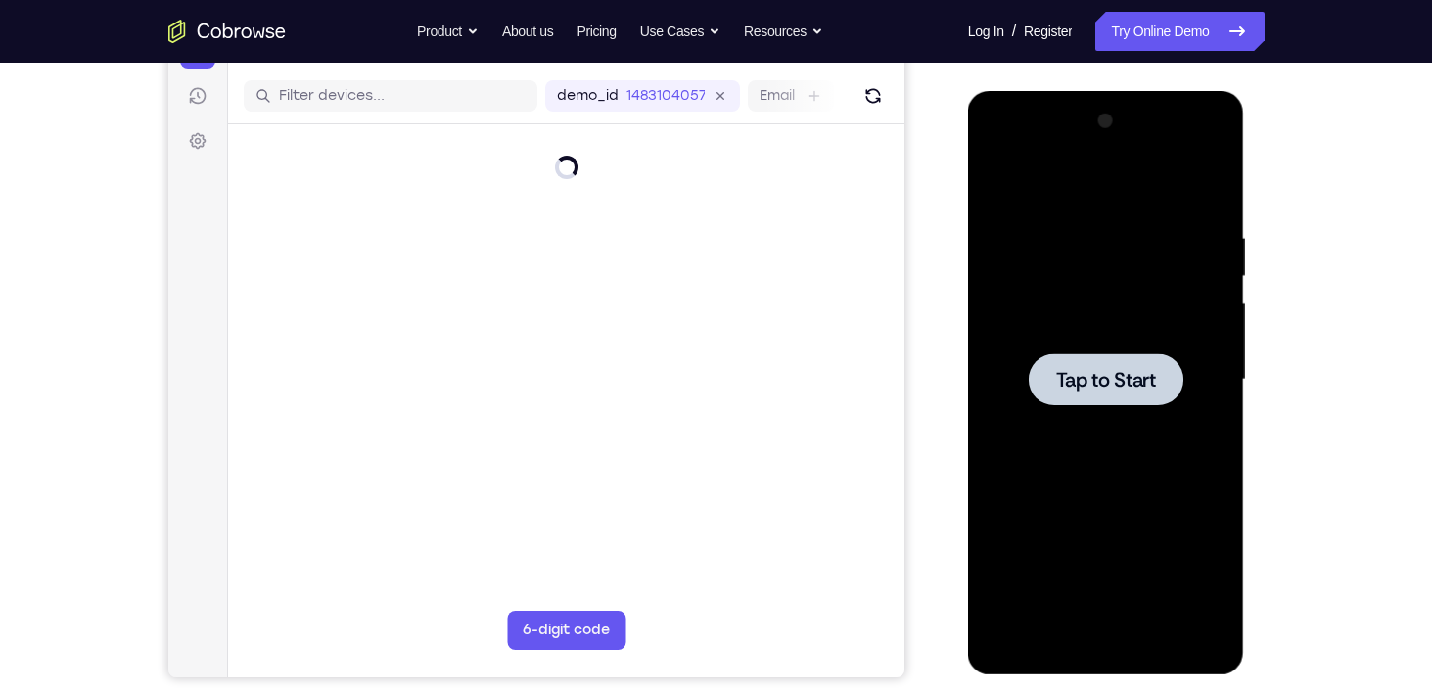
click at [1098, 384] on span "Tap to Start" at bounding box center [1106, 380] width 100 height 20
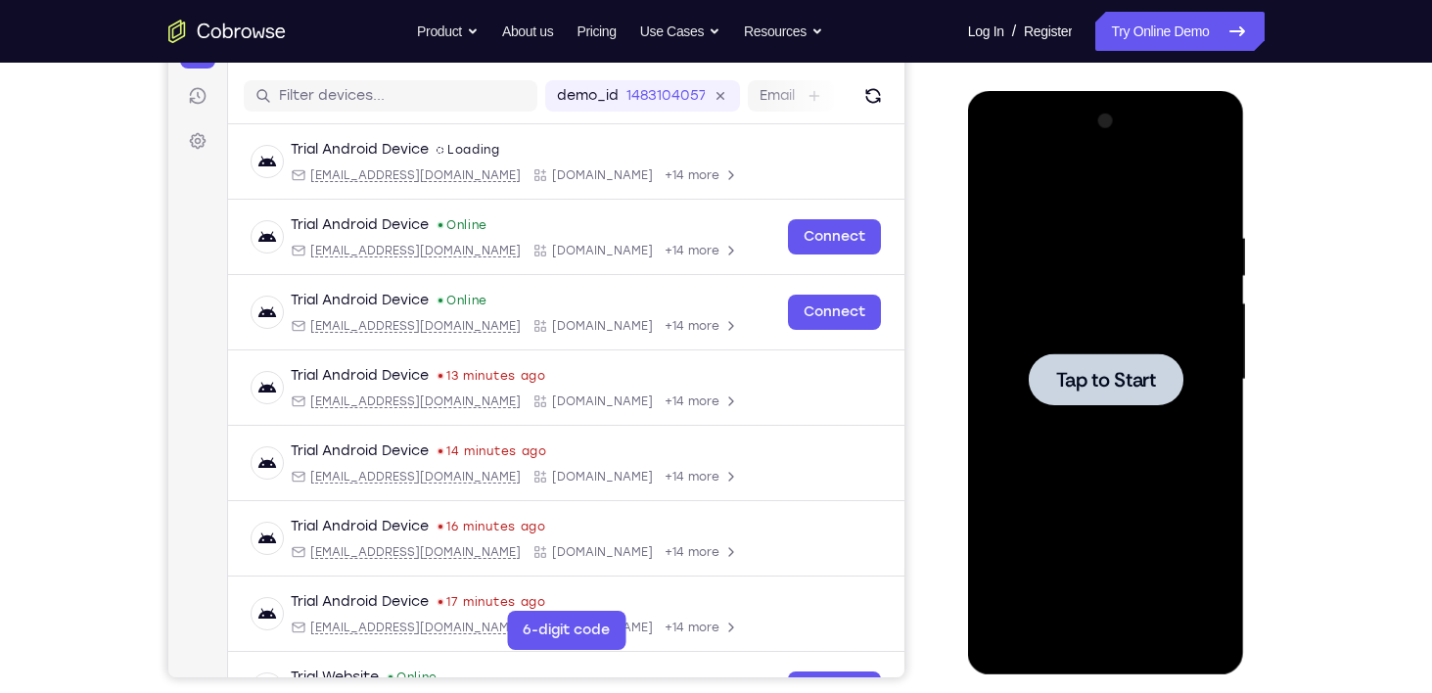
scroll to position [0, 0]
click at [1105, 381] on span "Tap to Start" at bounding box center [1106, 380] width 100 height 20
click at [1121, 371] on span "Tap to Start" at bounding box center [1106, 380] width 100 height 20
drag, startPoint x: 1079, startPoint y: 372, endPoint x: 1062, endPoint y: 372, distance: 17.6
click at [1062, 372] on span "Tap to Start" at bounding box center [1106, 380] width 100 height 20
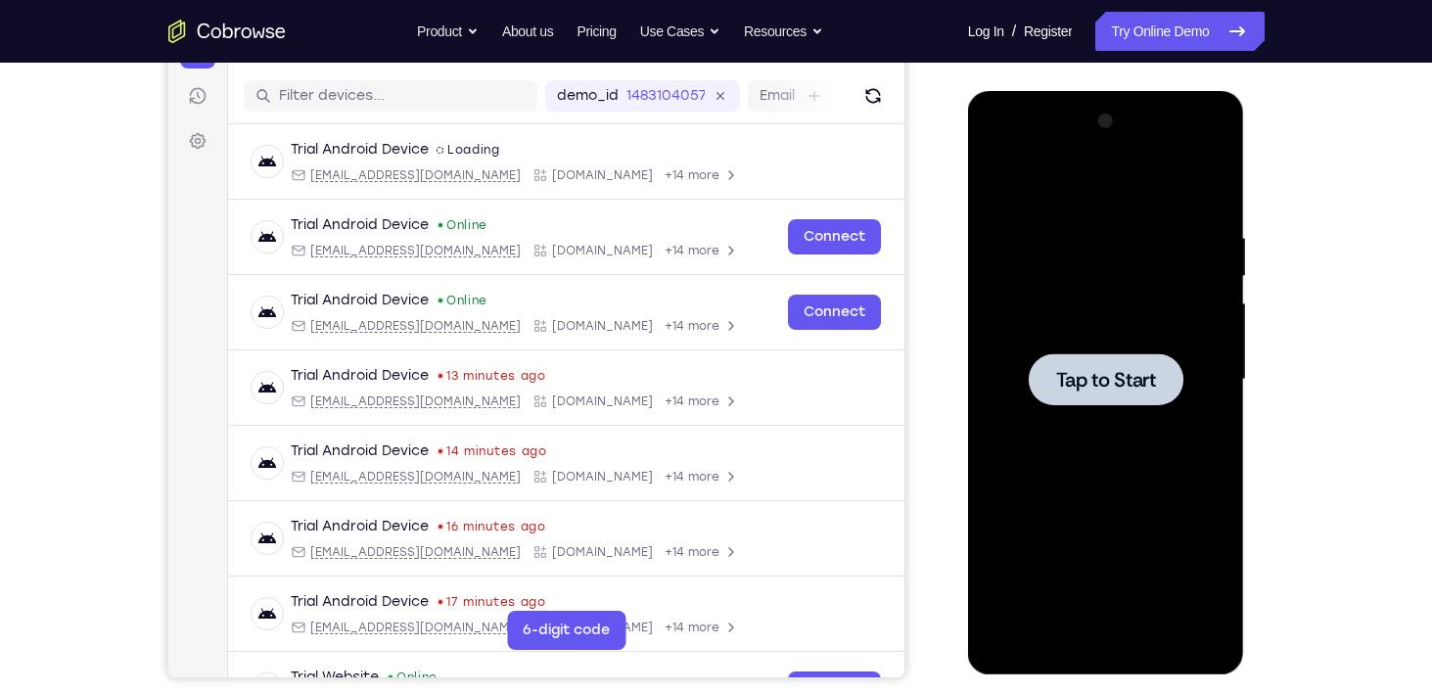
click at [1062, 372] on span "Tap to Start" at bounding box center [1106, 380] width 100 height 20
click at [1101, 379] on span "Tap to Start" at bounding box center [1106, 380] width 100 height 20
click at [1105, 389] on span "Tap to Start" at bounding box center [1106, 380] width 100 height 20
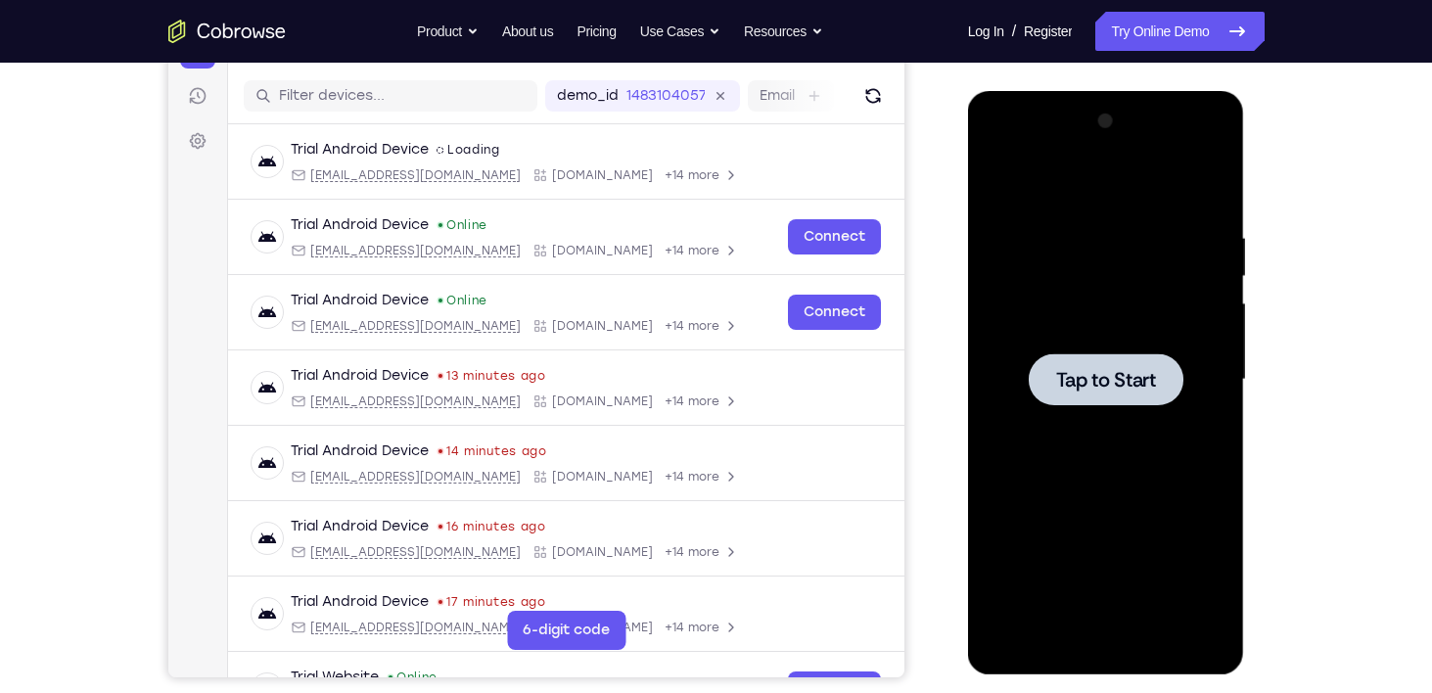
click at [1162, 398] on div at bounding box center [1106, 379] width 155 height 52
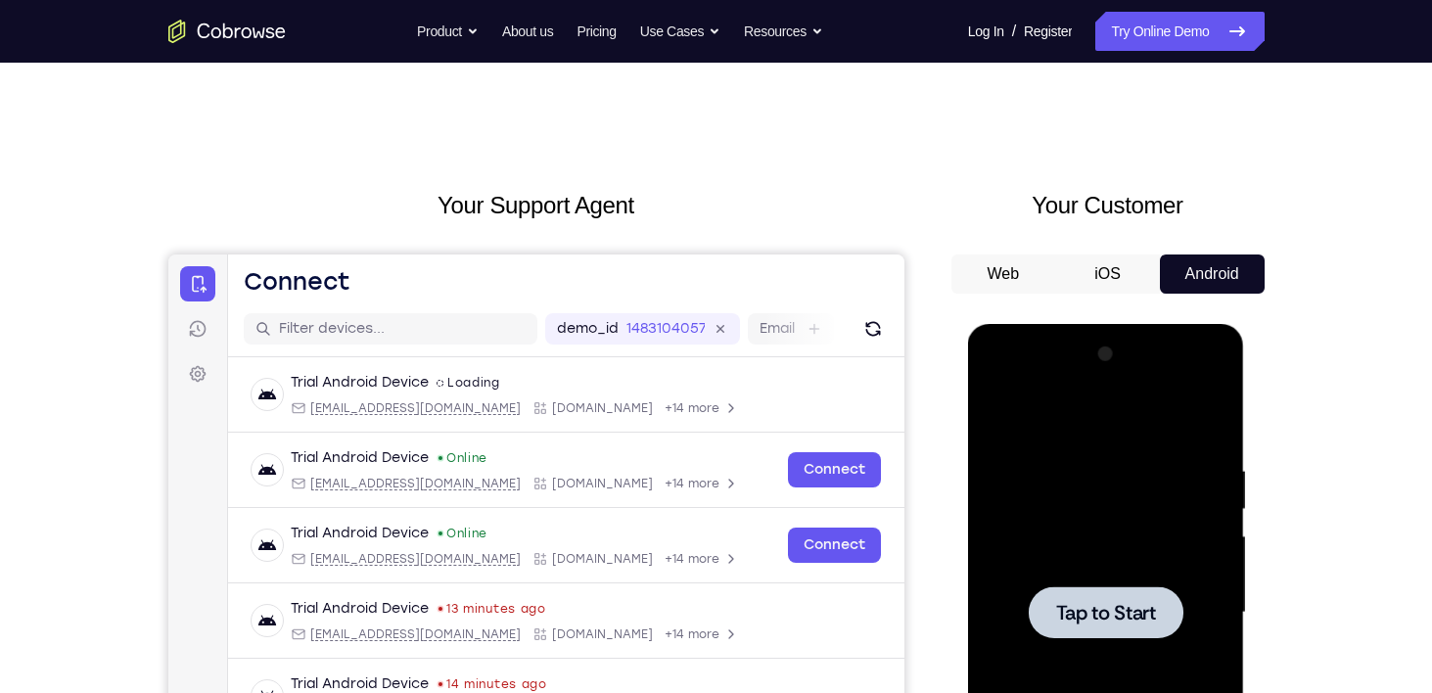
click at [1100, 256] on button "iOS" at bounding box center [1107, 273] width 105 height 39
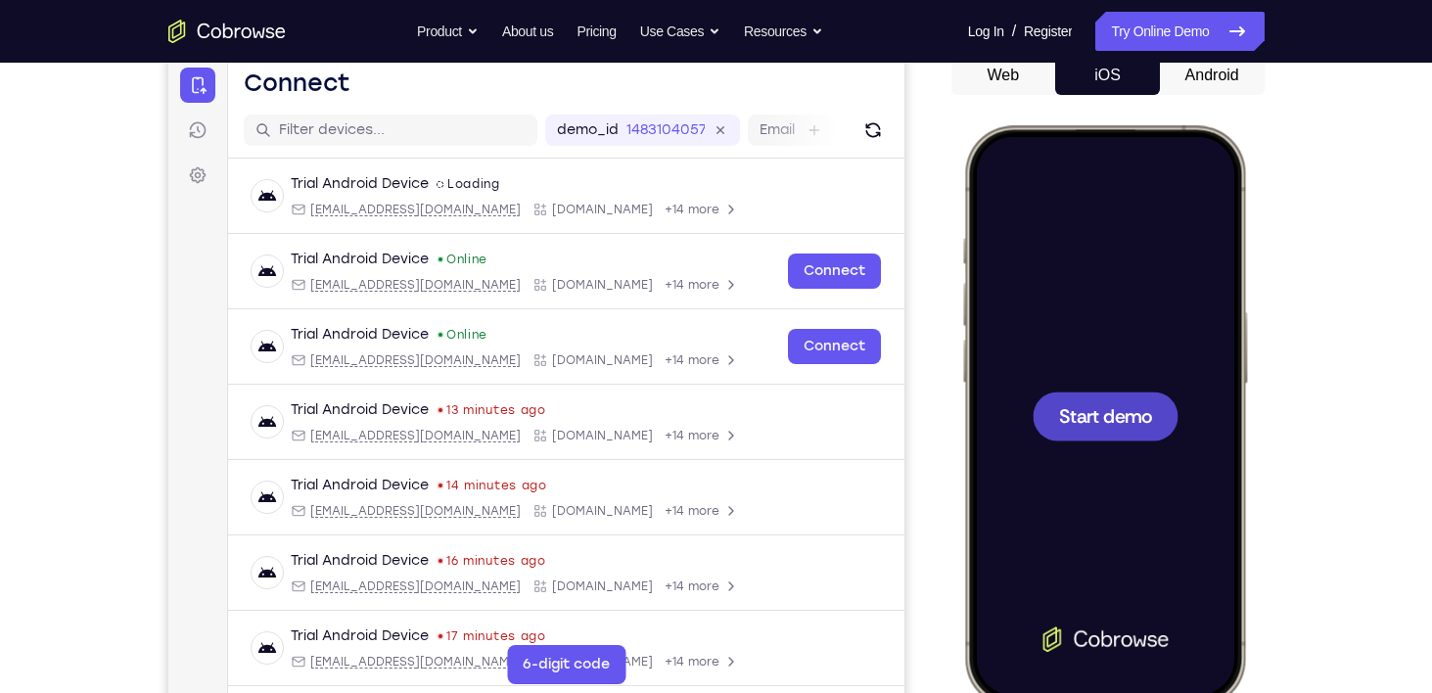
scroll to position [204, 0]
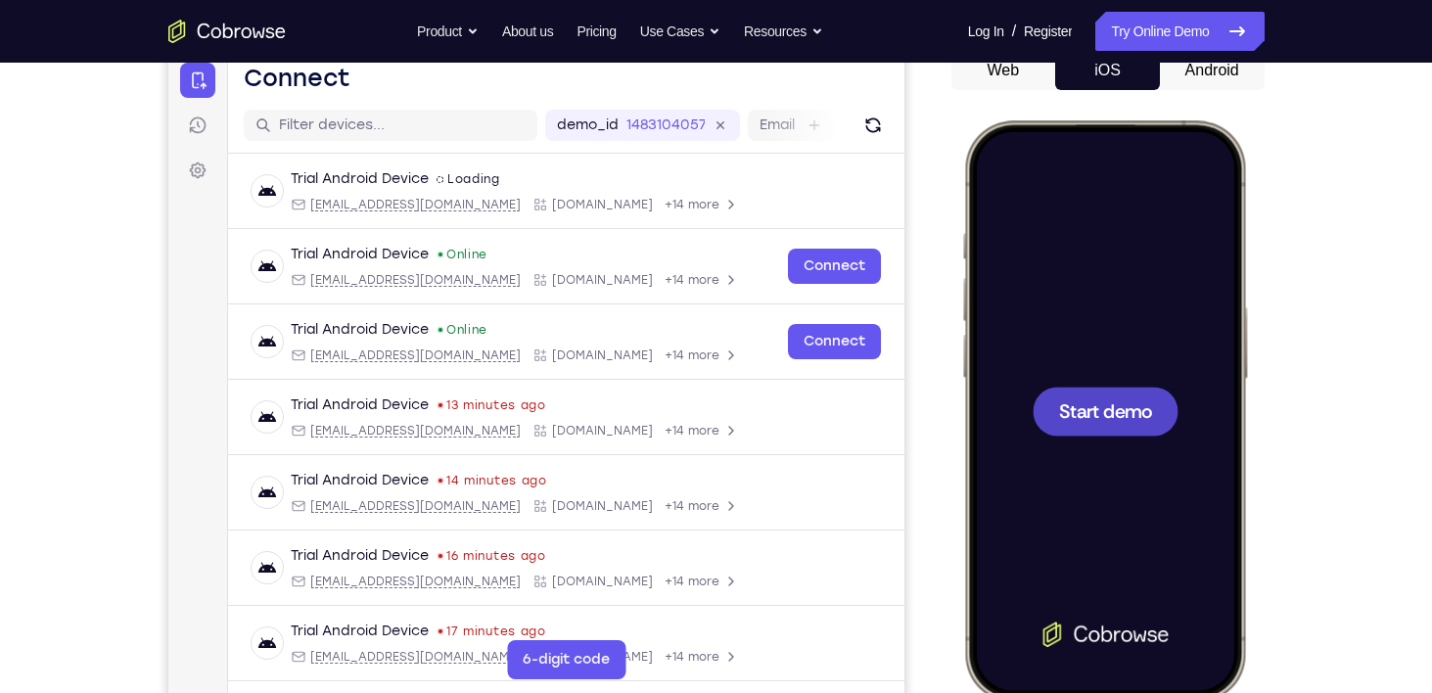
click at [1107, 403] on span "Start demo" at bounding box center [1104, 410] width 93 height 19
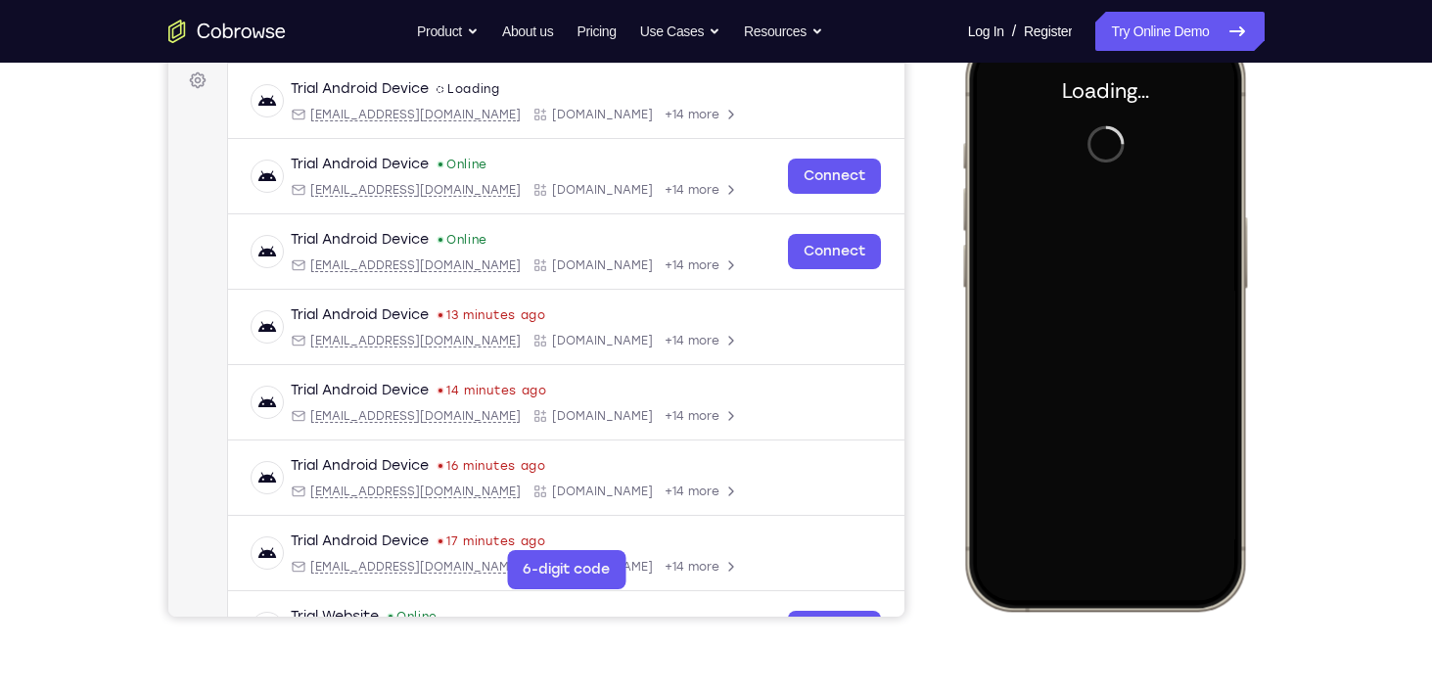
scroll to position [293, 0]
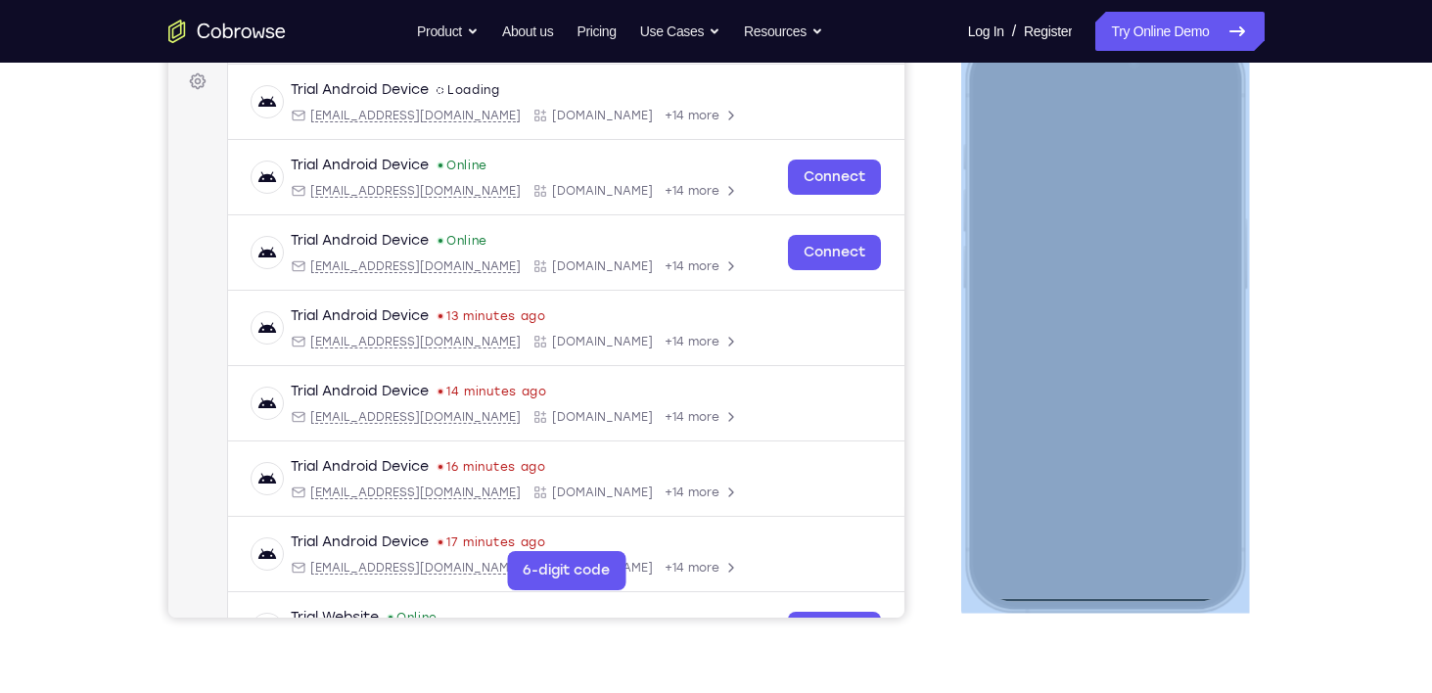
drag, startPoint x: 1113, startPoint y: 607, endPoint x: 1109, endPoint y: 475, distance: 132.2
click at [1109, 475] on div at bounding box center [1104, 321] width 288 height 581
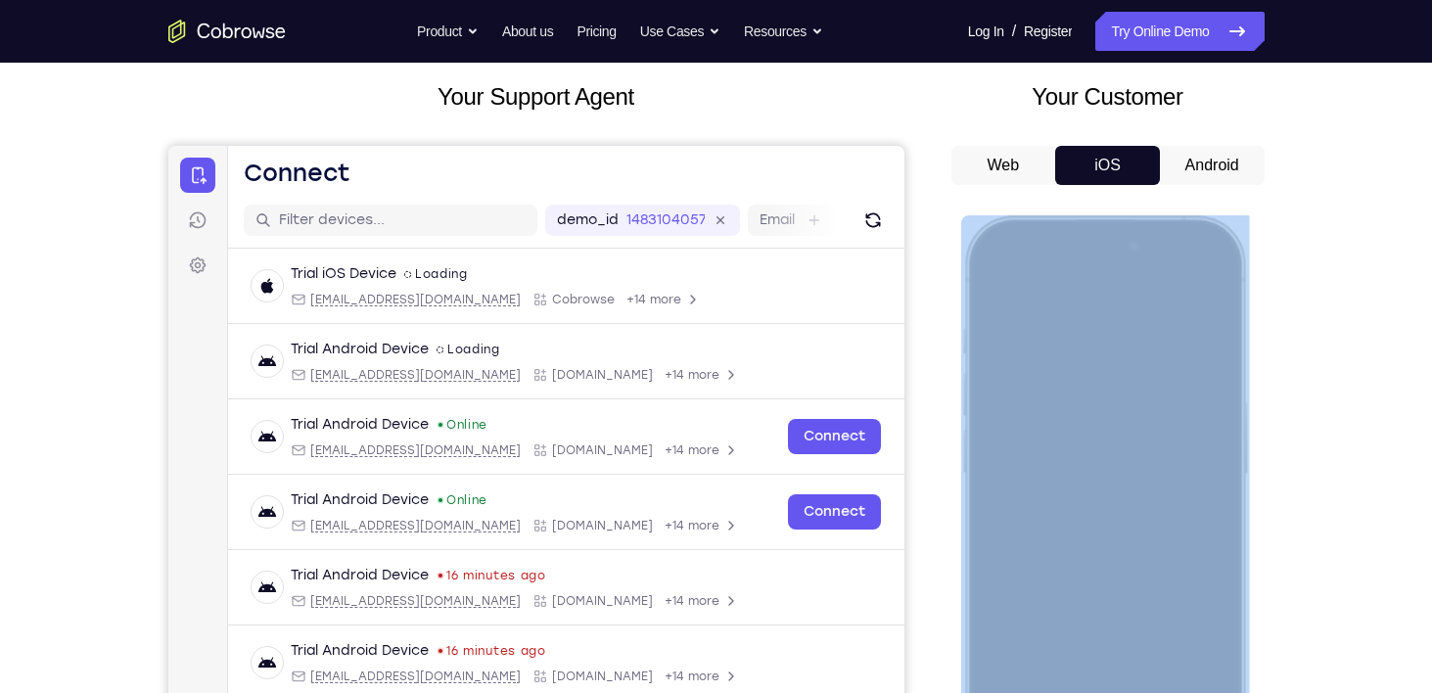
scroll to position [102, 0]
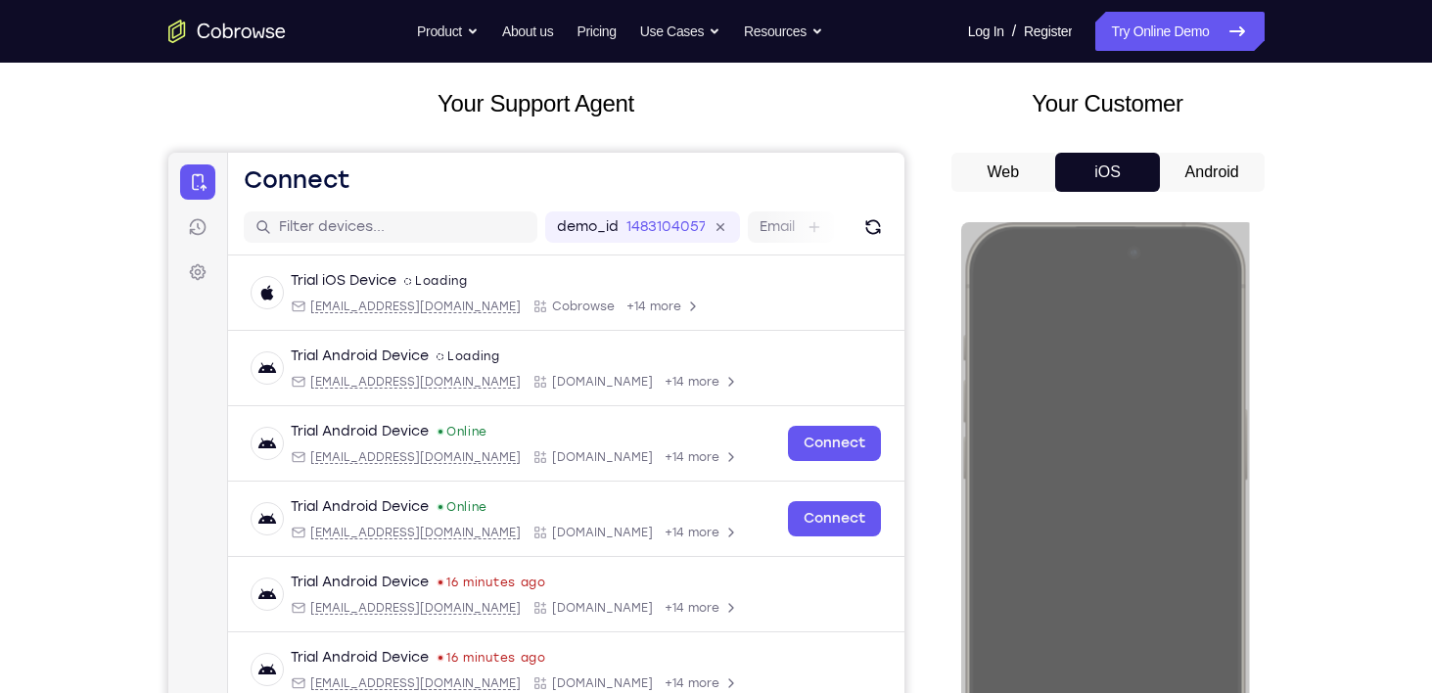
click at [927, 231] on div "Your Support Agent Your Customer Web iOS Android" at bounding box center [716, 447] width 1096 height 723
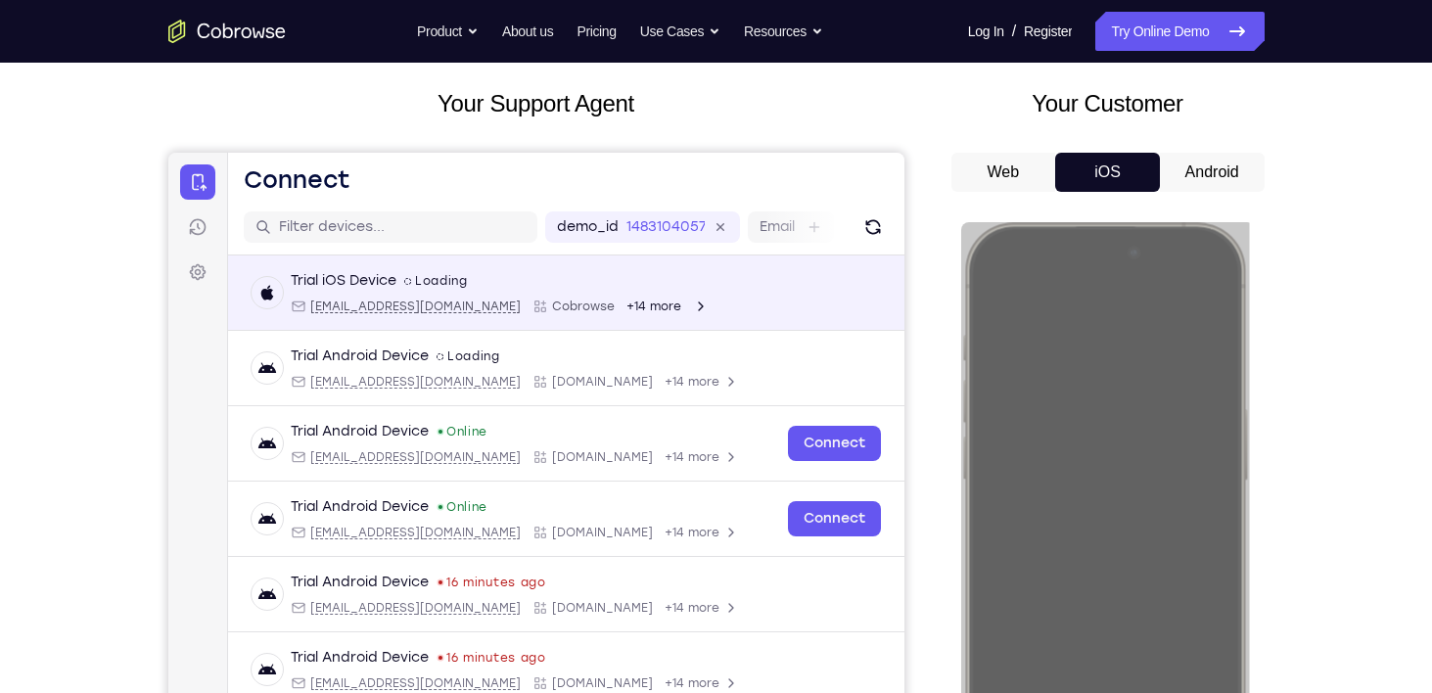
drag, startPoint x: 849, startPoint y: 309, endPoint x: 1072, endPoint y: 455, distance: 266.6
click at [849, 309] on div "Trial iOS Device spin2 Loading [EMAIL_ADDRESS][DOMAIN_NAME] Cobrowse +14 more" at bounding box center [565, 292] width 629 height 43
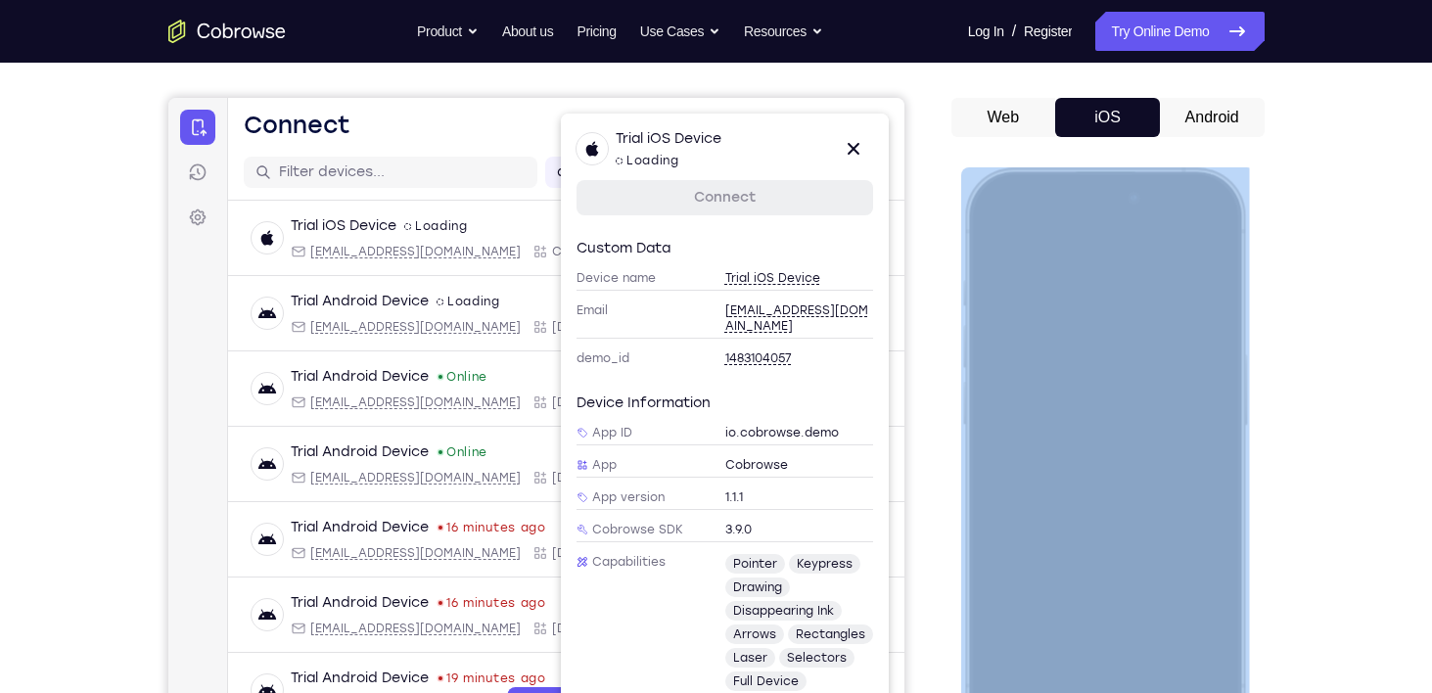
scroll to position [156, 0]
click at [1087, 204] on div at bounding box center [1103, 458] width 257 height 559
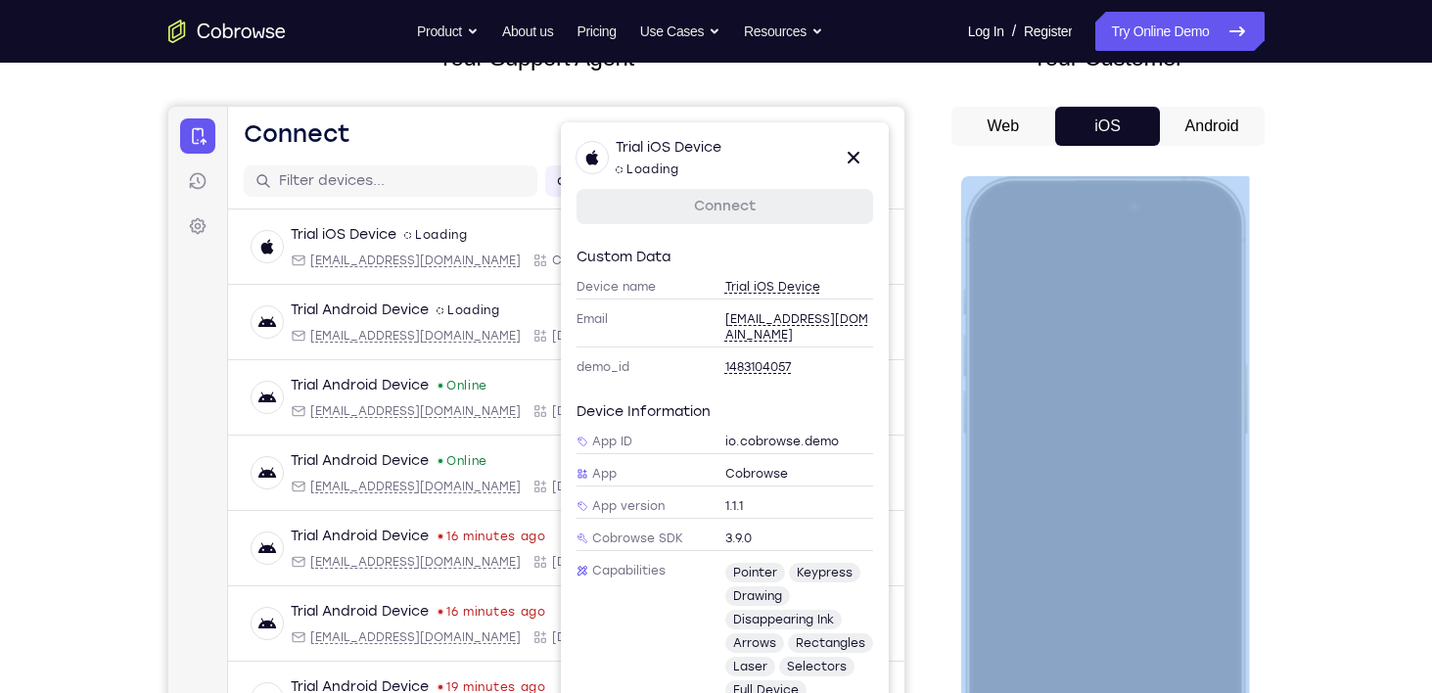
scroll to position [250, 0]
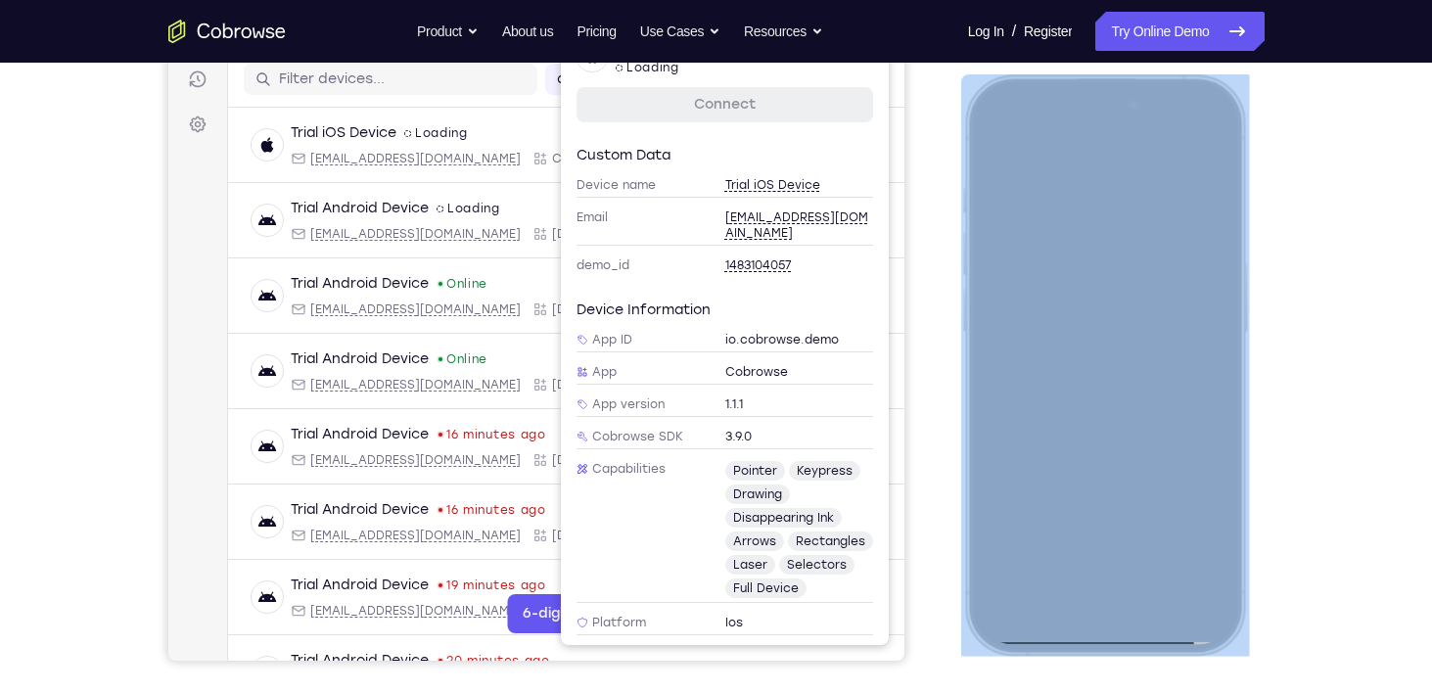
click at [1119, 640] on div at bounding box center [1103, 364] width 257 height 559
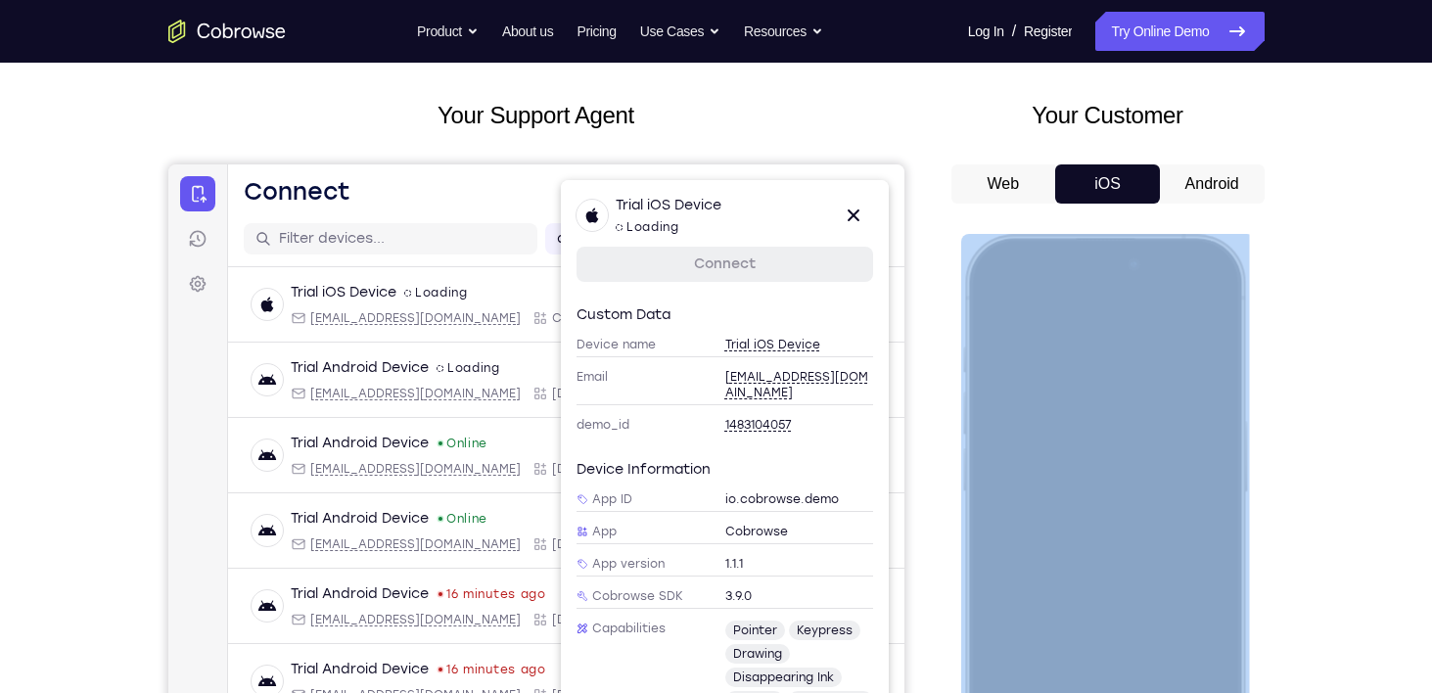
scroll to position [88, 0]
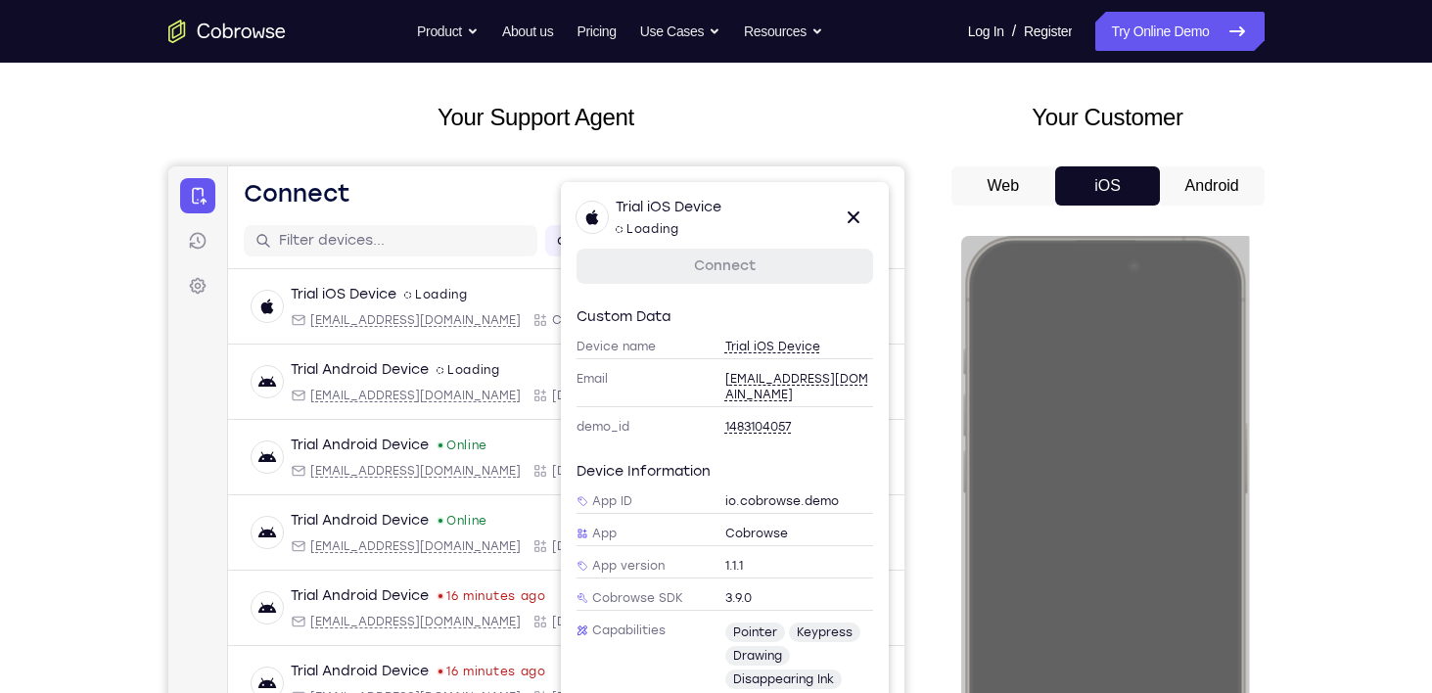
click at [1196, 173] on button "Android" at bounding box center [1212, 185] width 105 height 39
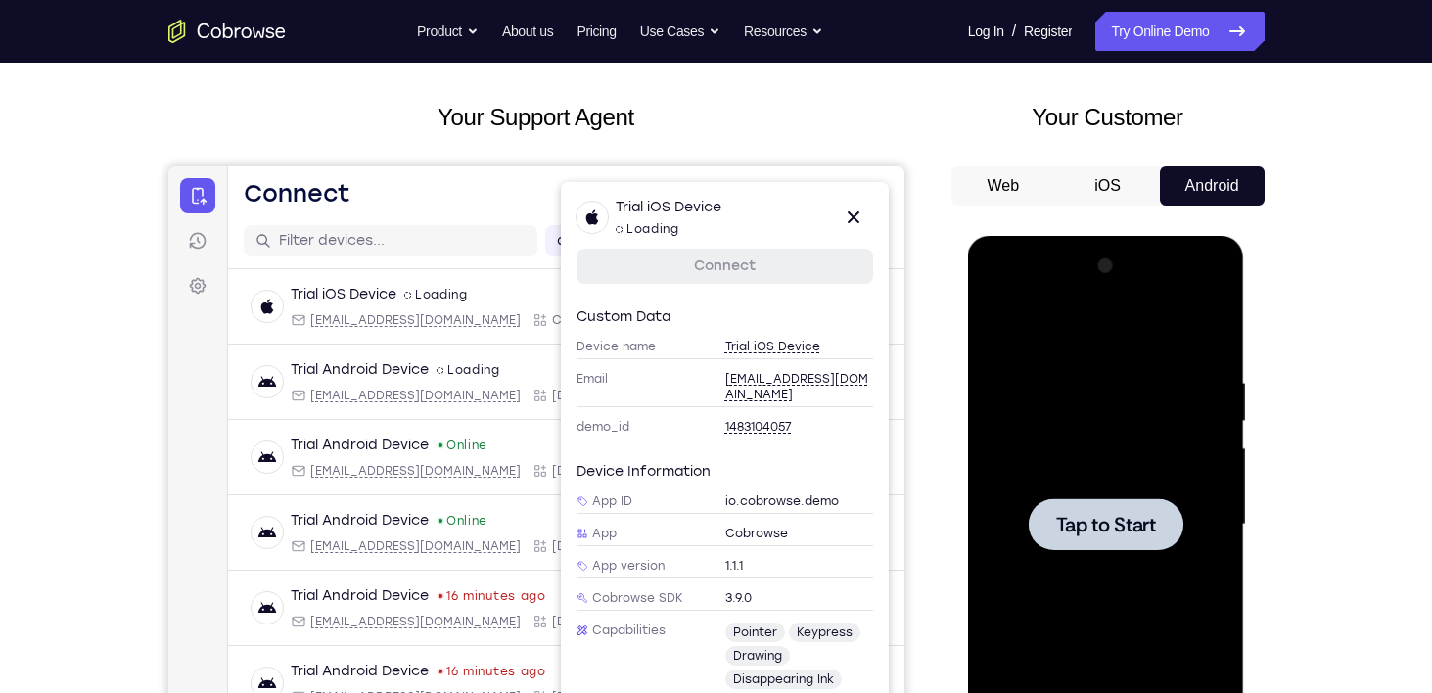
scroll to position [298, 0]
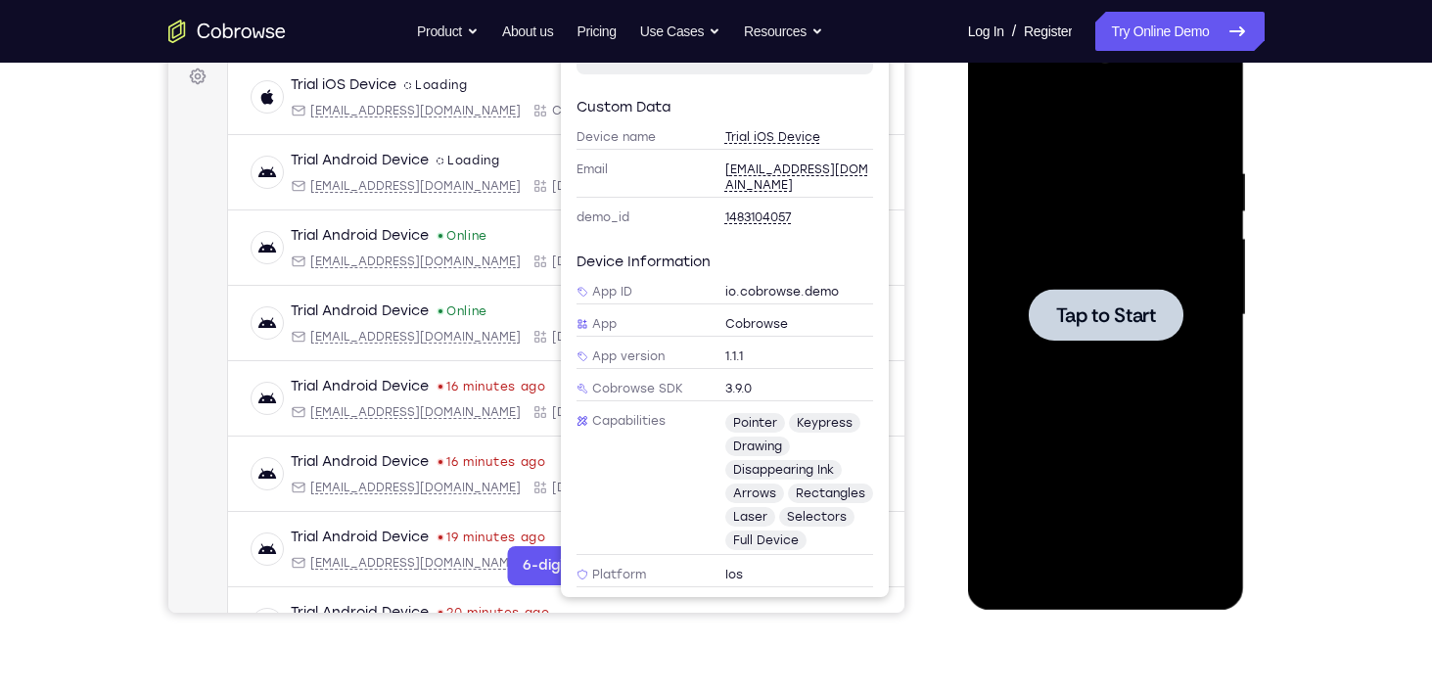
click at [1087, 328] on div at bounding box center [1106, 315] width 155 height 52
click at [1097, 308] on span "Tap to Start" at bounding box center [1106, 315] width 100 height 20
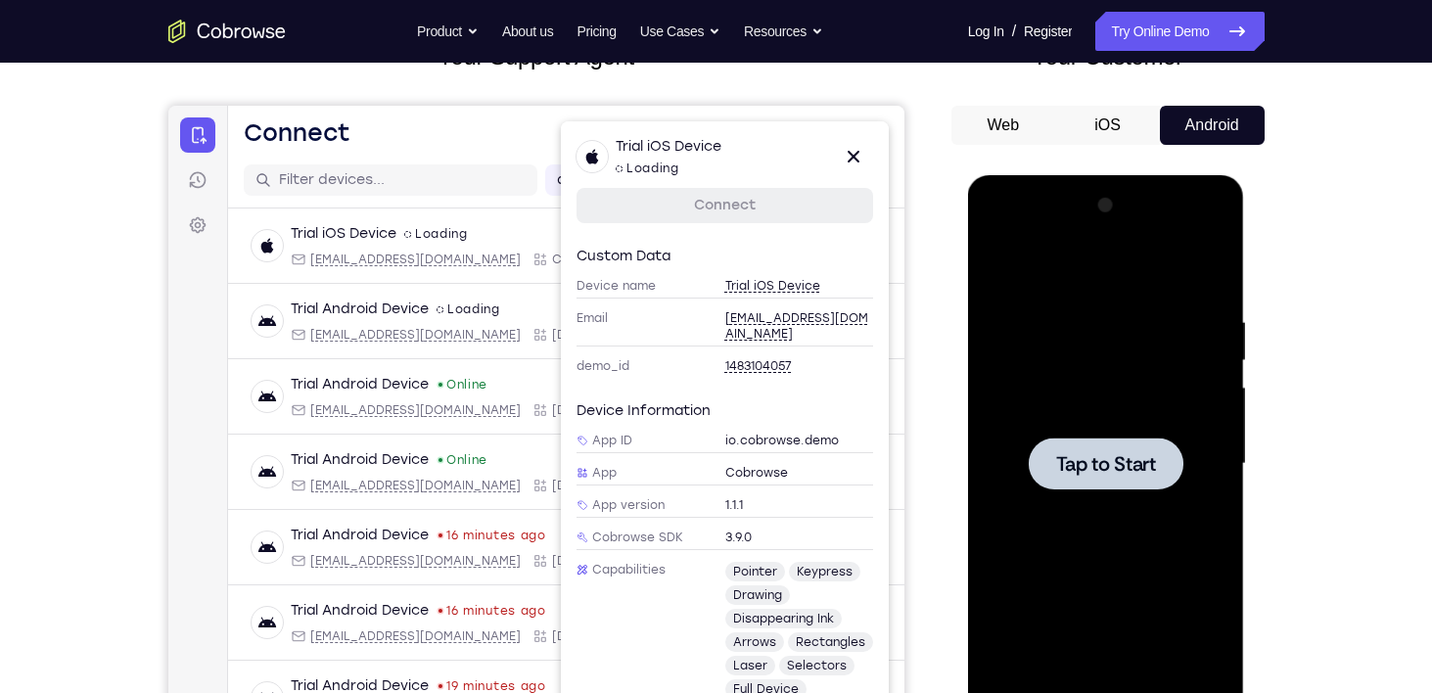
scroll to position [145, 0]
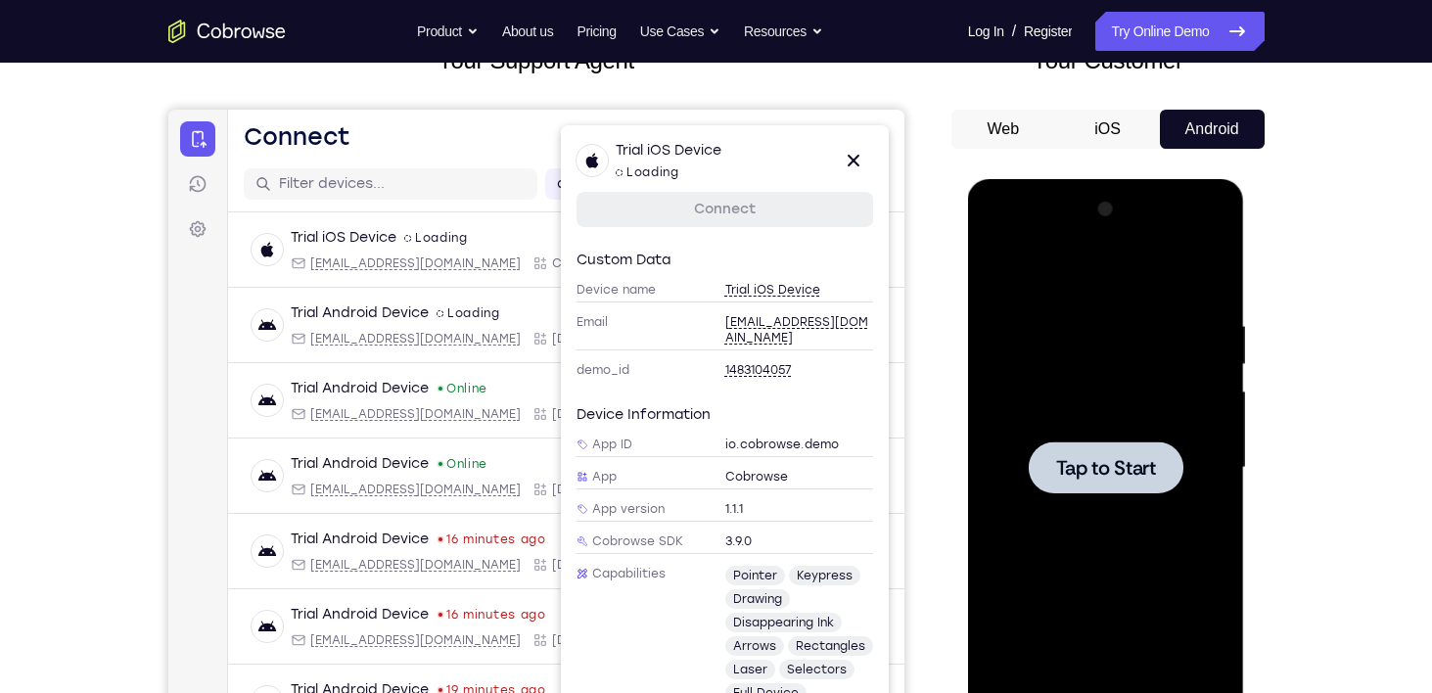
click at [1005, 120] on button "Web" at bounding box center [1003, 129] width 105 height 39
